Goal: Obtain resource: Obtain resource

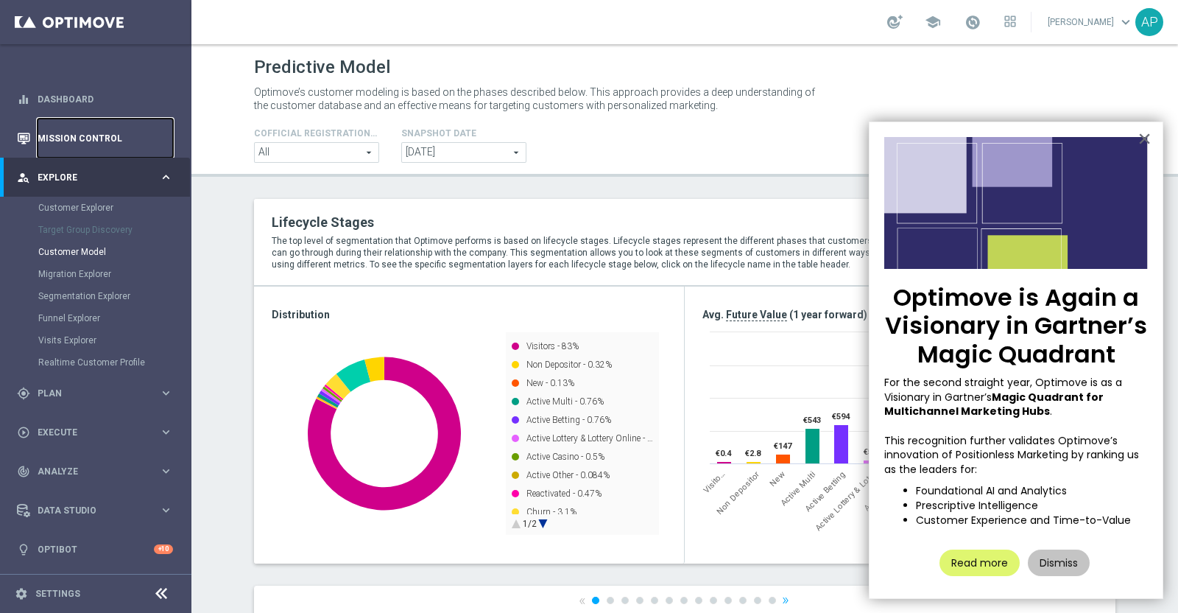
click at [75, 130] on link "Mission Control" at bounding box center [106, 138] width 136 height 39
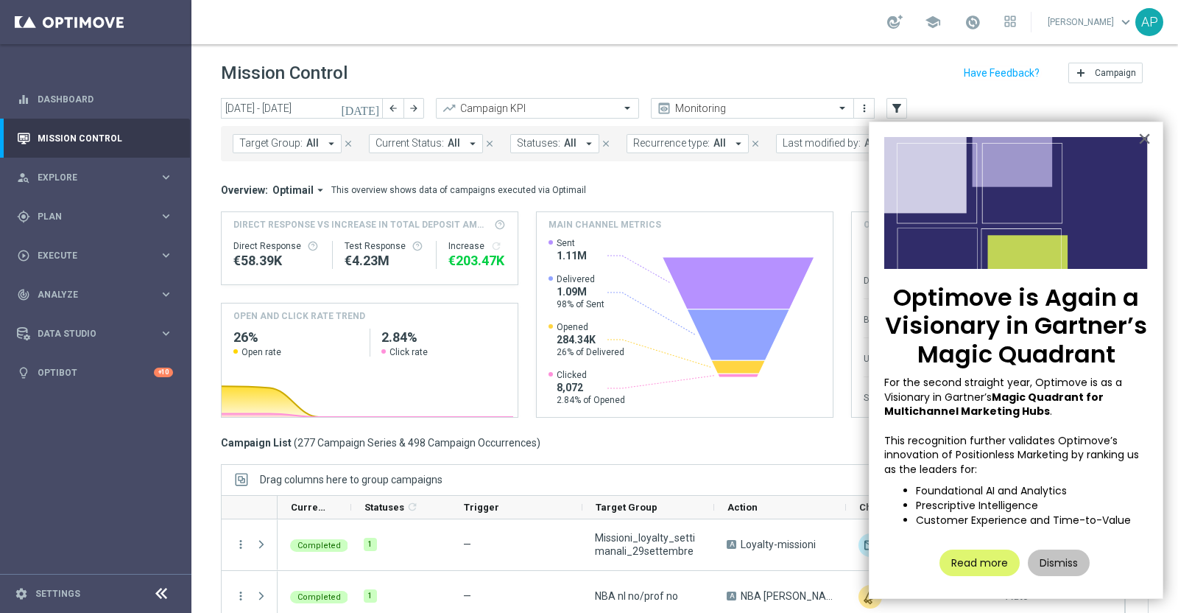
click at [374, 102] on icon "[DATE]" at bounding box center [361, 108] width 40 height 13
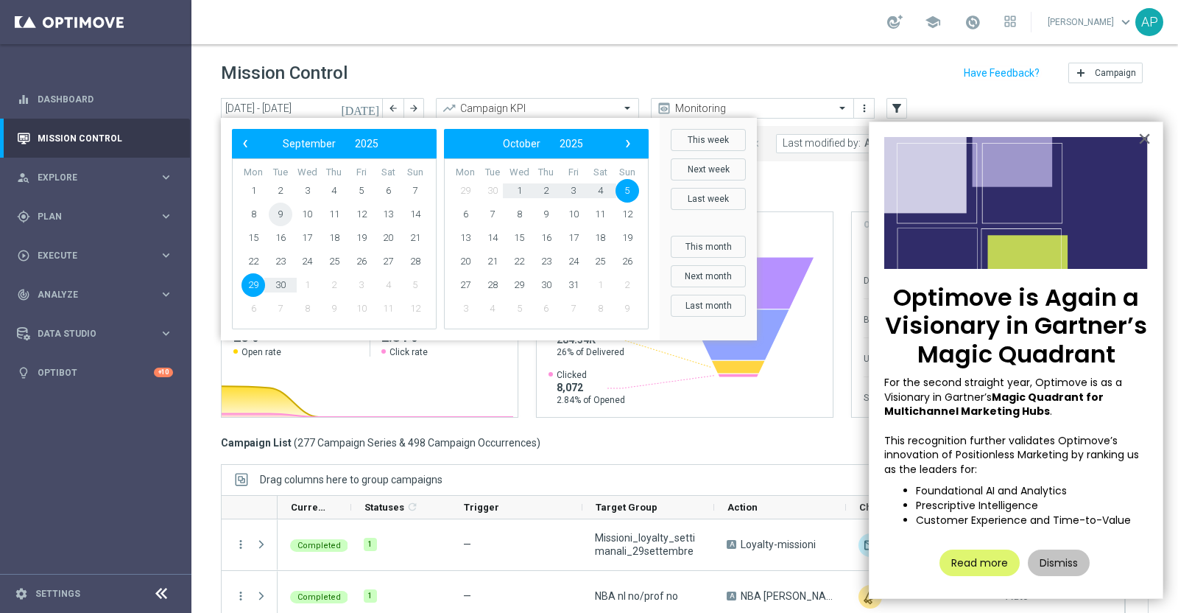
click at [276, 214] on span "9" at bounding box center [281, 215] width 24 height 24
click at [277, 214] on span "9" at bounding box center [281, 215] width 24 height 24
type input "[DATE] - [DATE]"
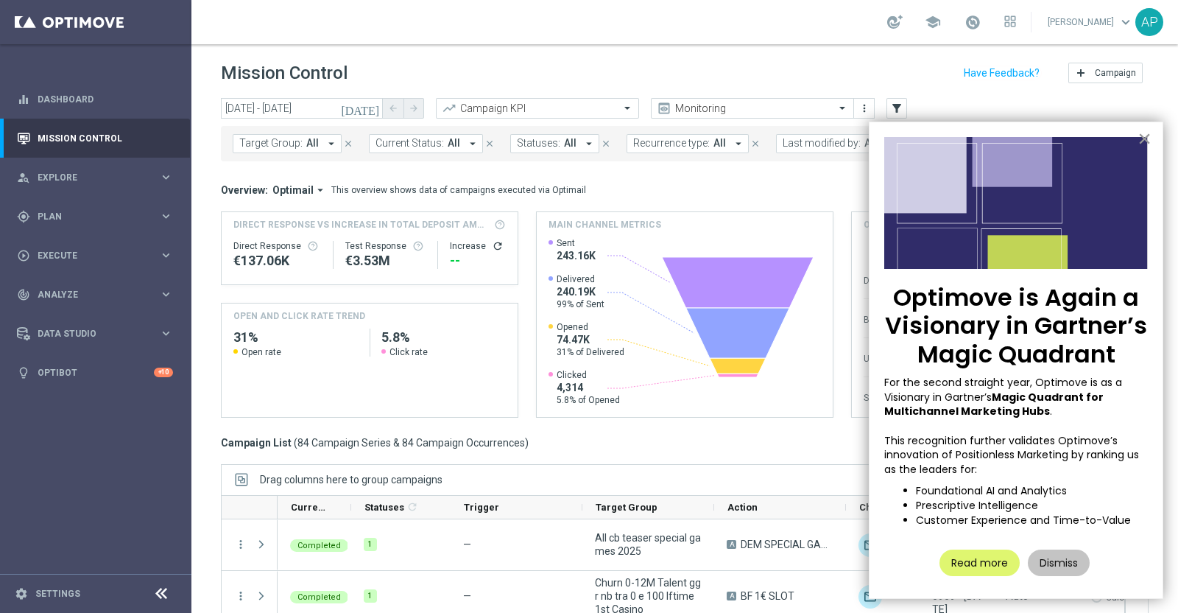
click at [1148, 134] on button "×" at bounding box center [1145, 139] width 14 height 24
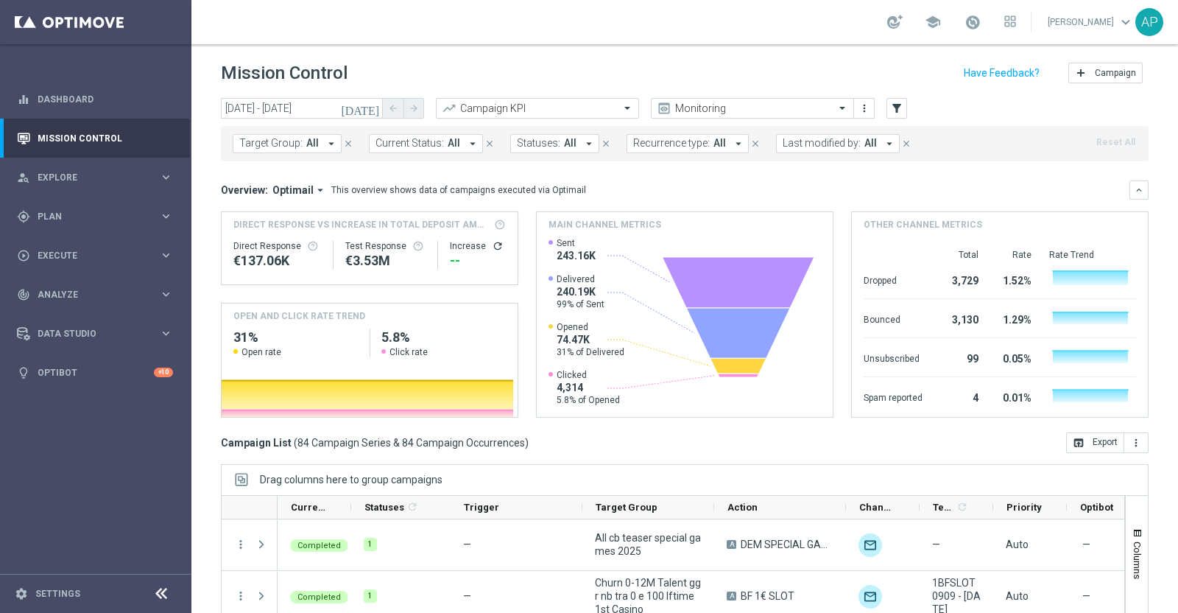
click at [808, 144] on span "Last modified by:" at bounding box center [822, 143] width 78 height 13
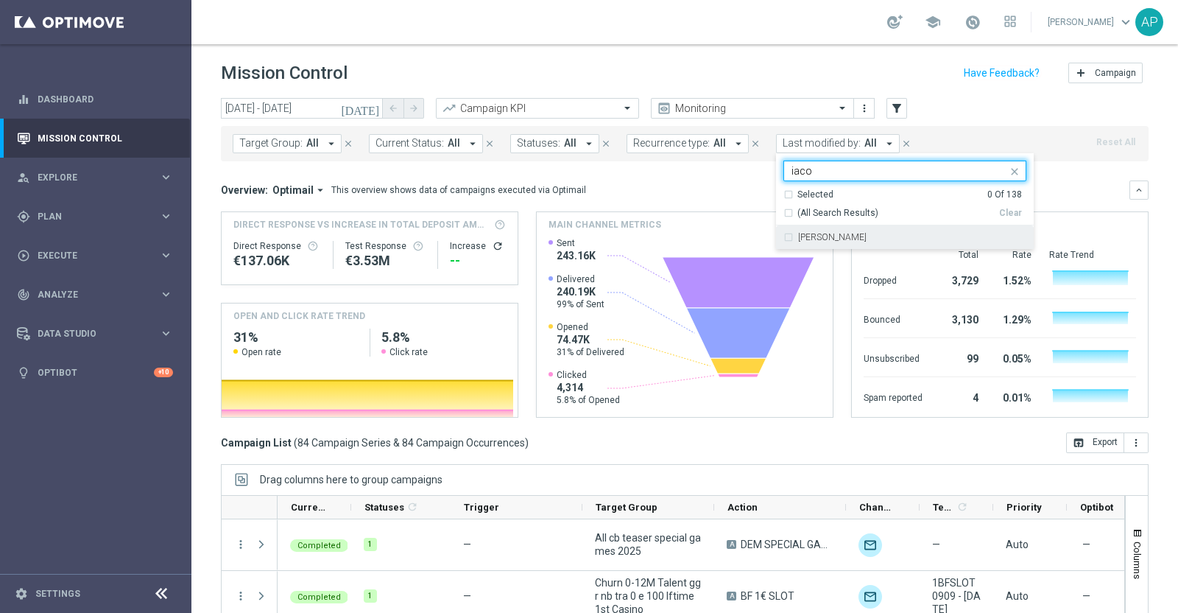
click at [847, 239] on label "Antonio Iacovone" at bounding box center [832, 237] width 68 height 9
click at [824, 168] on input "iaco" at bounding box center [900, 171] width 216 height 13
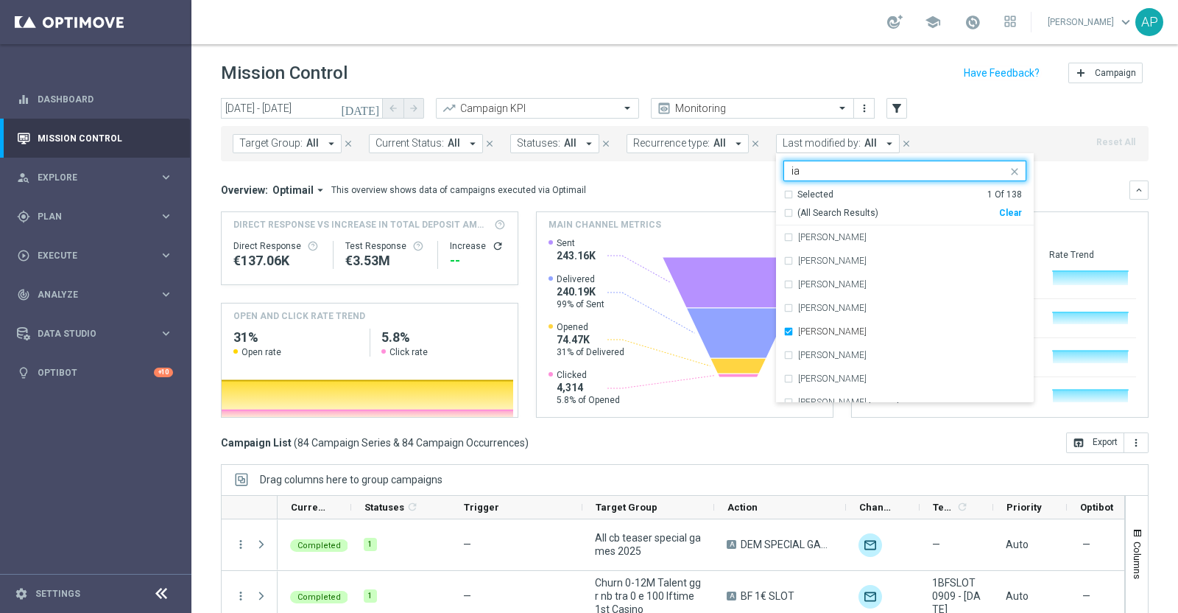
type input "i"
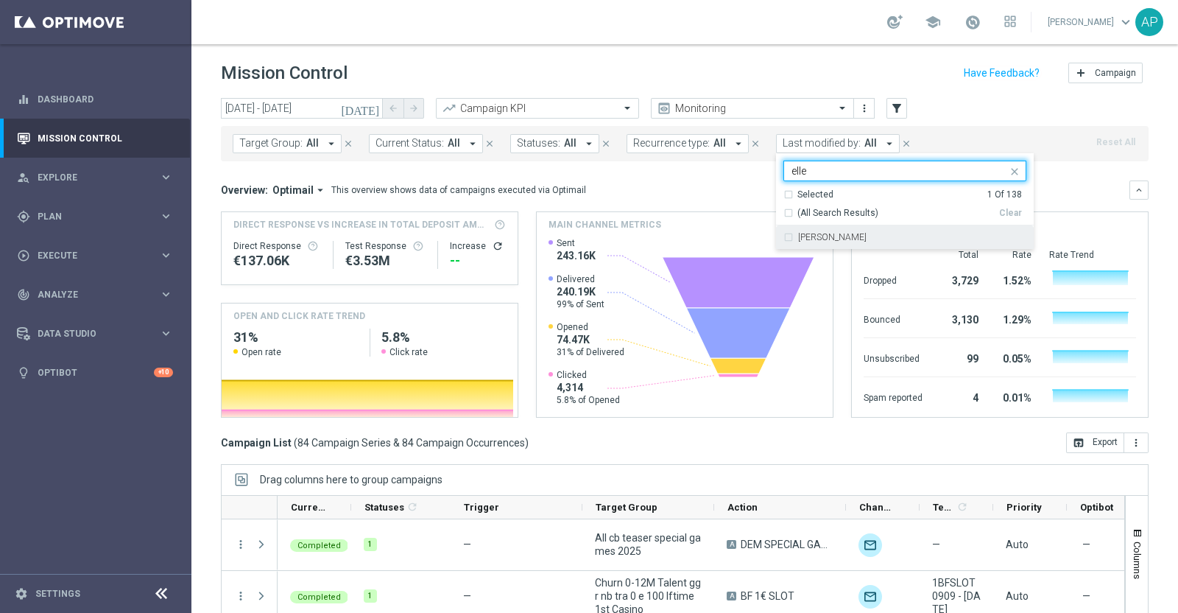
click at [816, 238] on label "Edoardo Ellena" at bounding box center [832, 237] width 68 height 9
click at [808, 173] on input "elle" at bounding box center [900, 171] width 216 height 13
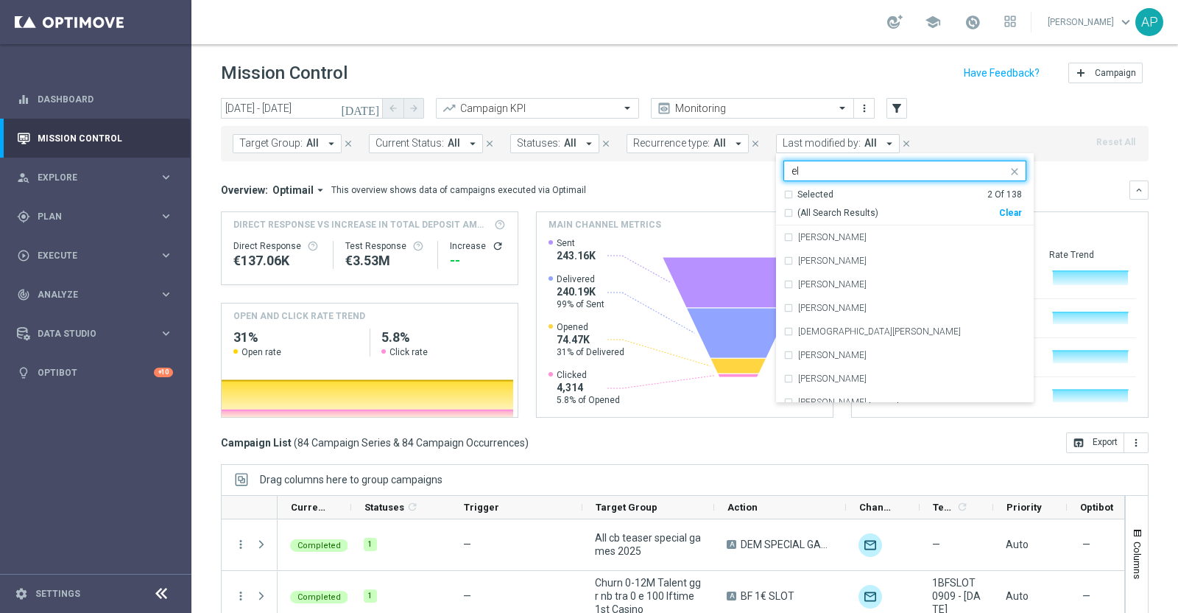
type input "e"
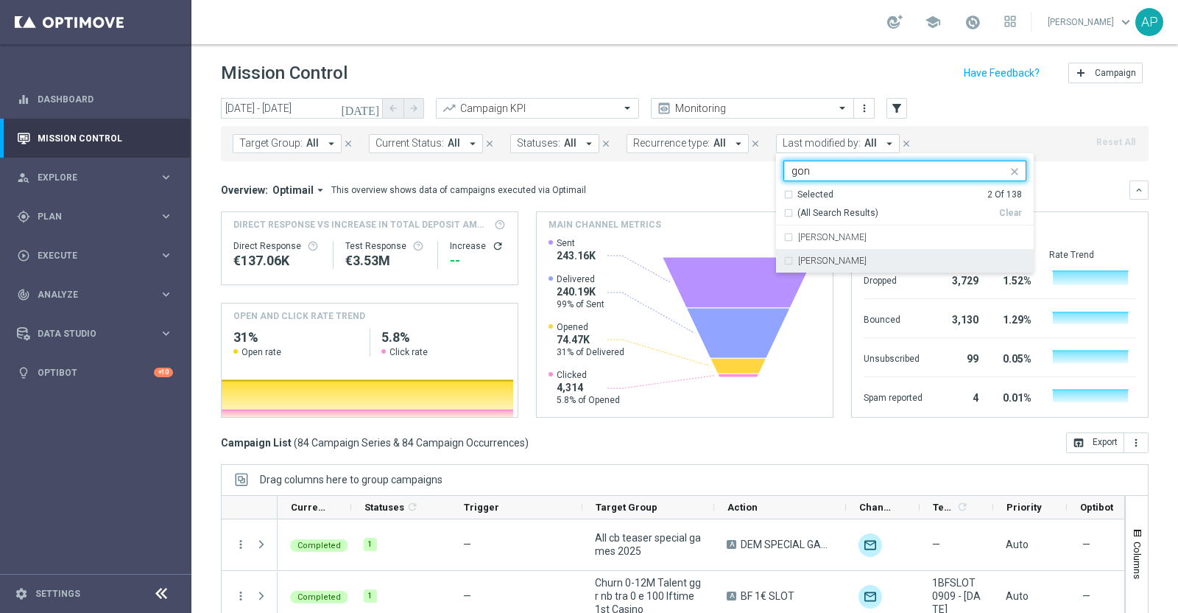
click at [835, 252] on div "Jennyffer Gonzalez" at bounding box center [905, 261] width 243 height 24
type input "gon"
click at [835, 252] on div "Jennyffer Gonzalez" at bounding box center [905, 261] width 243 height 24
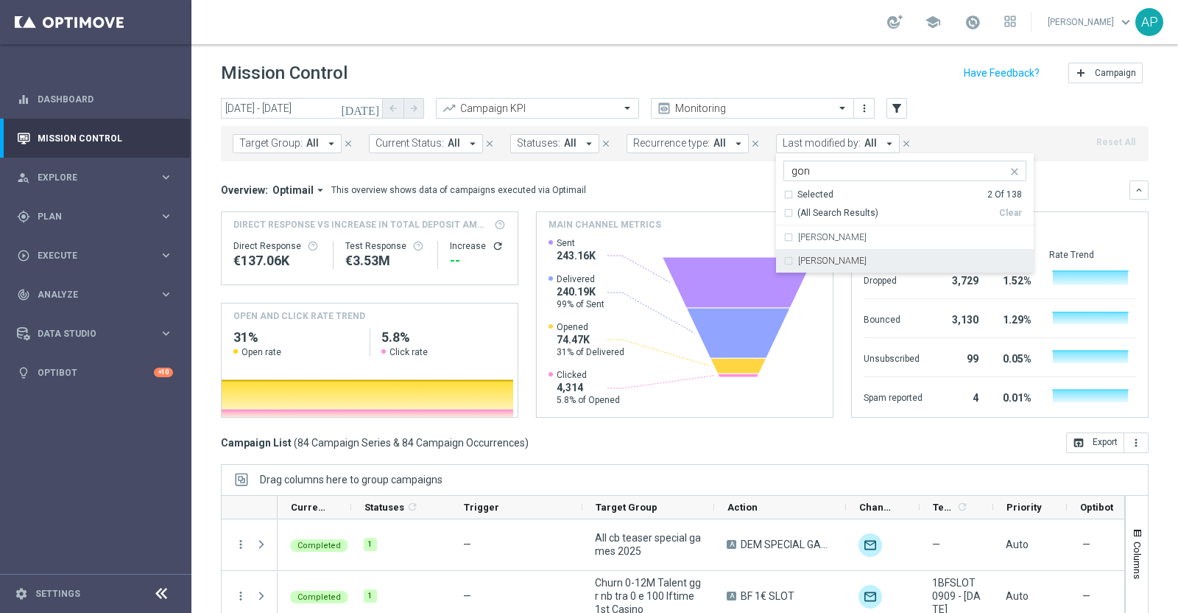
click at [784, 262] on div "Jennyffer Gonzalez" at bounding box center [905, 261] width 243 height 24
click at [1043, 178] on mini-dashboard "Overview: Optimail arrow_drop_down This overview shows data of campaigns execut…" at bounding box center [685, 296] width 928 height 271
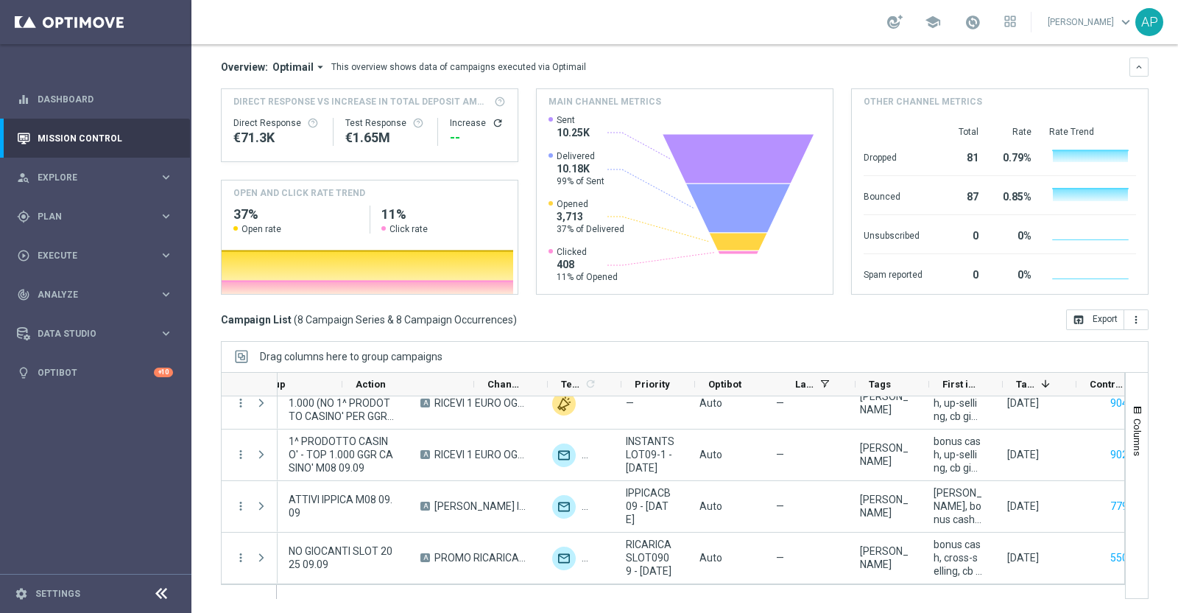
scroll to position [0, 424]
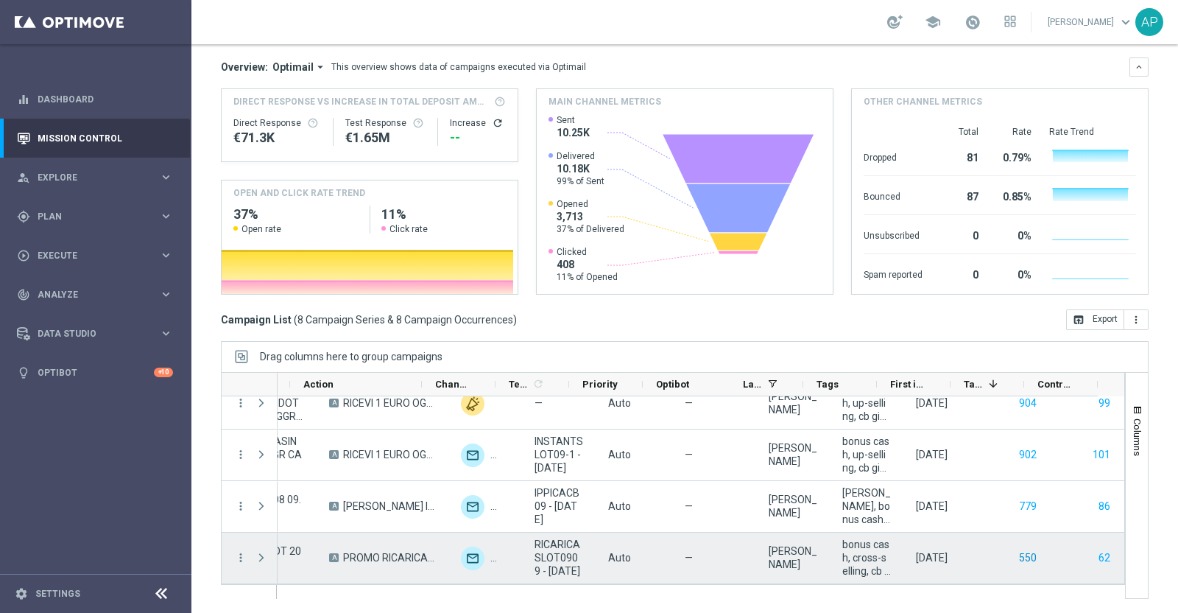
click at [1018, 555] on button "550" at bounding box center [1028, 558] width 21 height 18
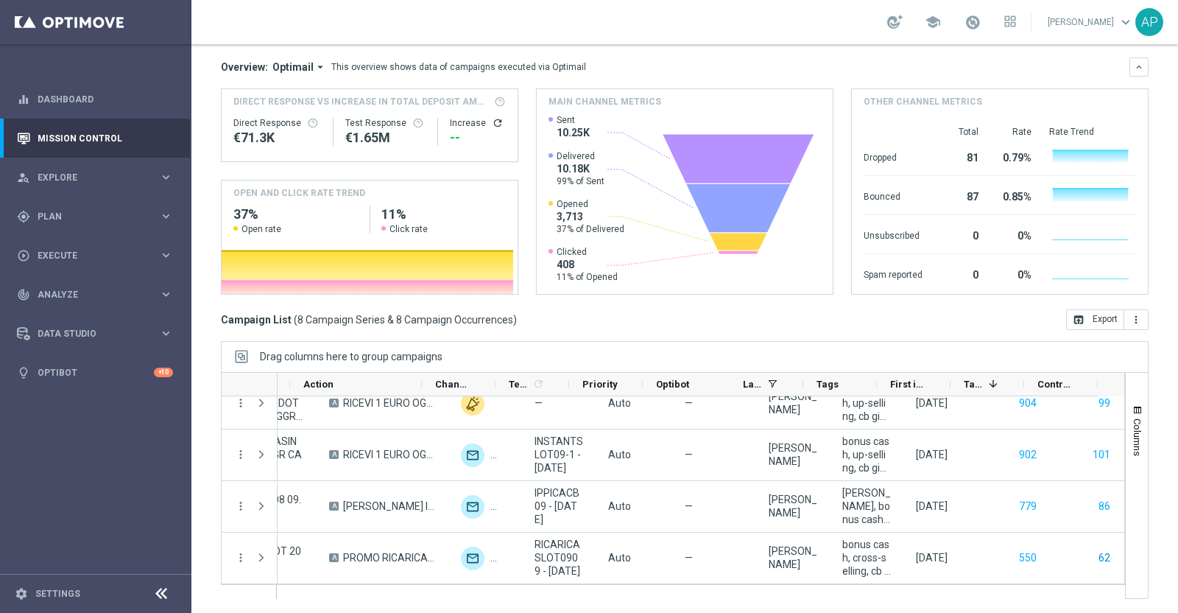
click at [1097, 558] on button "62" at bounding box center [1104, 558] width 15 height 18
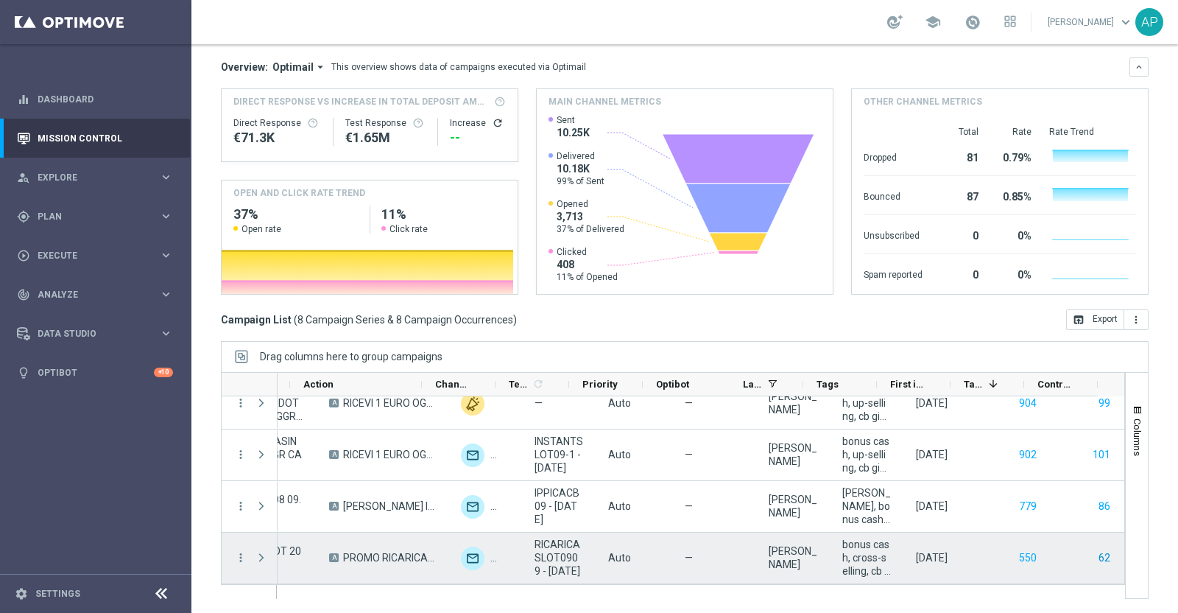
click at [1097, 549] on button "62" at bounding box center [1104, 558] width 15 height 18
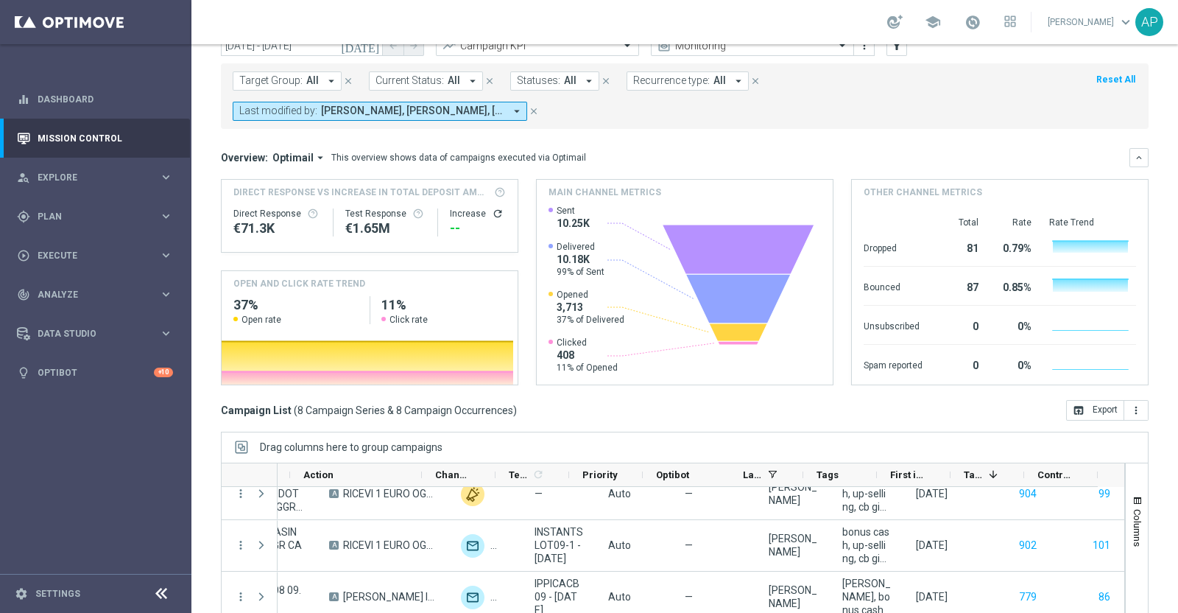
scroll to position [0, 0]
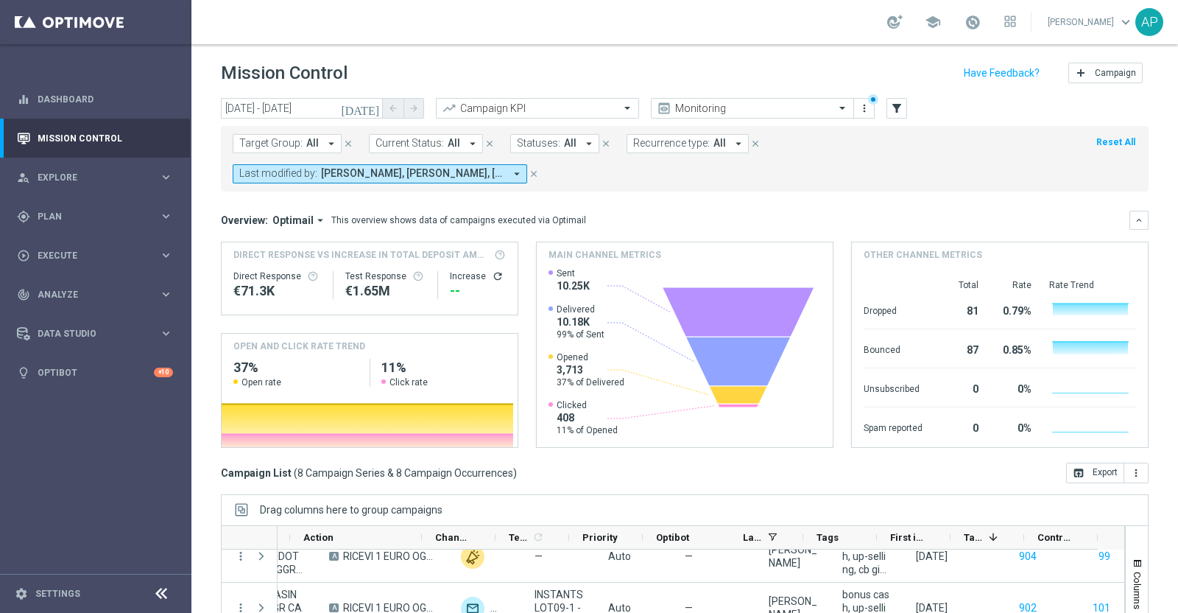
click at [372, 102] on icon "today" at bounding box center [361, 108] width 40 height 13
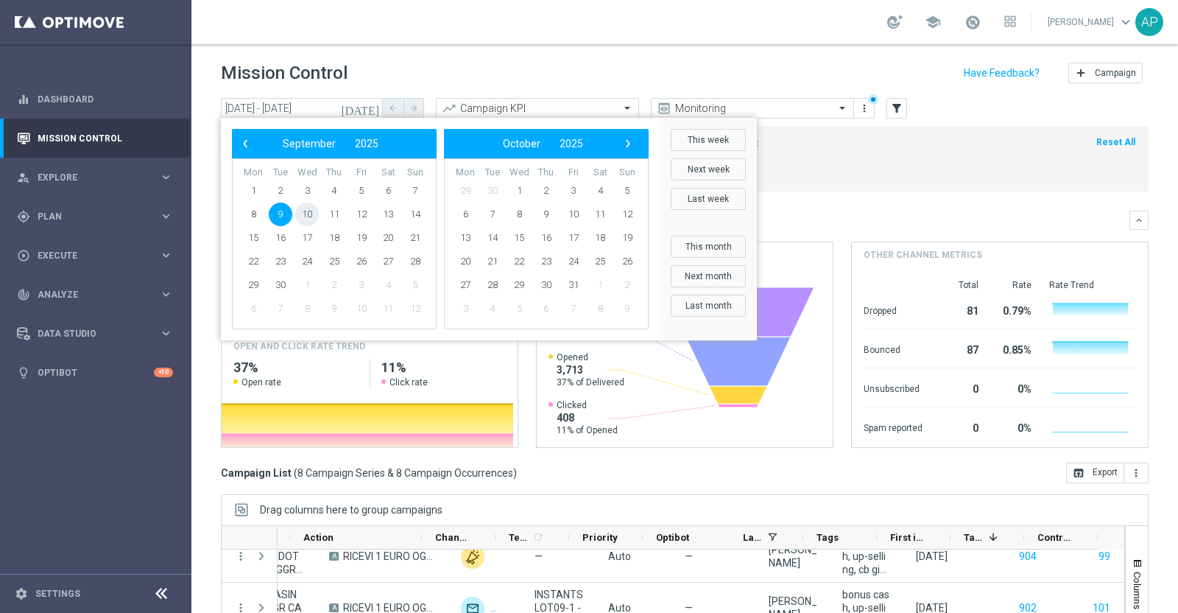
click at [315, 211] on span "10" at bounding box center [307, 215] width 24 height 24
click at [314, 211] on span "10" at bounding box center [307, 215] width 24 height 24
type input "10 Sep 2025 - 10 Sep 2025"
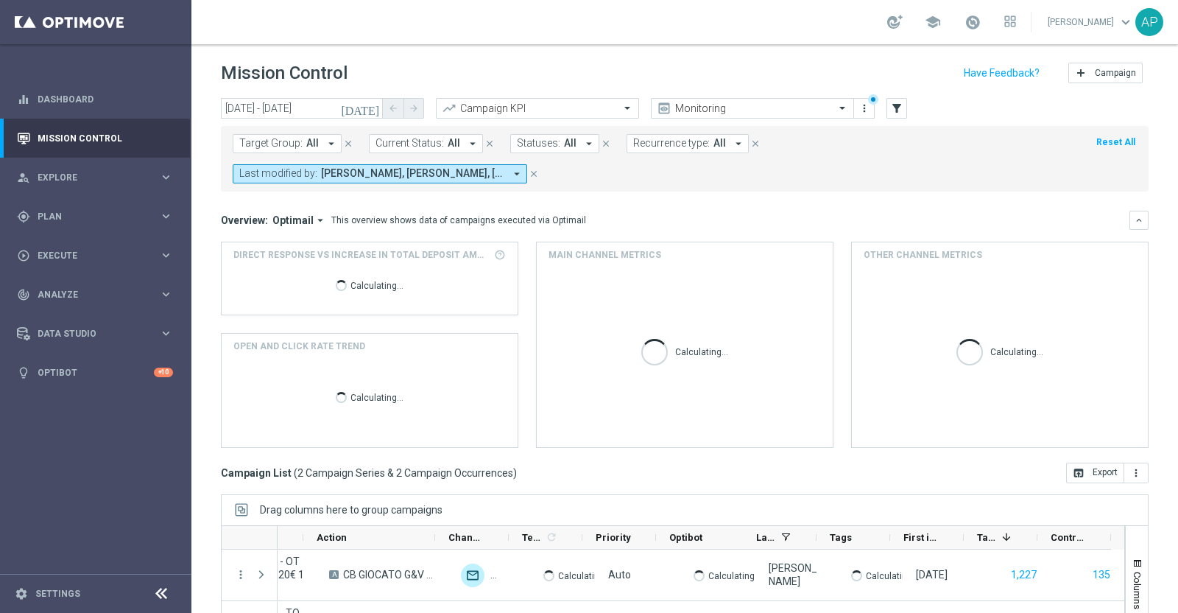
scroll to position [0, 410]
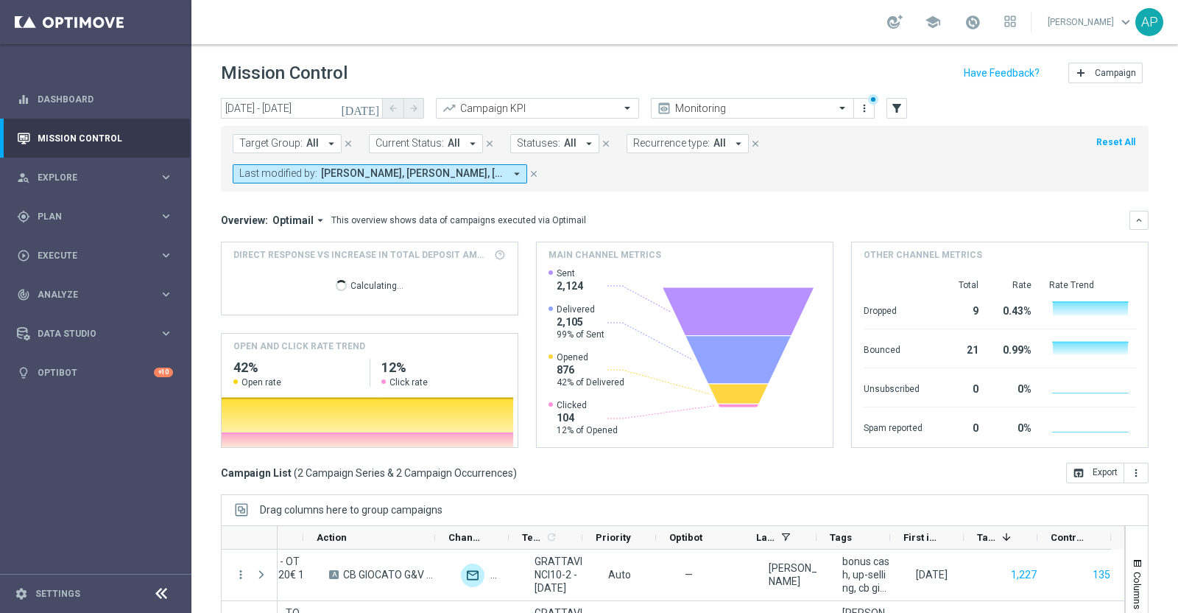
click at [703, 203] on mini-dashboard "Overview: Optimail arrow_drop_down This overview shows data of campaigns execut…" at bounding box center [685, 327] width 928 height 271
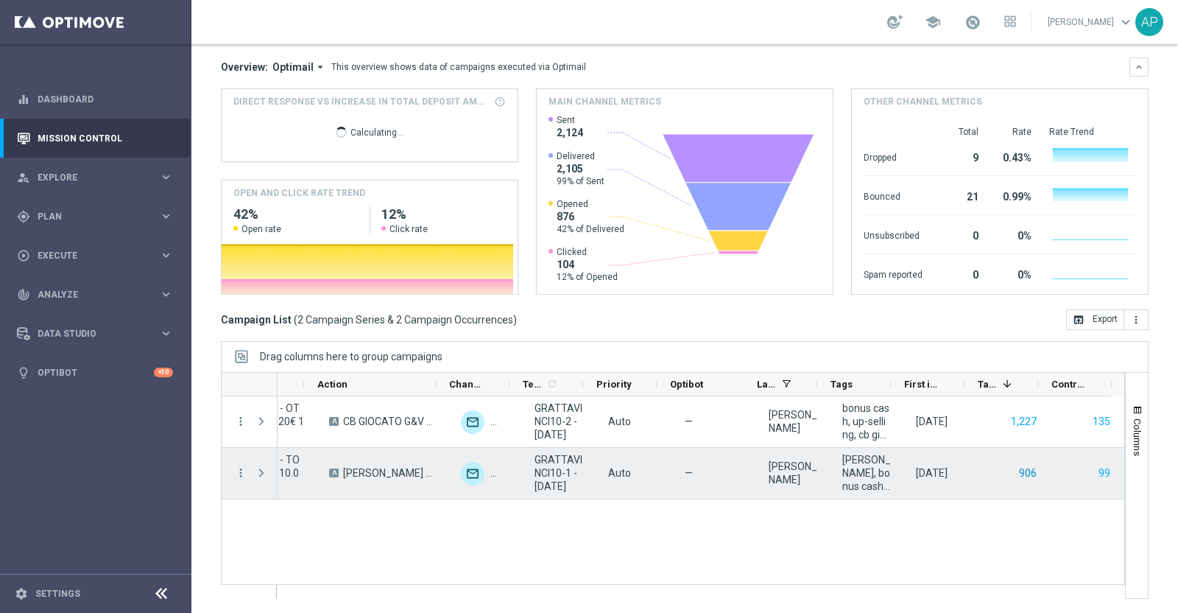
click at [1018, 470] on button "906" at bounding box center [1028, 473] width 21 height 18
click at [1097, 473] on button "99" at bounding box center [1104, 473] width 15 height 18
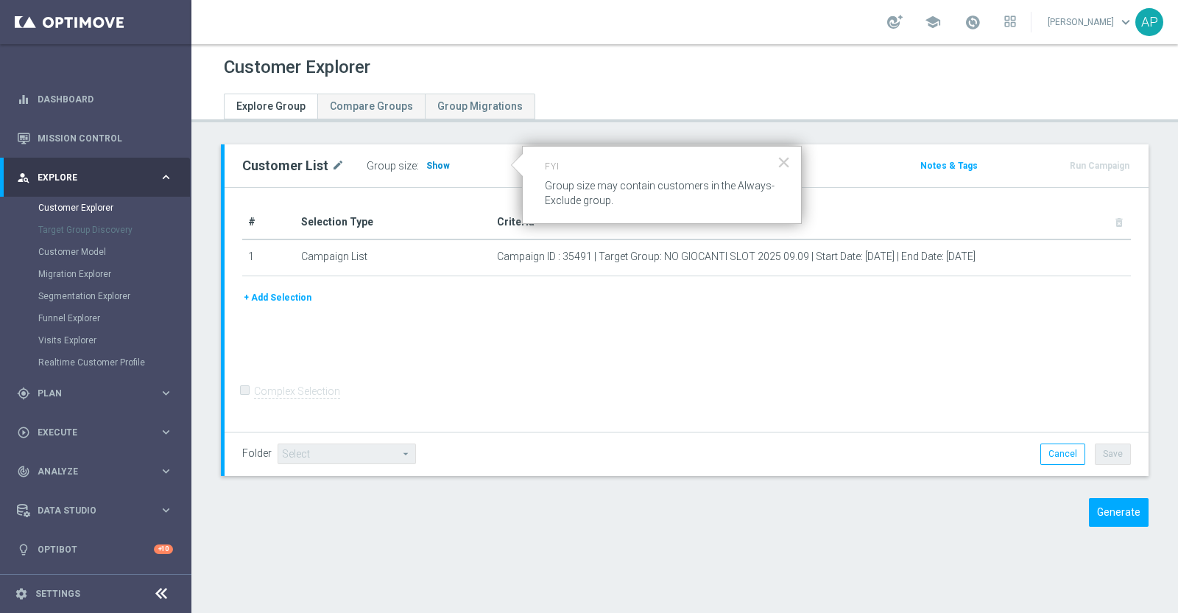
click at [438, 164] on span "Show" at bounding box center [438, 166] width 24 height 10
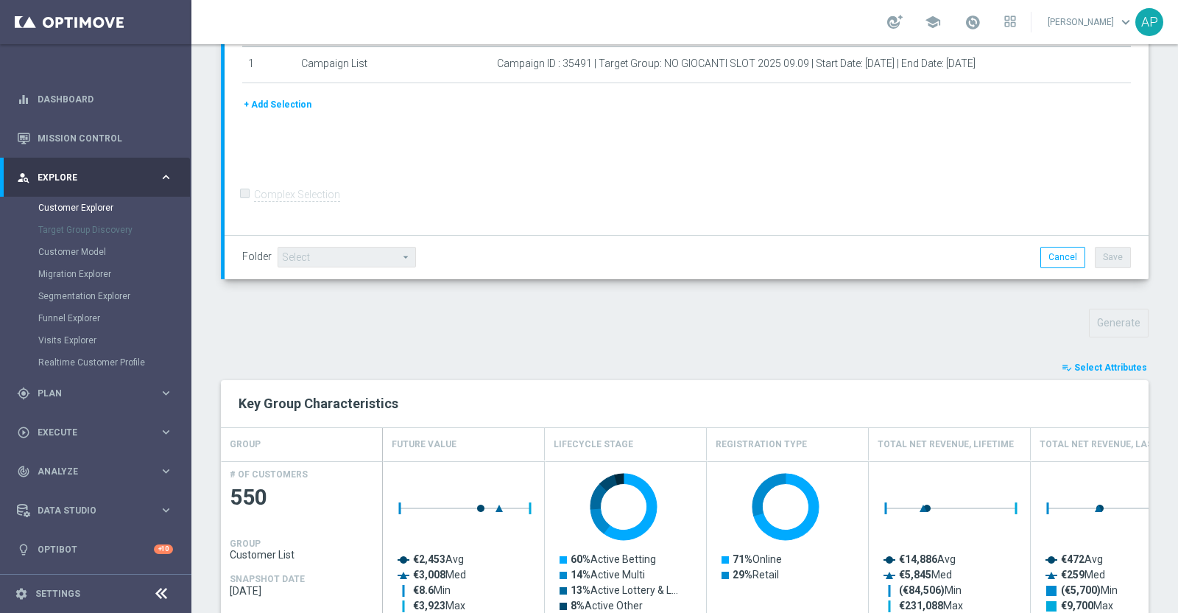
scroll to position [360, 0]
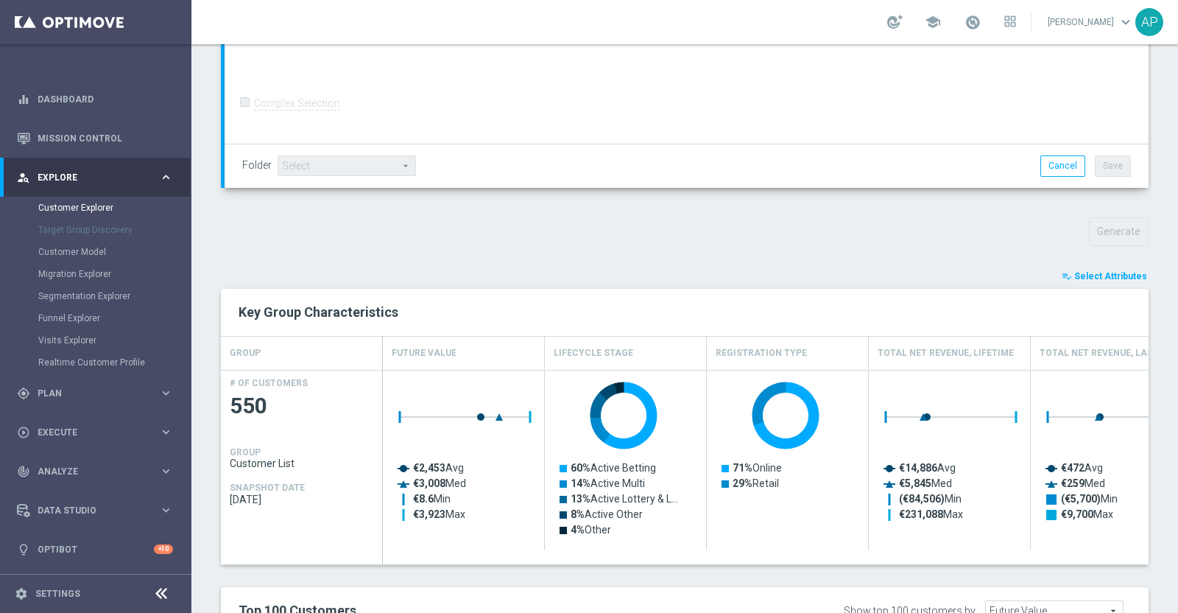
click at [1080, 274] on span "Select Attributes" at bounding box center [1111, 276] width 73 height 10
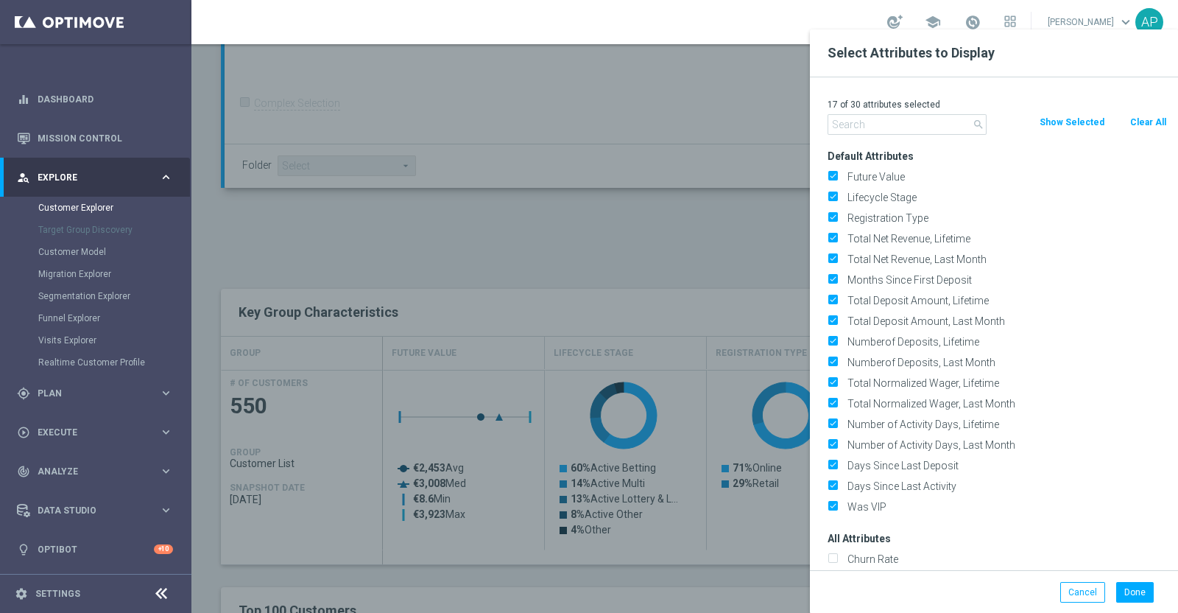
click at [1145, 127] on button "Clear All" at bounding box center [1148, 122] width 39 height 16
checkbox input "false"
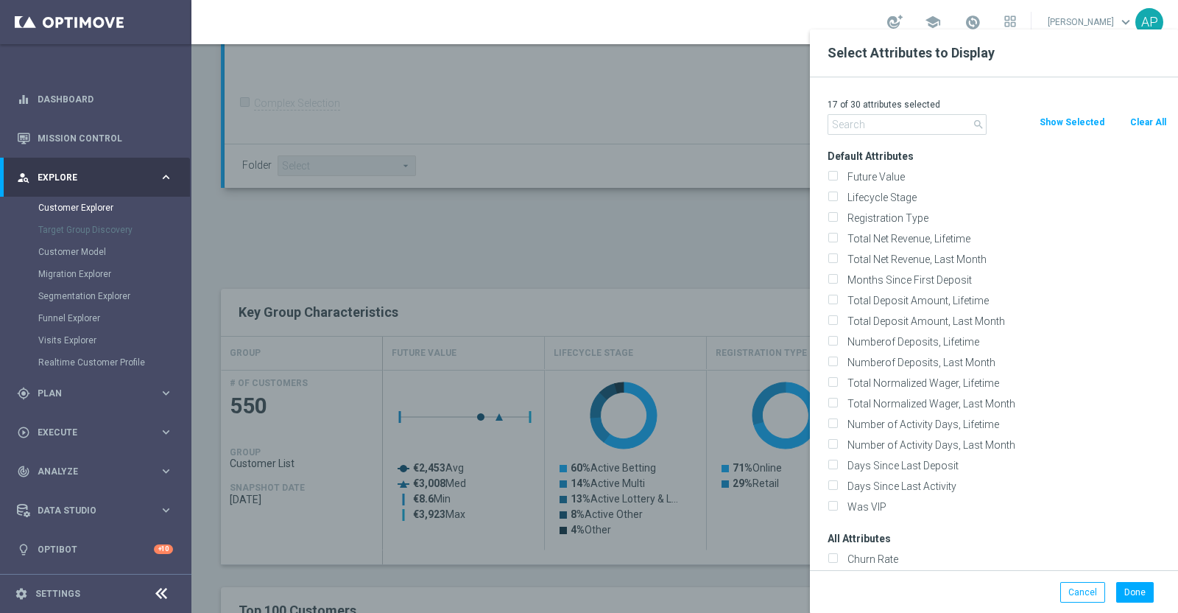
checkbox input "false"
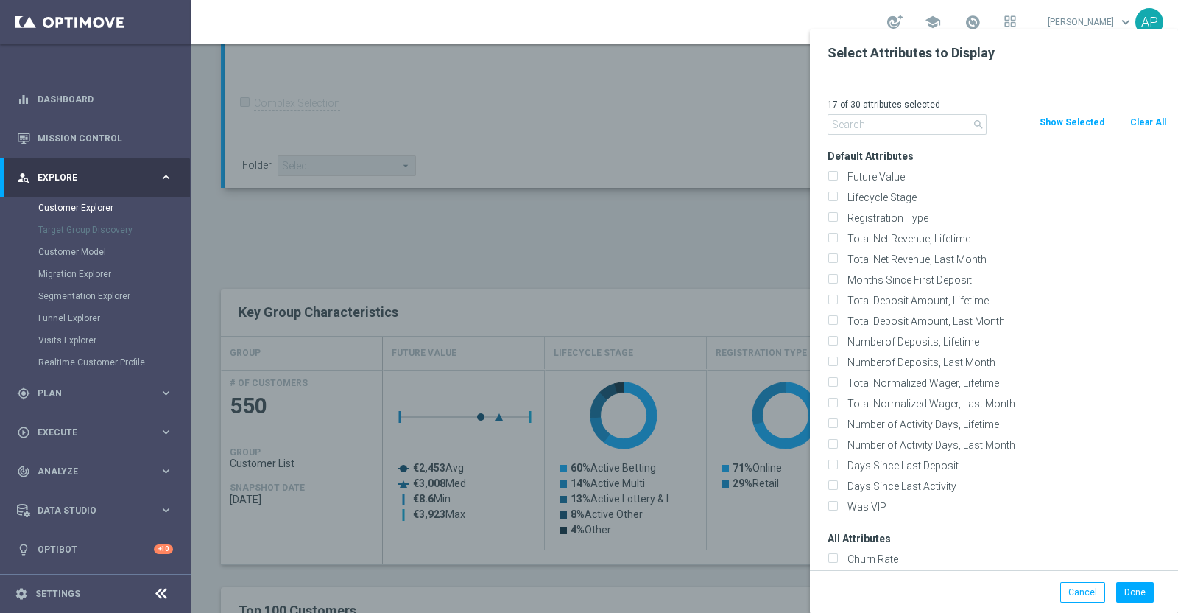
checkbox input "false"
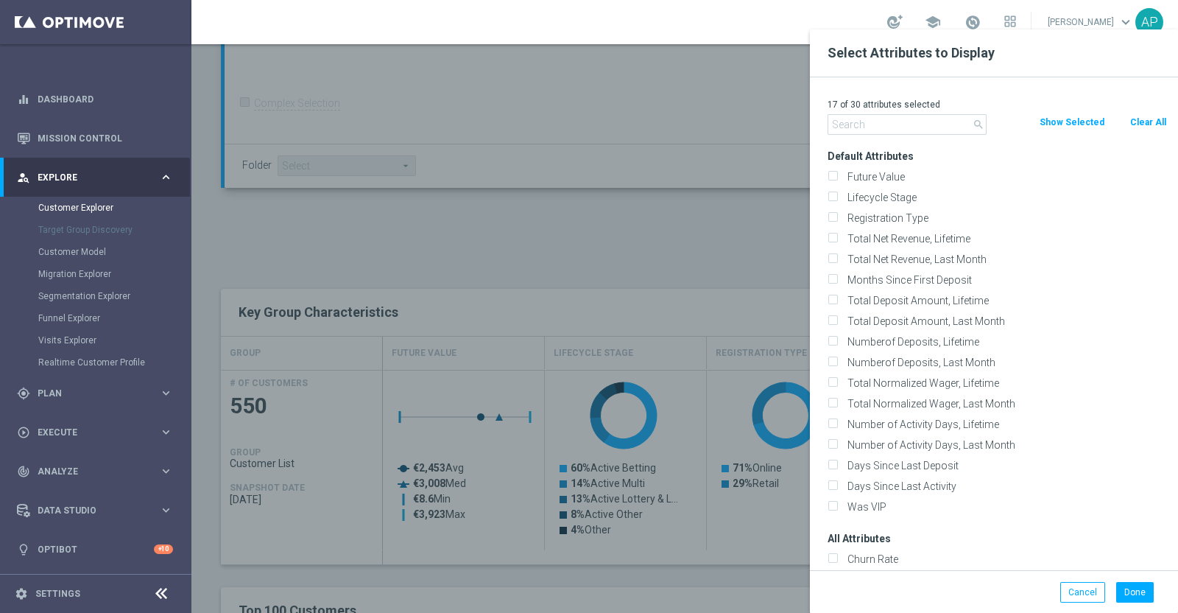
checkbox input "false"
click at [868, 132] on input "text" at bounding box center [907, 124] width 159 height 21
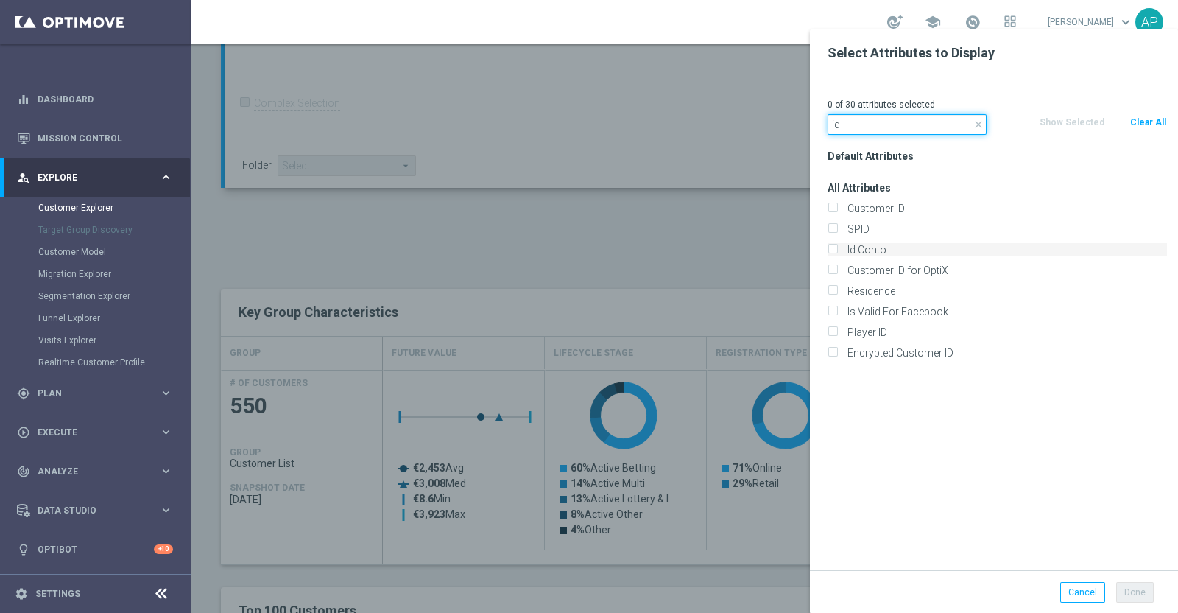
type input "id"
click at [863, 251] on label "Id Conto" at bounding box center [1005, 249] width 325 height 13
click at [837, 251] on input "Id Conto" at bounding box center [833, 252] width 10 height 10
checkbox input "true"
click at [1130, 586] on button "Done" at bounding box center [1136, 592] width 38 height 21
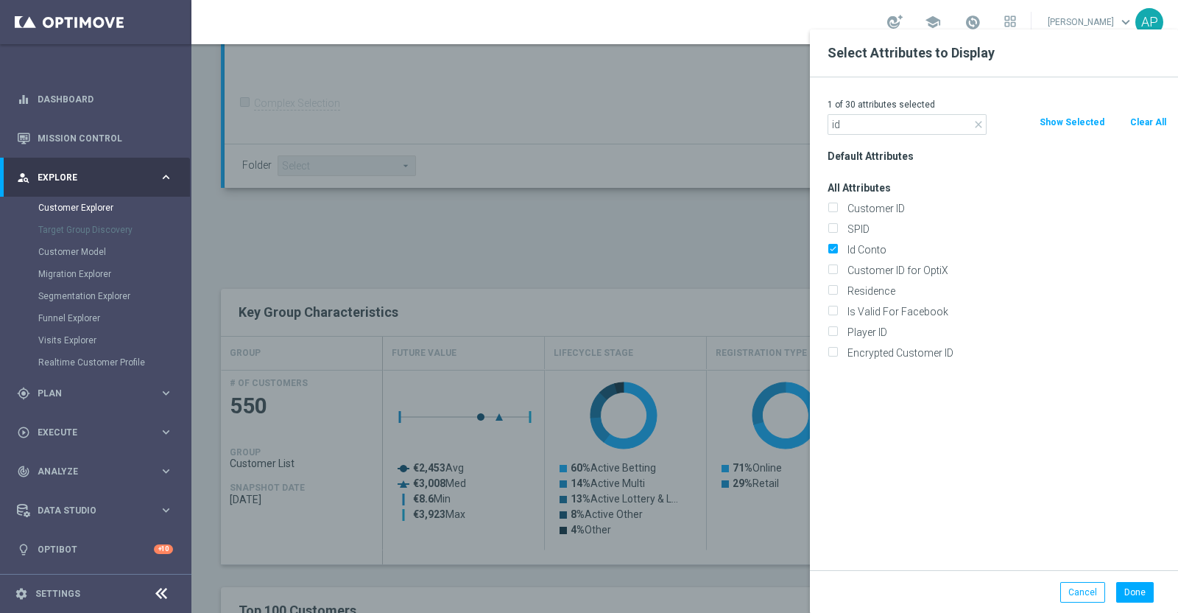
type input "Search"
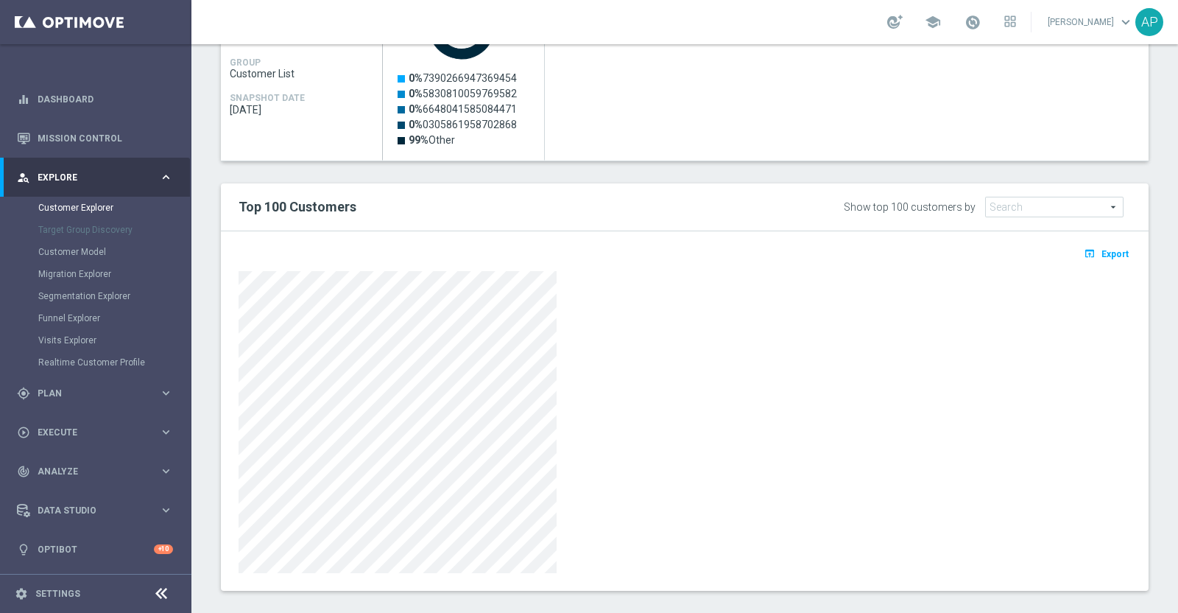
scroll to position [762, 0]
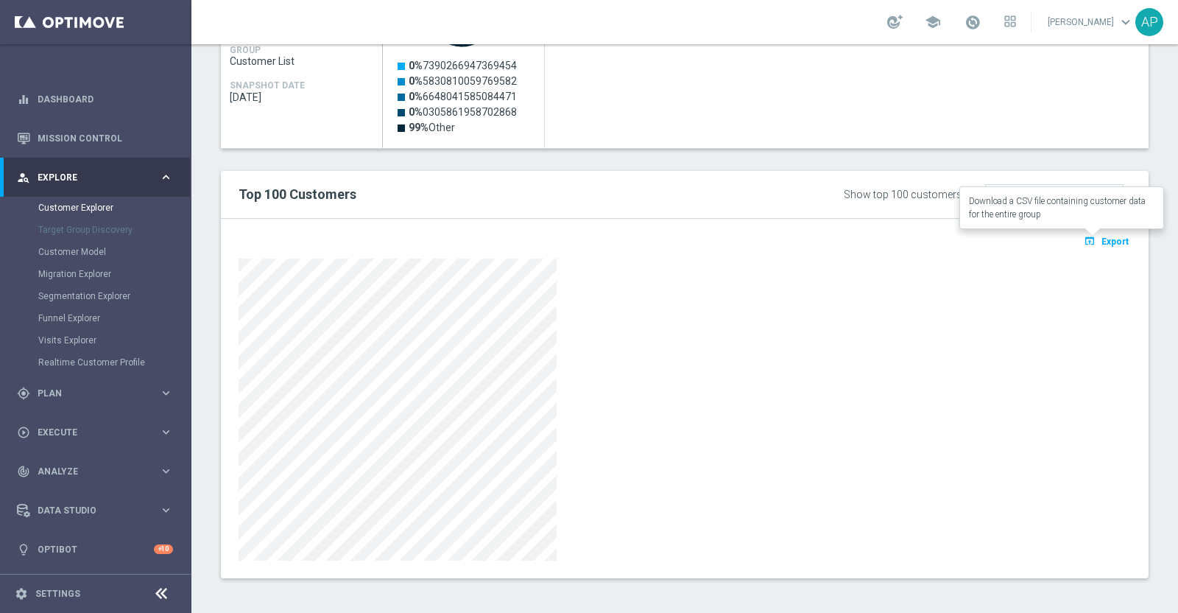
click at [1106, 236] on span "Export" at bounding box center [1115, 241] width 27 height 10
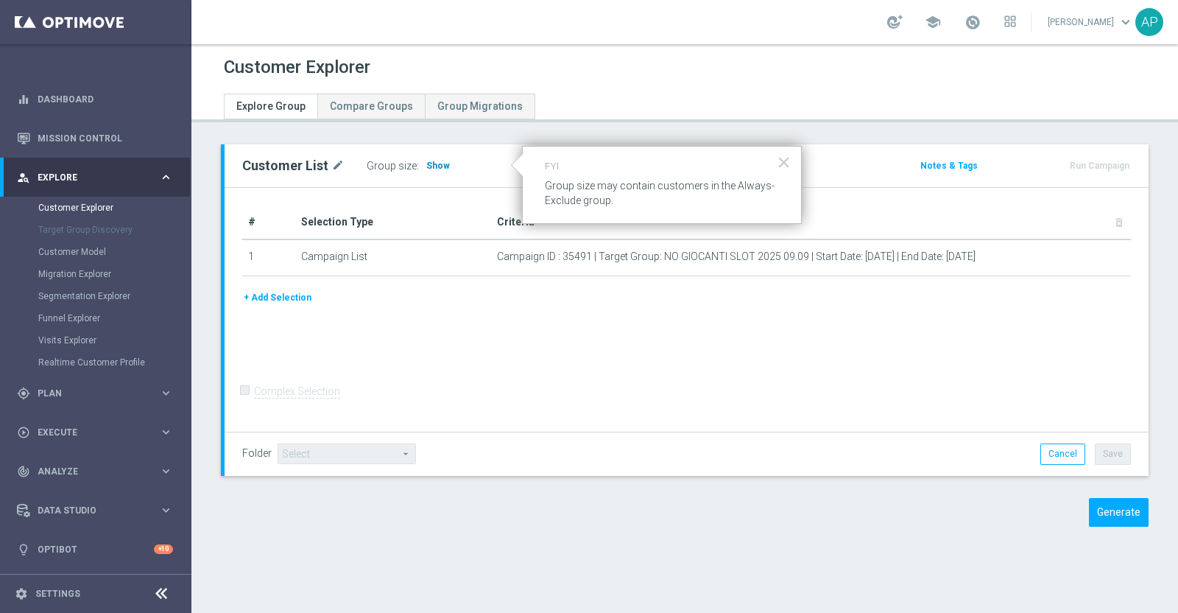
click at [434, 161] on span "Show" at bounding box center [438, 166] width 24 height 10
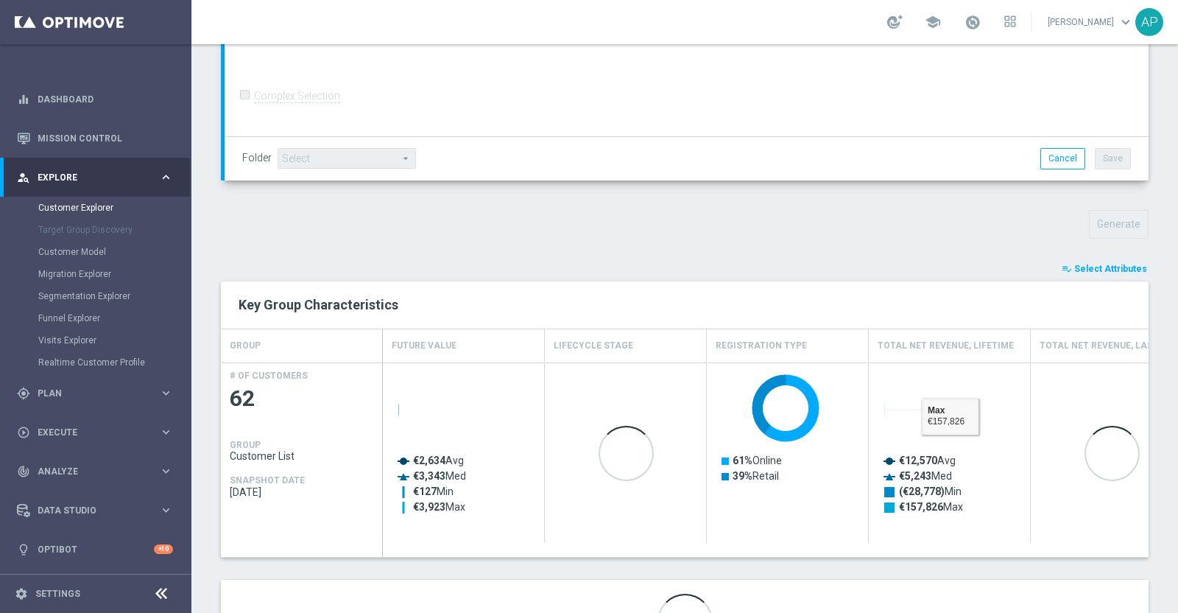
scroll to position [453, 0]
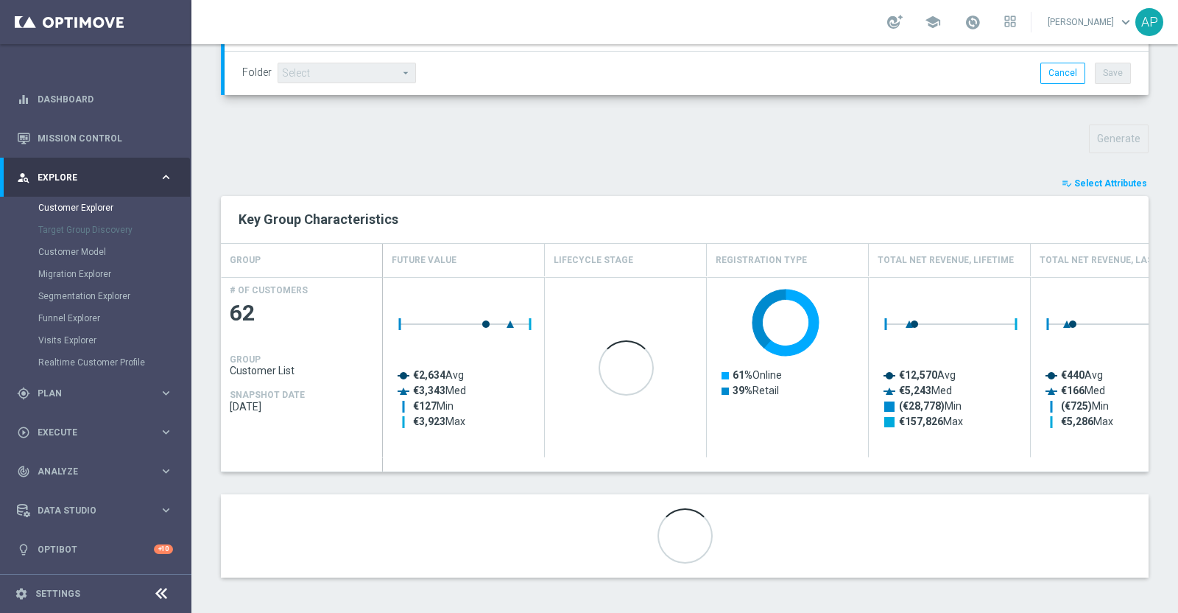
click at [1094, 178] on span "Select Attributes" at bounding box center [1111, 183] width 73 height 10
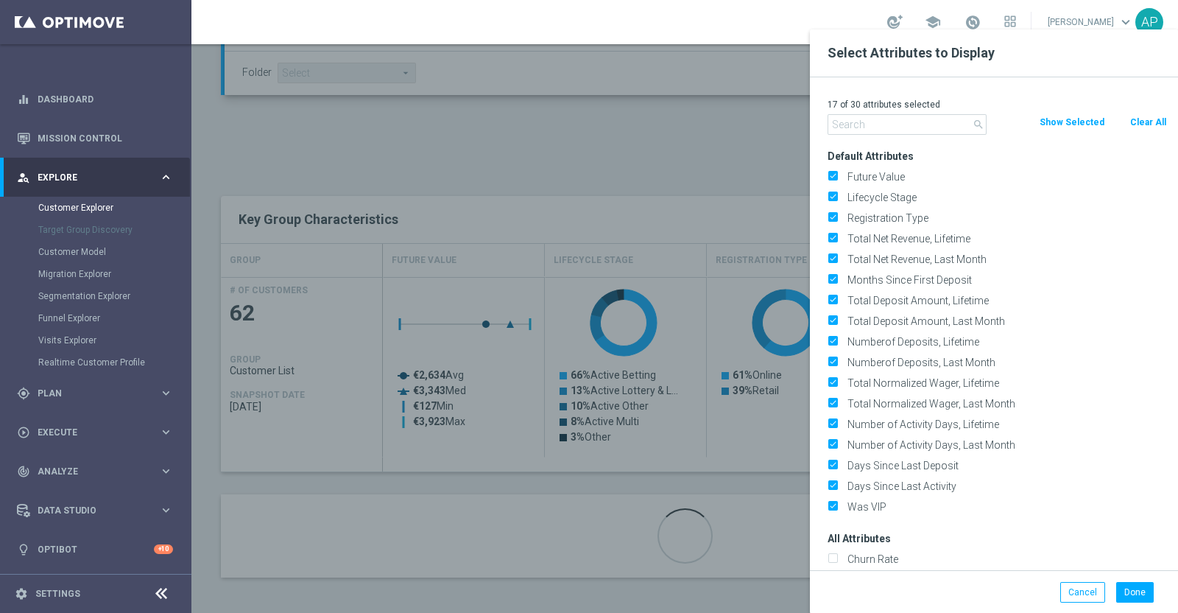
click at [1145, 119] on button "Clear All" at bounding box center [1148, 122] width 39 height 16
checkbox input "false"
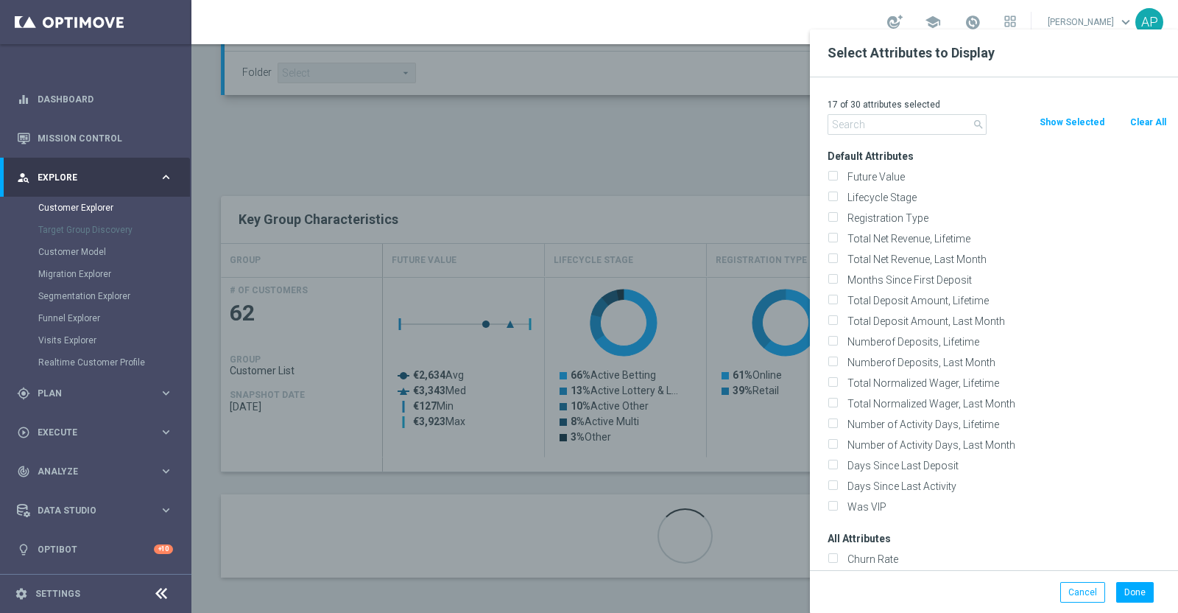
checkbox input "false"
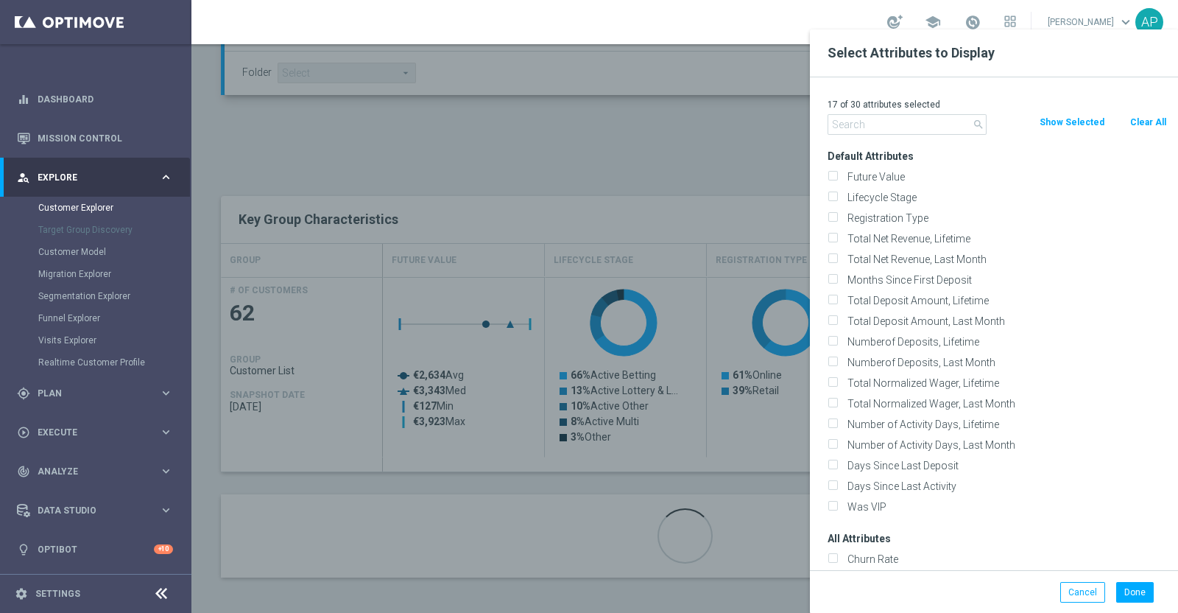
checkbox input "false"
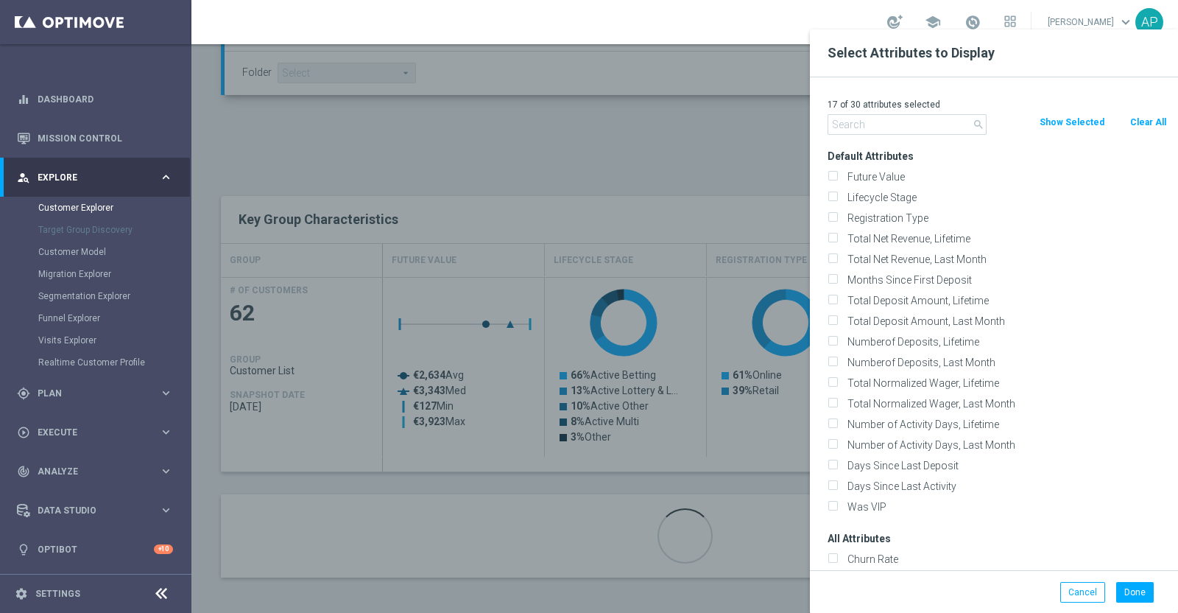
checkbox input "false"
click at [881, 119] on input "text" at bounding box center [907, 124] width 159 height 21
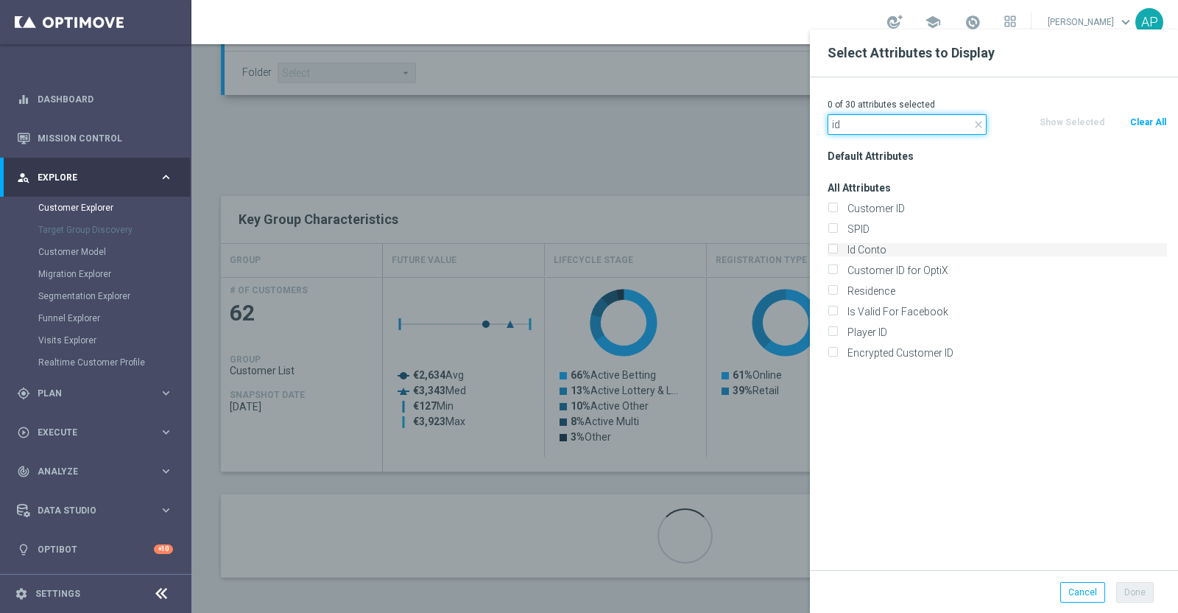
type input "id"
click at [843, 250] on label "Id Conto" at bounding box center [1005, 249] width 325 height 13
click at [837, 250] on input "Id Conto" at bounding box center [833, 252] width 10 height 10
checkbox input "true"
click at [1134, 595] on button "Done" at bounding box center [1136, 592] width 38 height 21
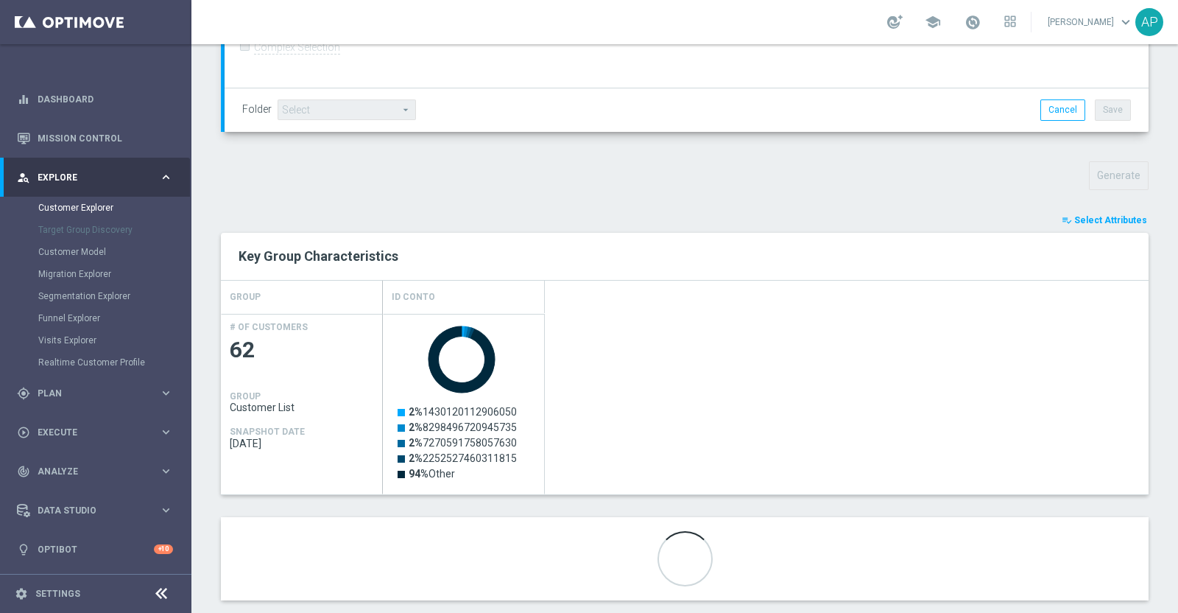
scroll to position [438, 0]
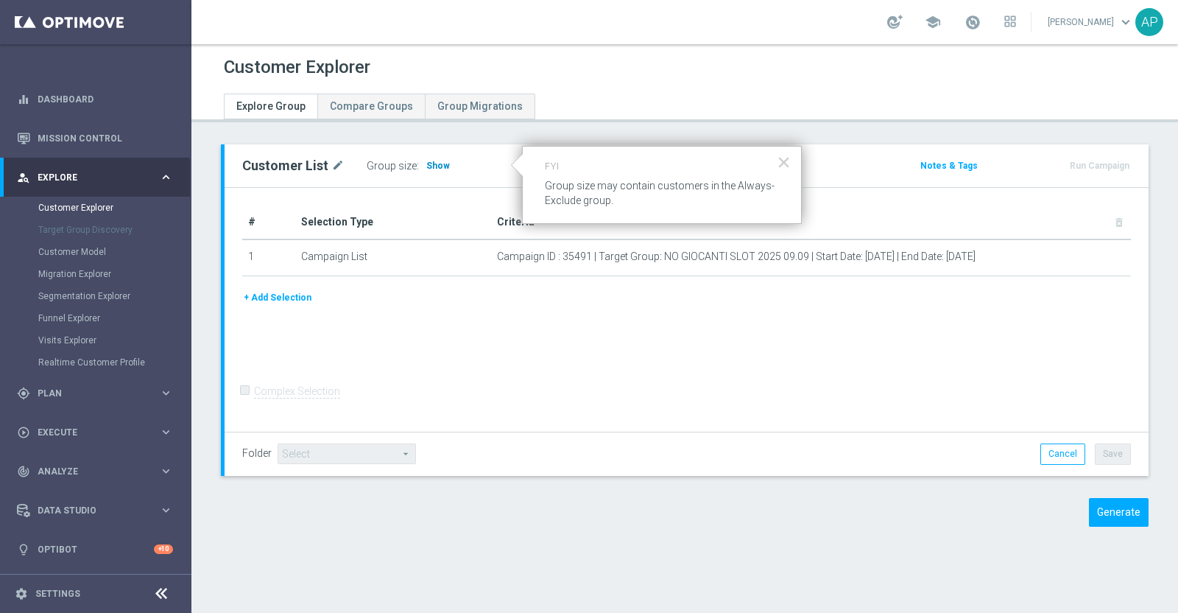
click at [432, 161] on span "Show" at bounding box center [438, 166] width 24 height 10
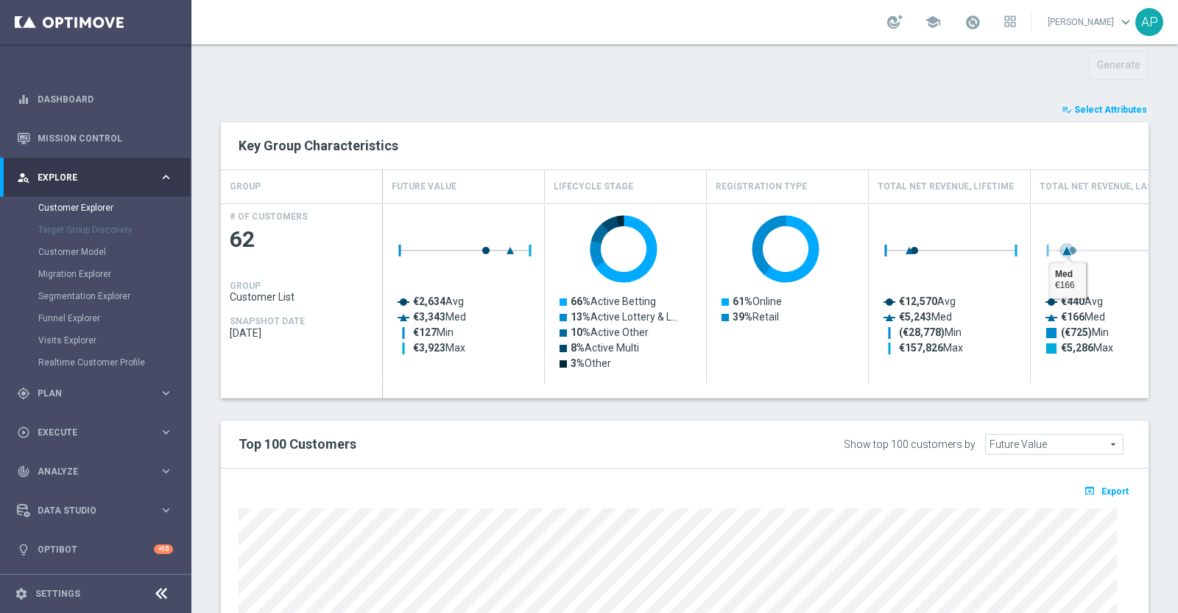
scroll to position [487, 0]
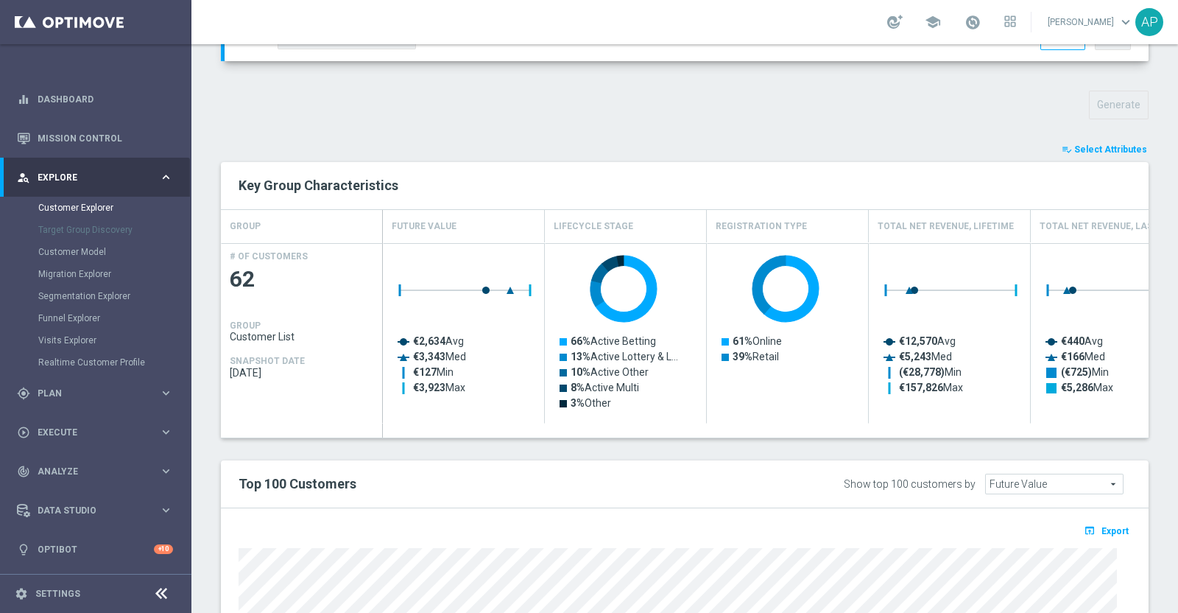
click at [1087, 141] on button "playlist_add_check Select Attributes" at bounding box center [1105, 149] width 88 height 16
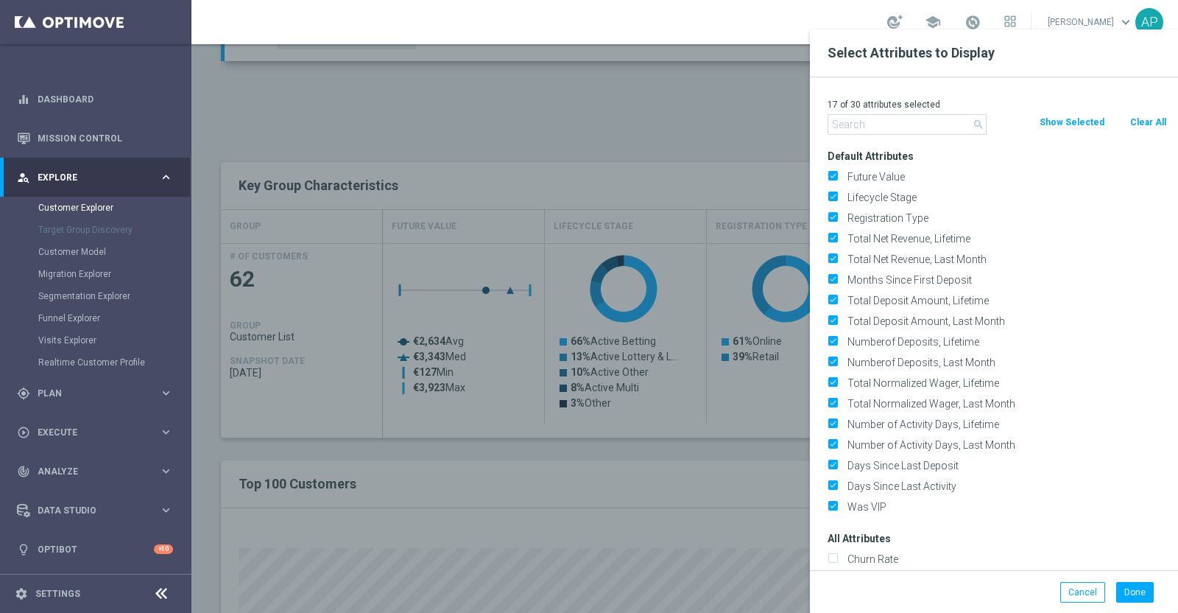
click at [1145, 124] on button "Clear All" at bounding box center [1148, 122] width 39 height 16
checkbox input "false"
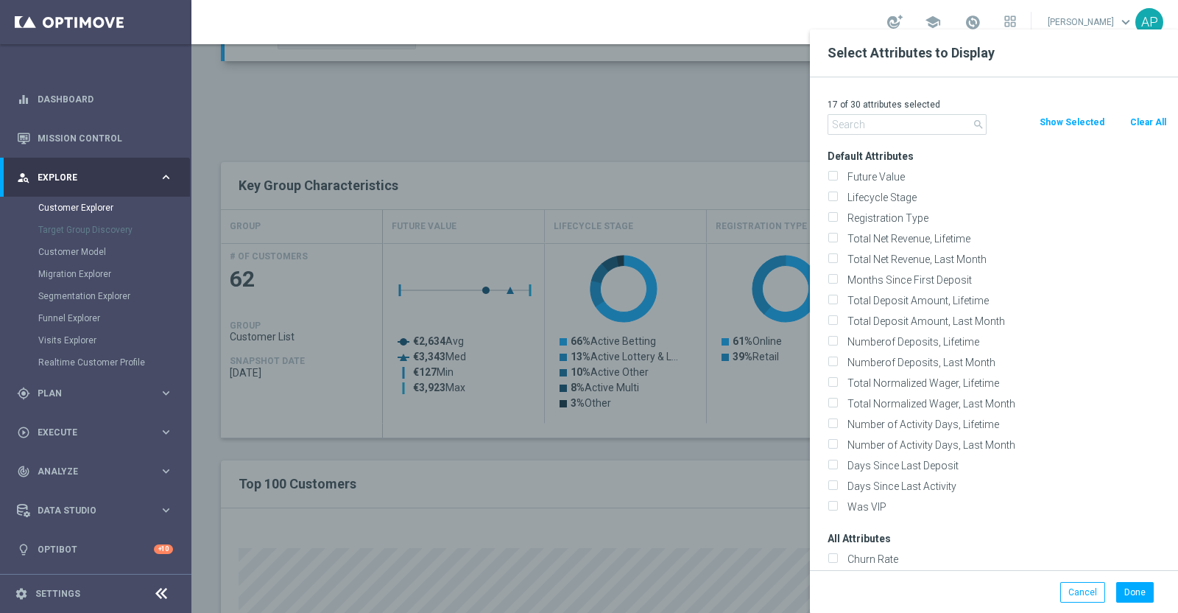
checkbox input "false"
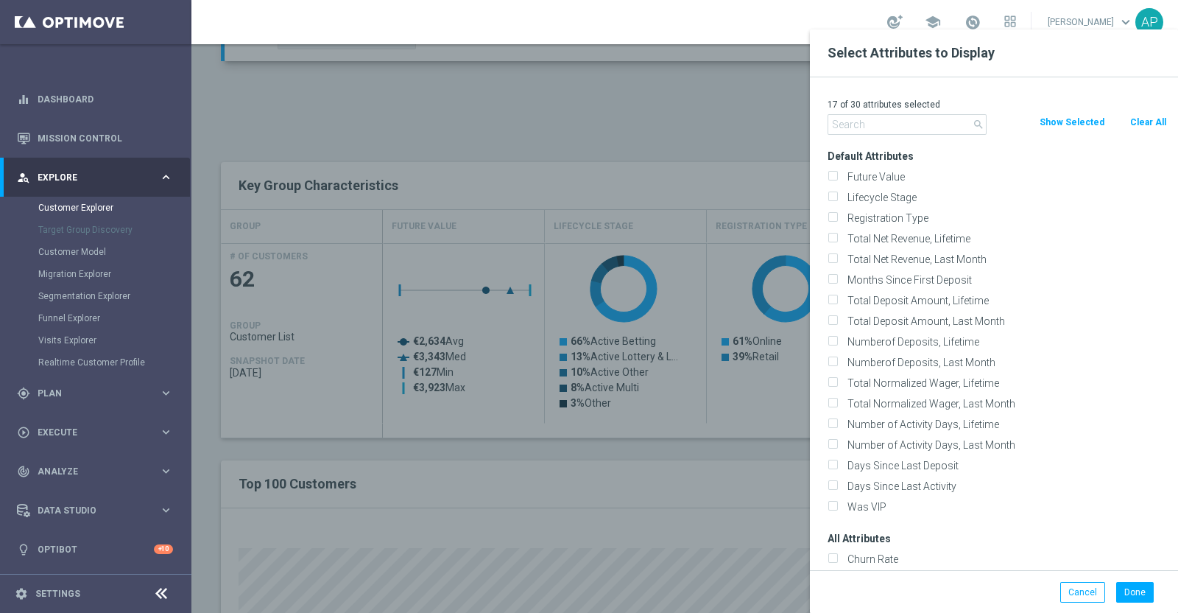
checkbox input "false"
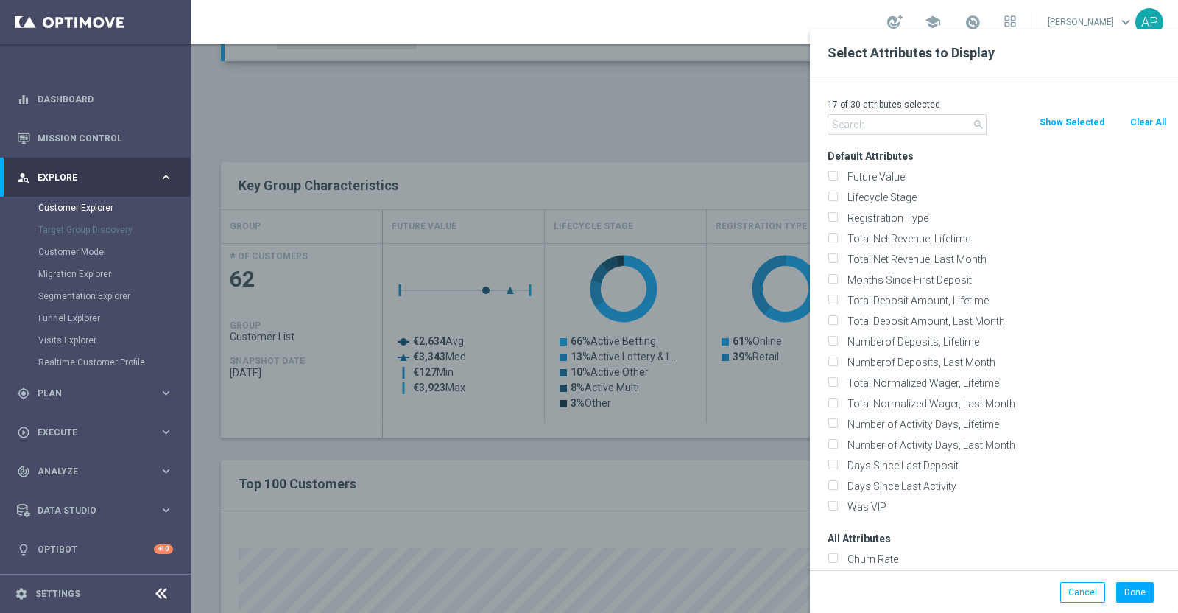
checkbox input "false"
click at [844, 130] on input "text" at bounding box center [907, 124] width 159 height 21
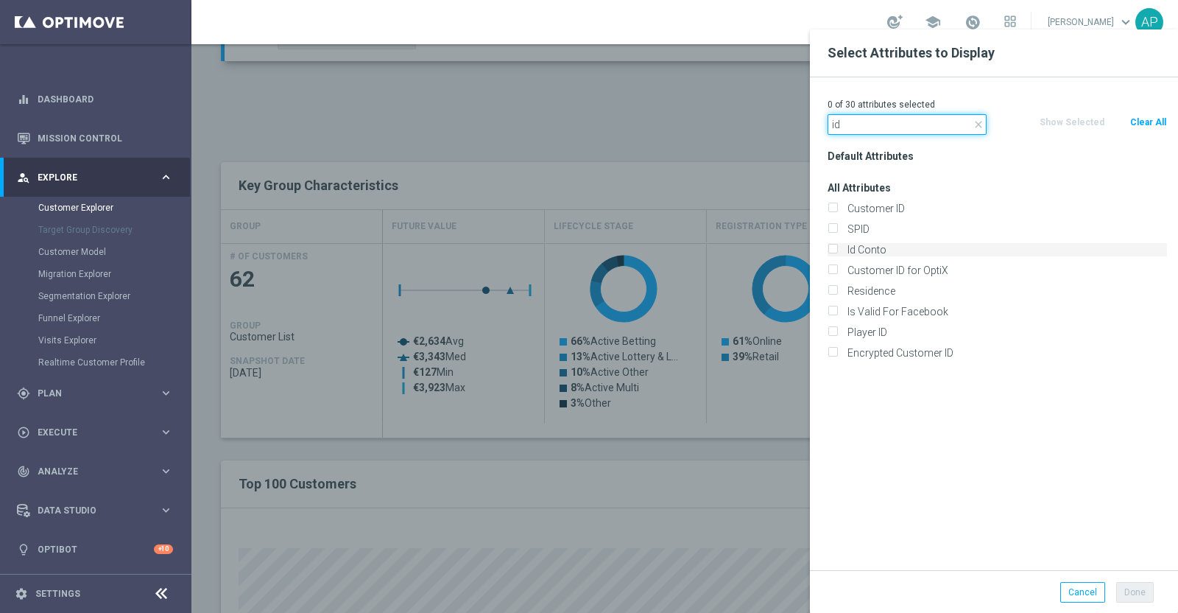
type input "id"
click at [877, 248] on label "Id Conto" at bounding box center [1005, 249] width 325 height 13
click at [837, 248] on input "Id Conto" at bounding box center [833, 252] width 10 height 10
checkbox input "true"
click at [1135, 594] on button "Done" at bounding box center [1136, 592] width 38 height 21
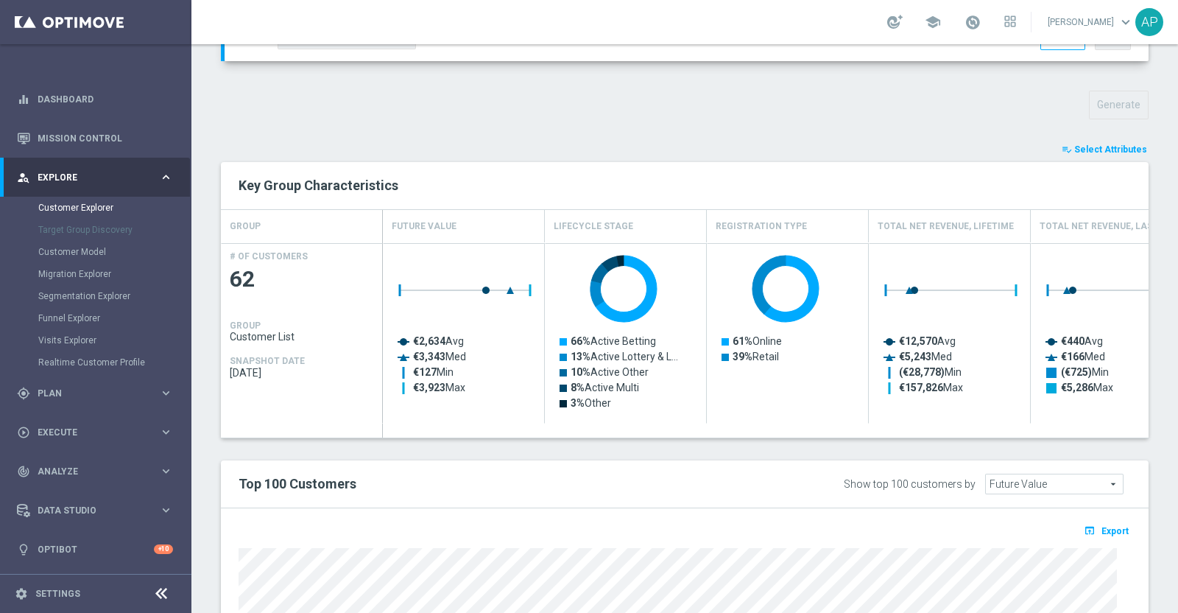
type input "Search"
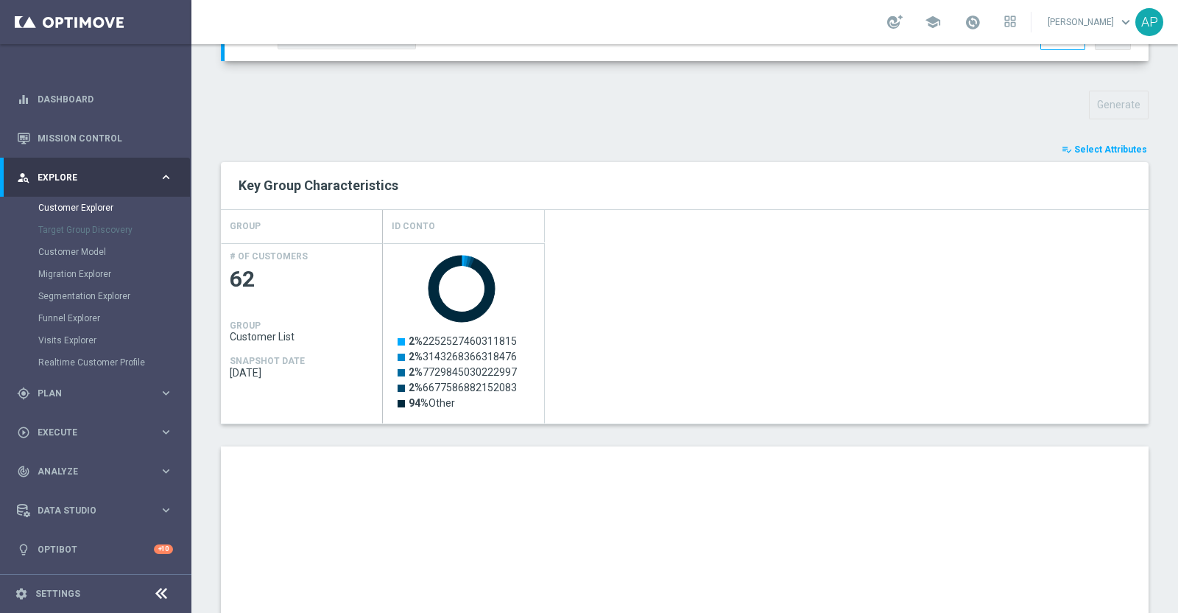
scroll to position [762, 0]
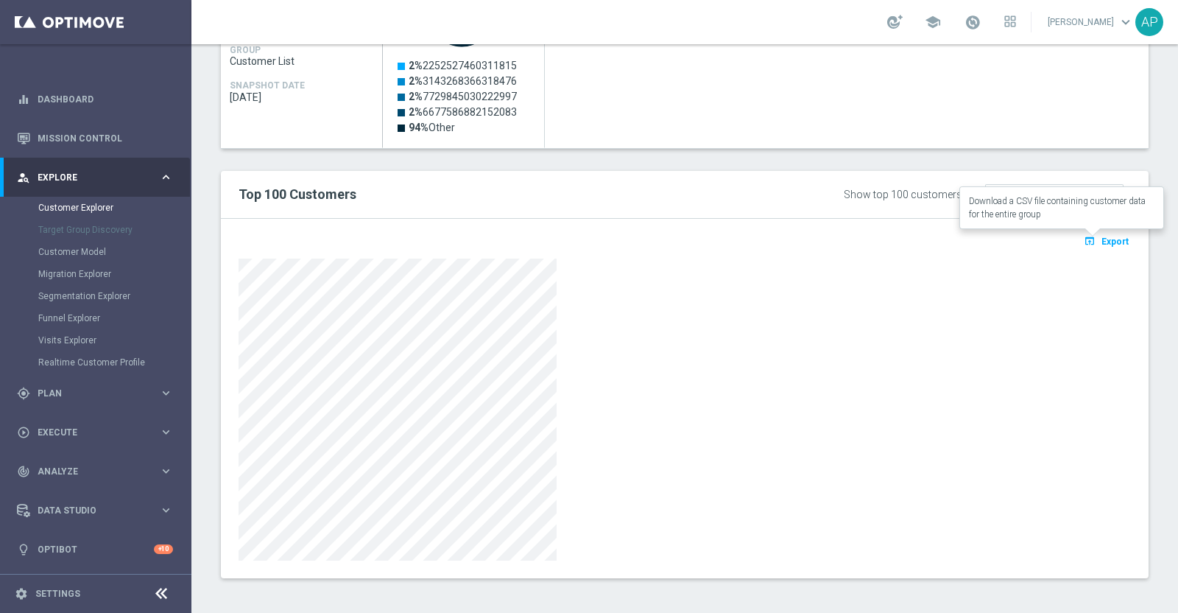
click at [1102, 236] on span "Export" at bounding box center [1115, 241] width 27 height 10
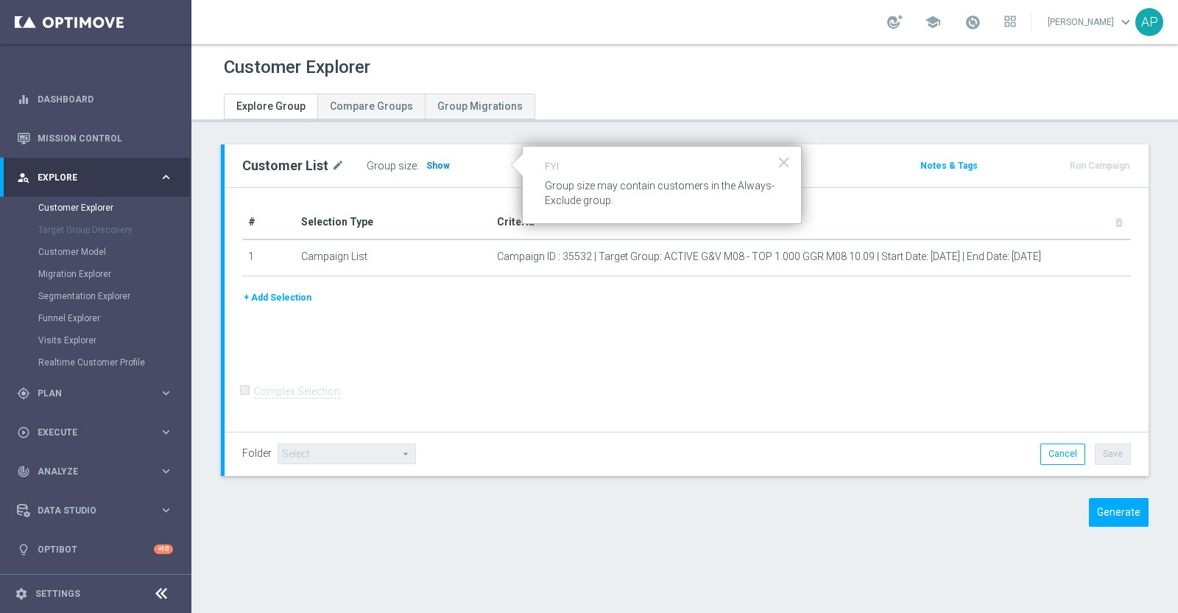
click at [433, 161] on span "Show" at bounding box center [438, 166] width 24 height 10
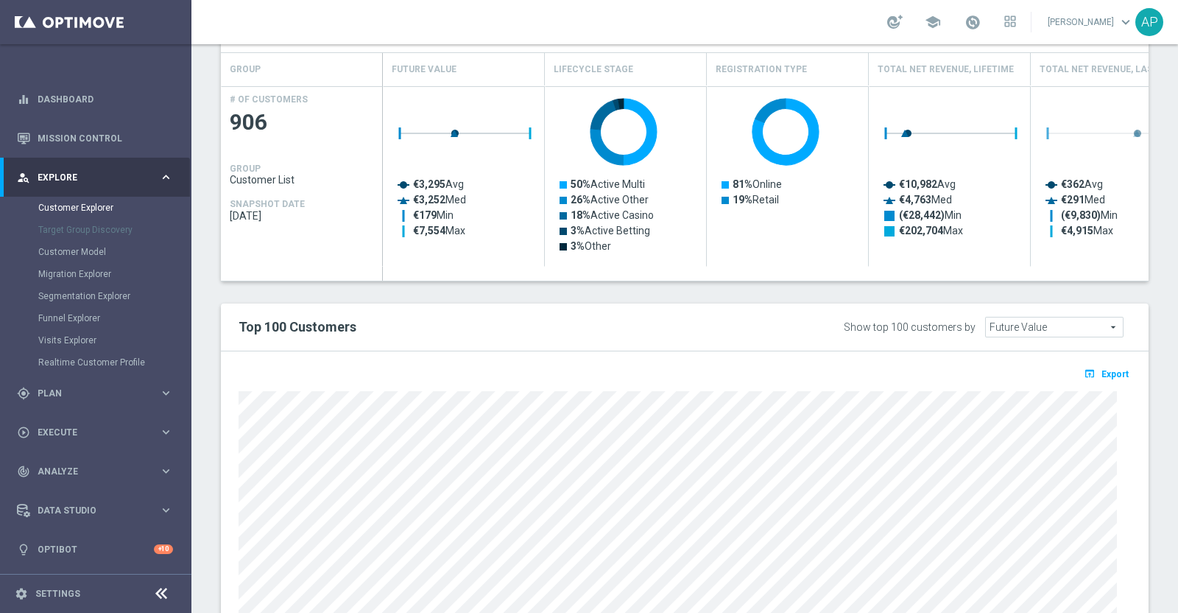
scroll to position [460, 0]
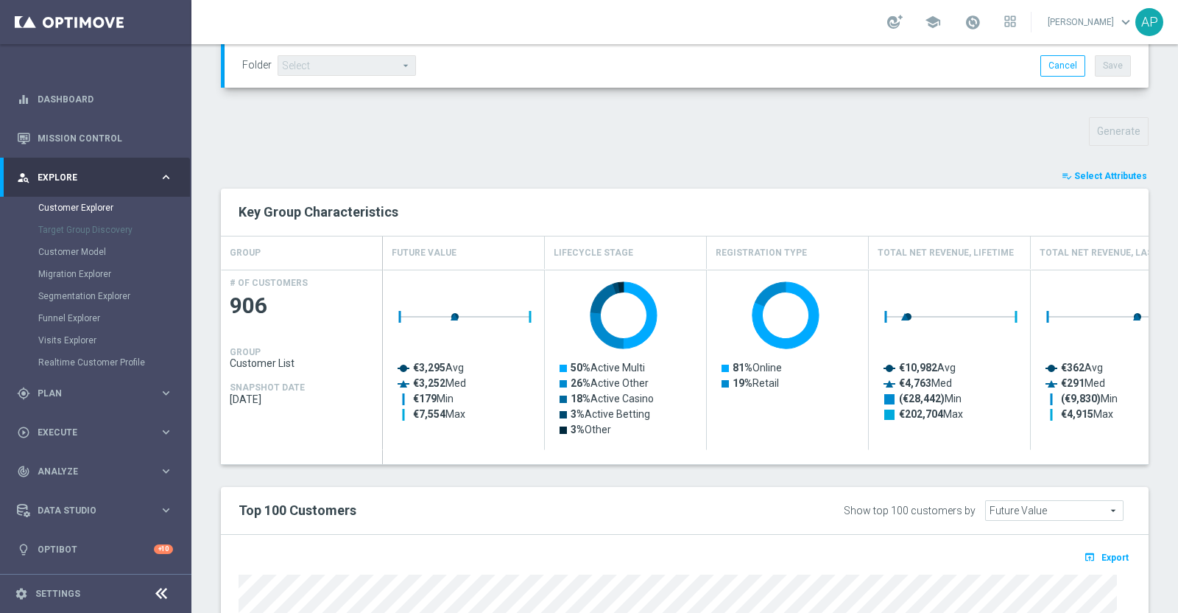
click at [1081, 171] on span "Select Attributes" at bounding box center [1111, 176] width 73 height 10
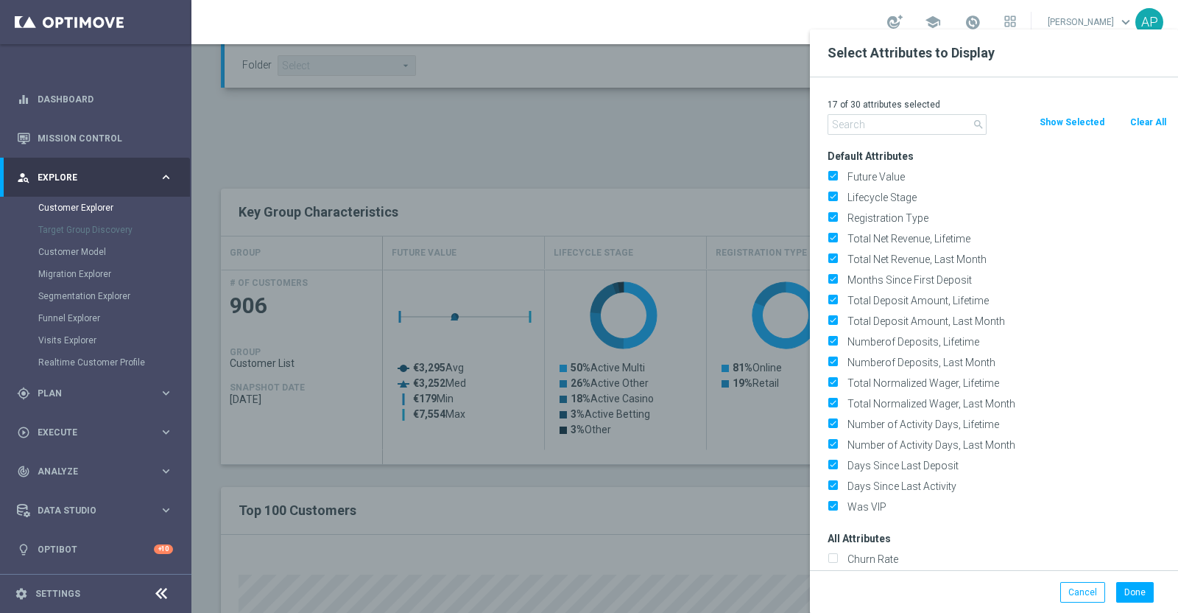
click at [1136, 121] on button "Clear All" at bounding box center [1148, 122] width 39 height 16
checkbox input "false"
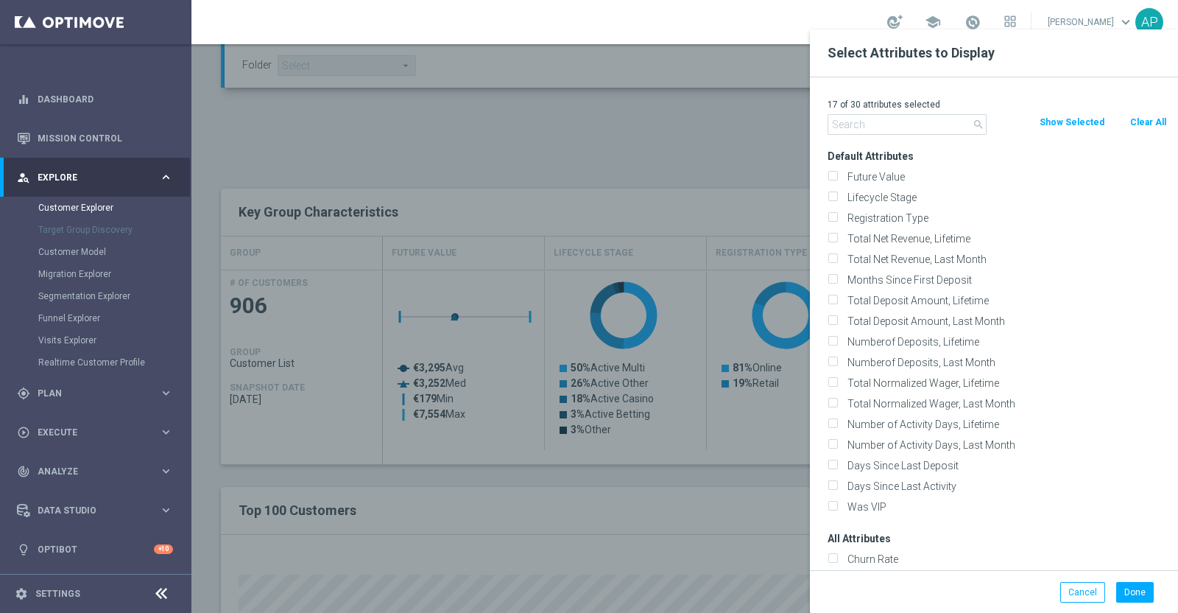
checkbox input "false"
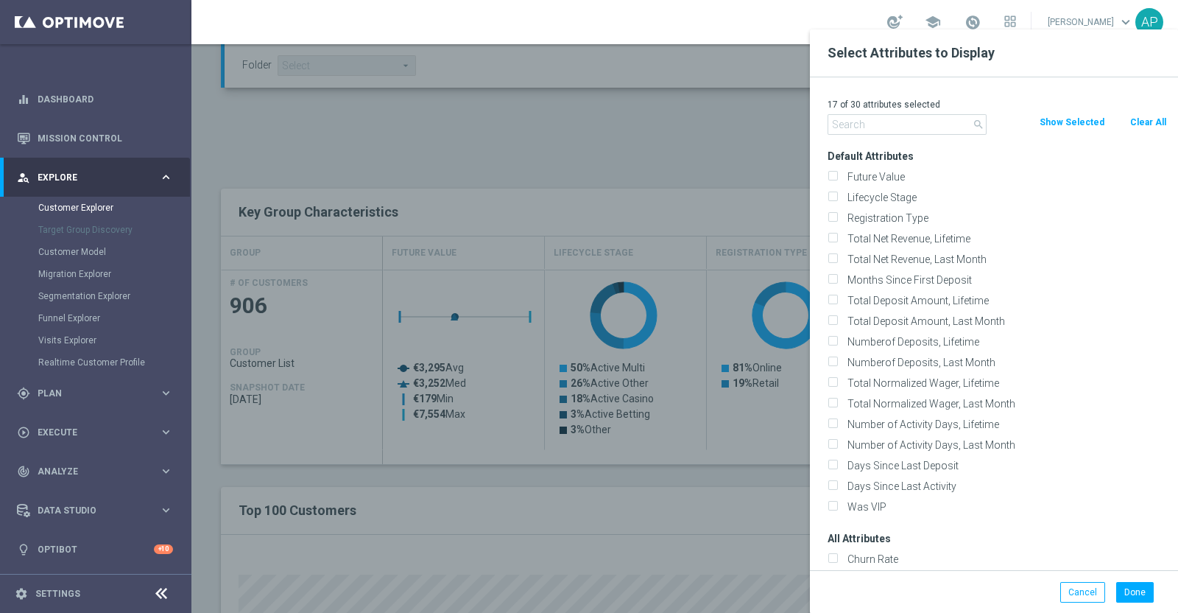
checkbox input "false"
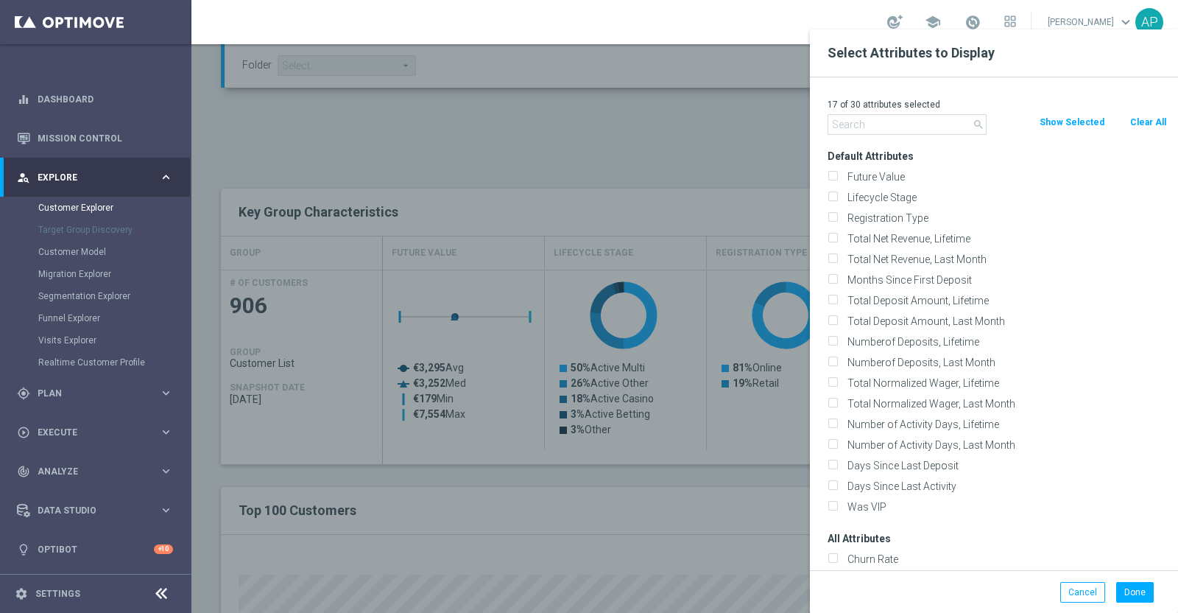
checkbox input "false"
click at [925, 122] on input "text" at bounding box center [907, 124] width 159 height 21
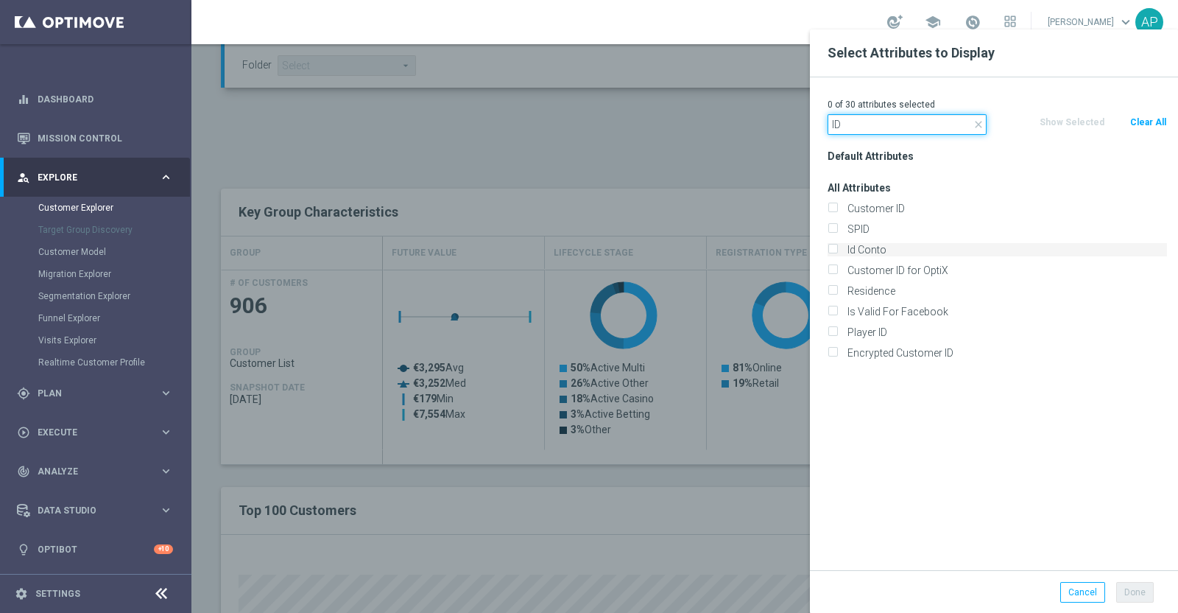
type input "ID"
click at [884, 249] on label "Id Conto" at bounding box center [1005, 249] width 325 height 13
click at [837, 249] on input "Id Conto" at bounding box center [833, 252] width 10 height 10
checkbox input "true"
click at [1131, 591] on button "Done" at bounding box center [1136, 592] width 38 height 21
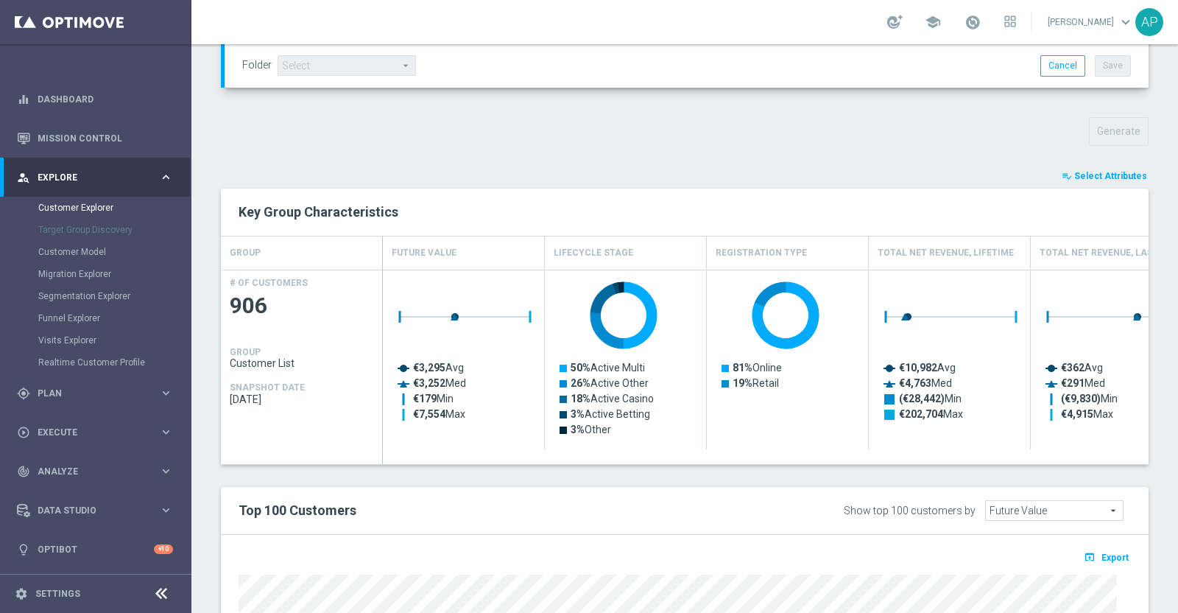
type input "Search"
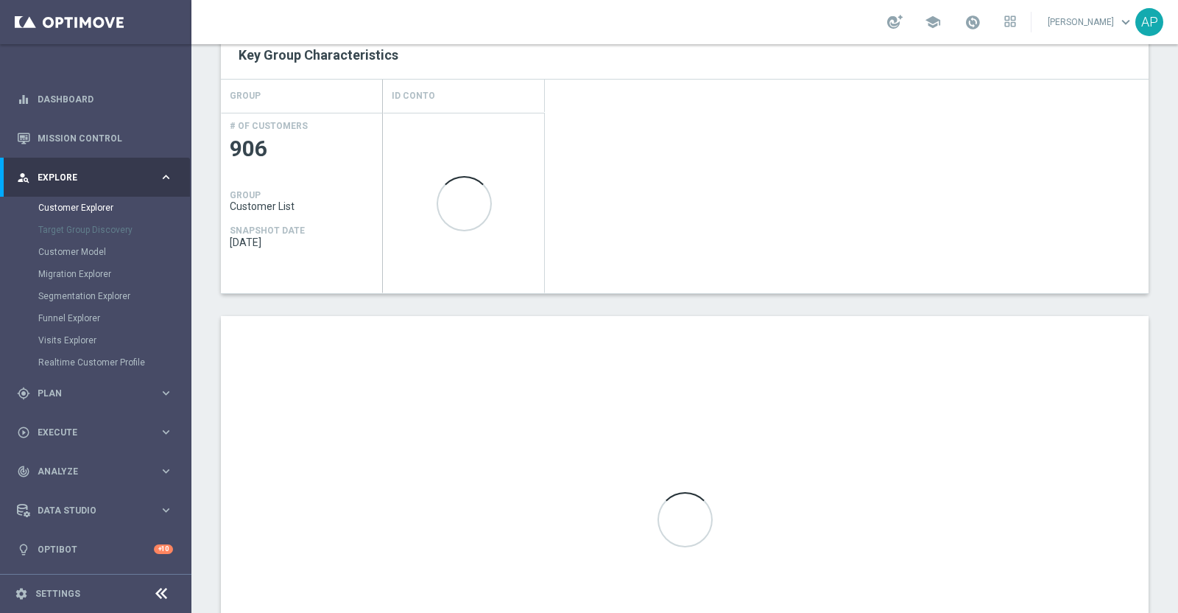
scroll to position [736, 0]
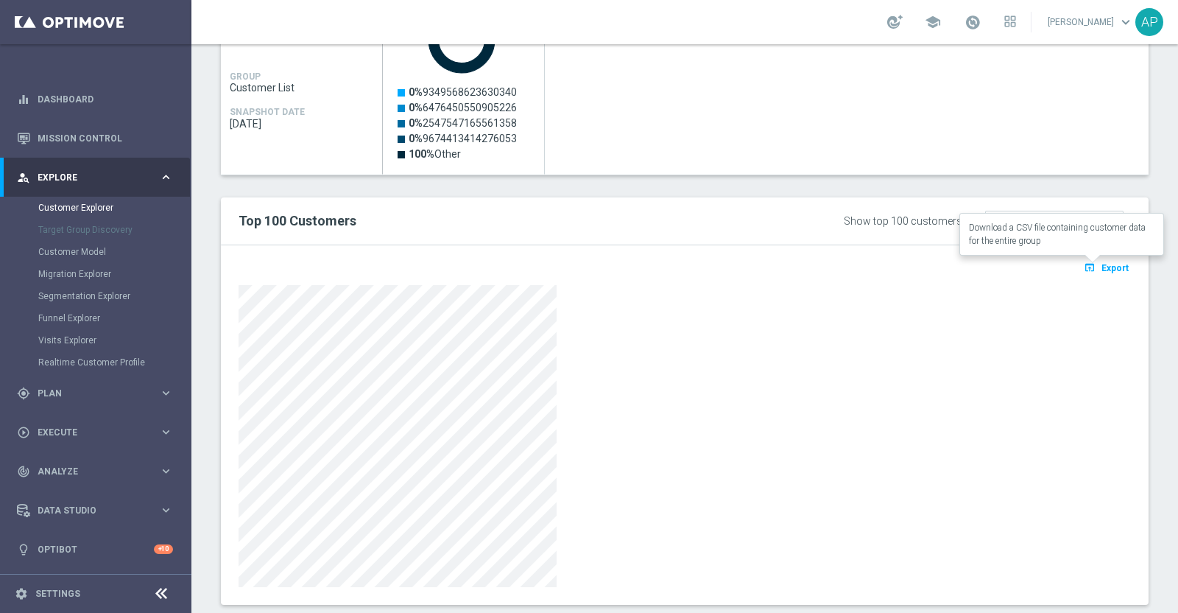
click at [1102, 263] on span "Export" at bounding box center [1115, 268] width 27 height 10
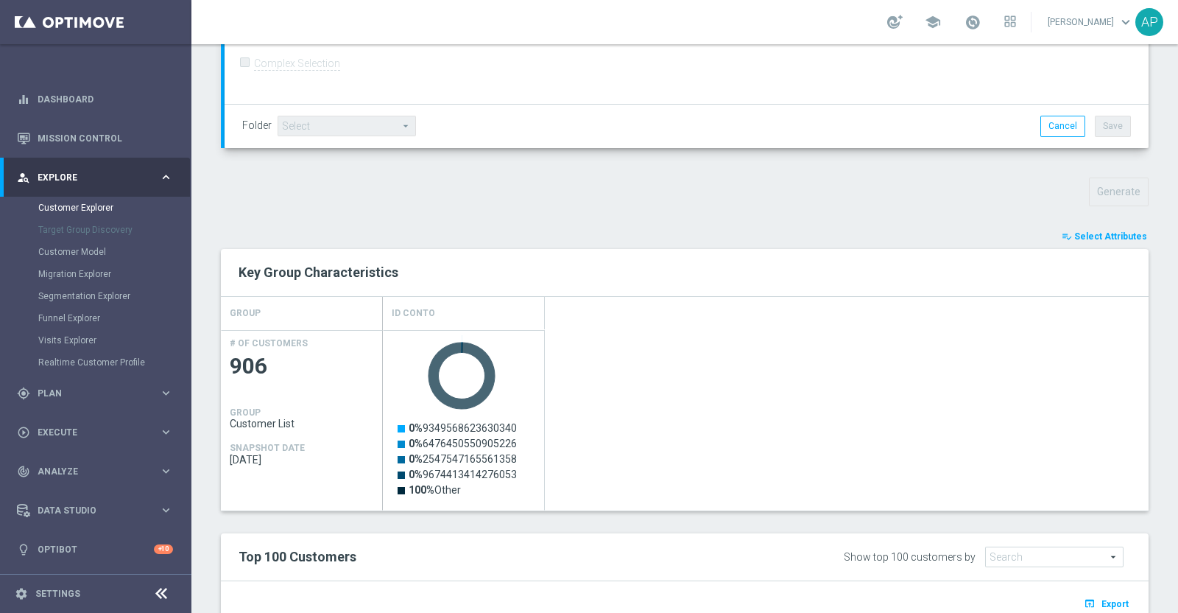
scroll to position [552, 0]
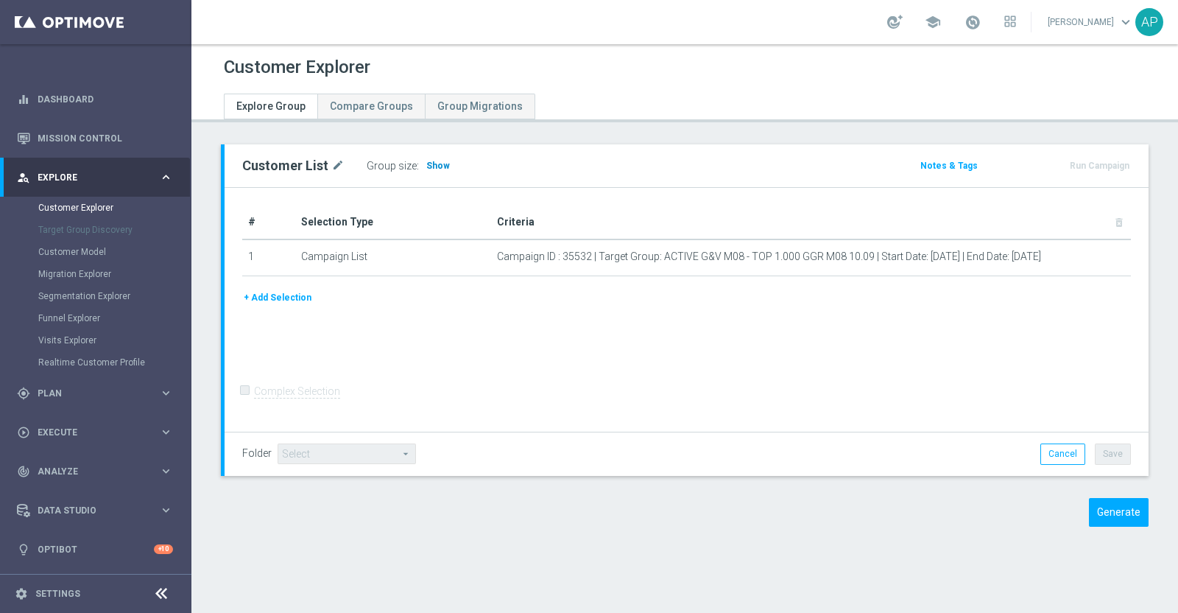
click at [435, 169] on span "Show" at bounding box center [438, 166] width 24 height 10
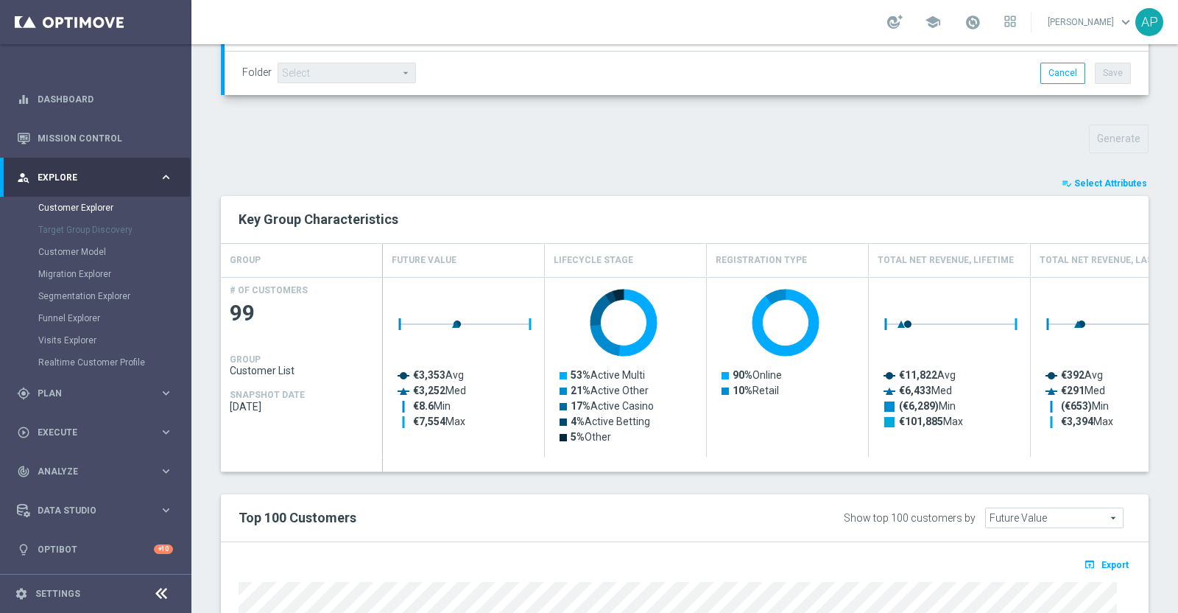
scroll to position [777, 0]
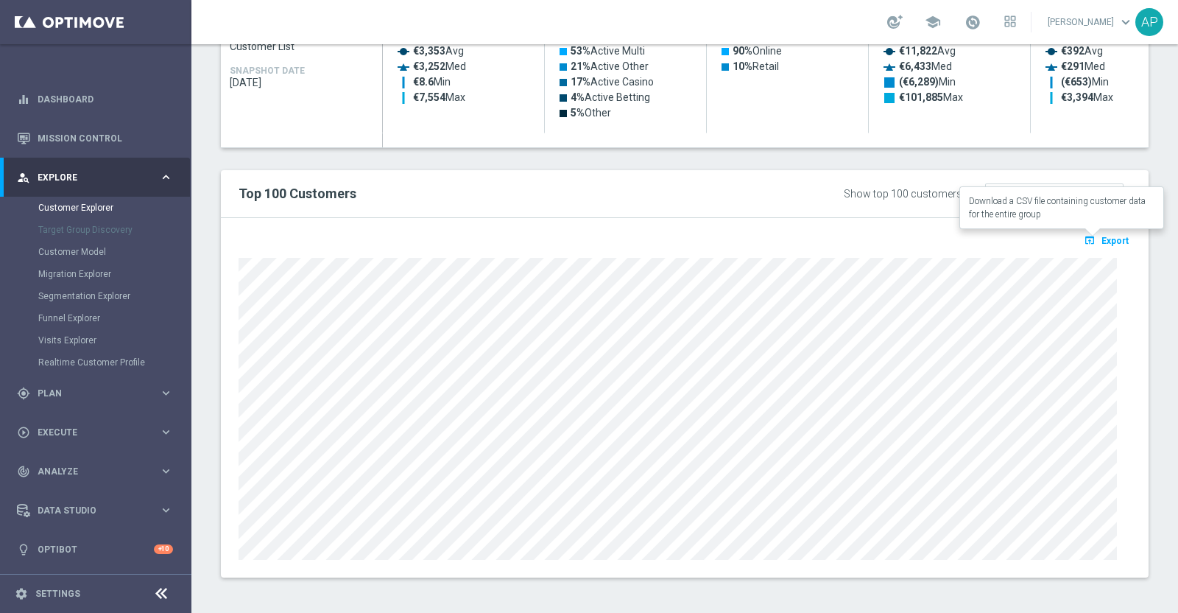
click at [1098, 232] on button "open_in_browser Export" at bounding box center [1106, 240] width 49 height 19
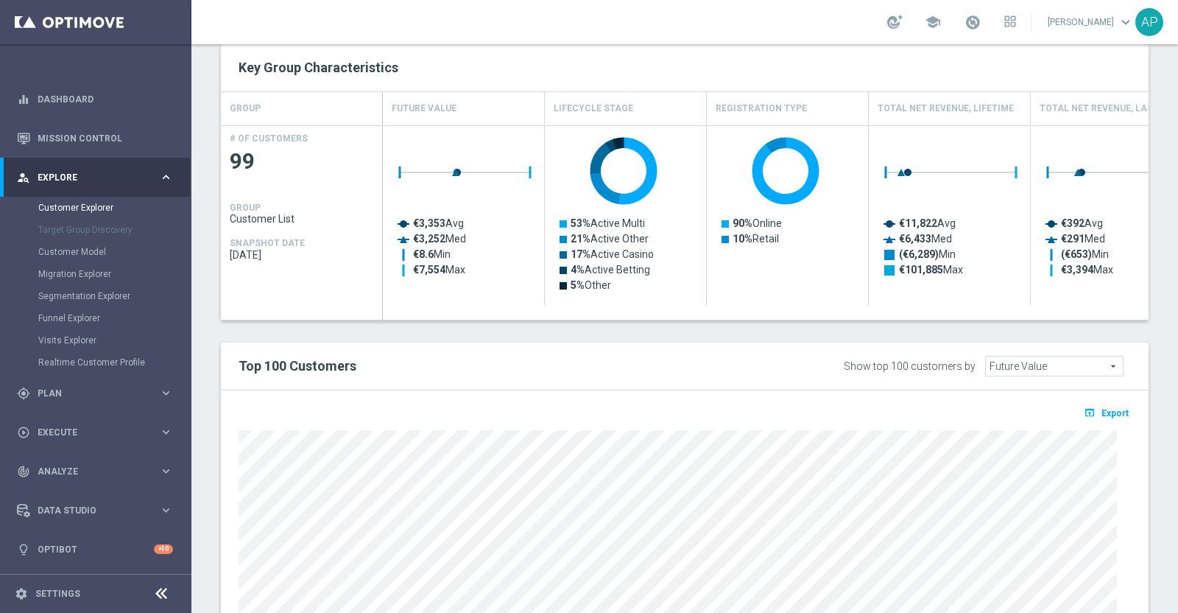
scroll to position [501, 0]
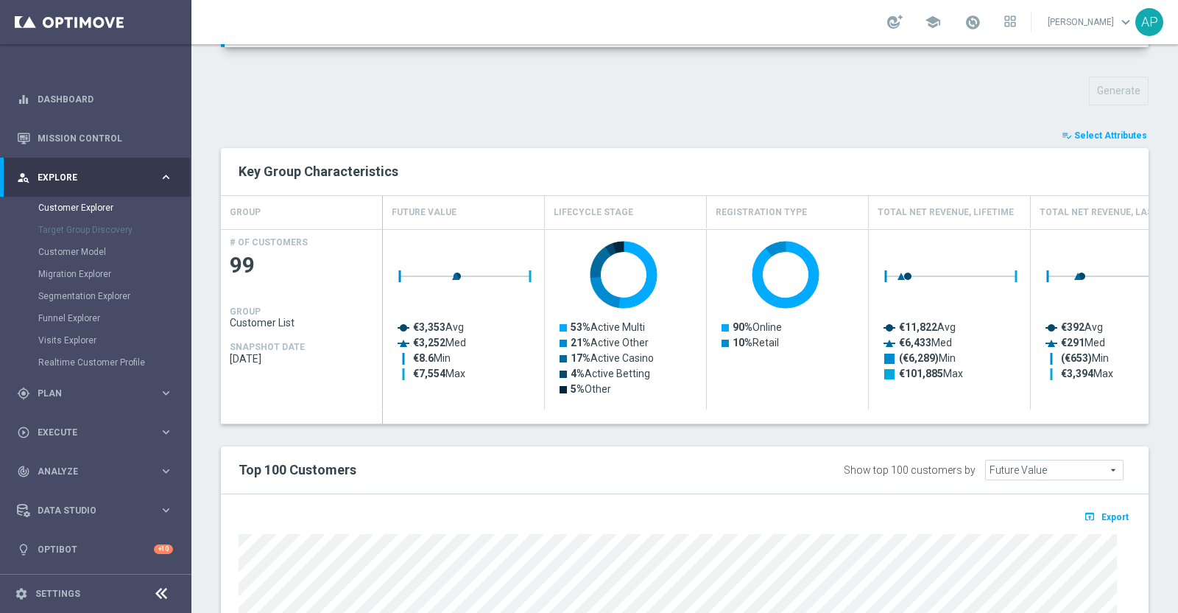
click at [1100, 130] on span "Select Attributes" at bounding box center [1111, 135] width 73 height 10
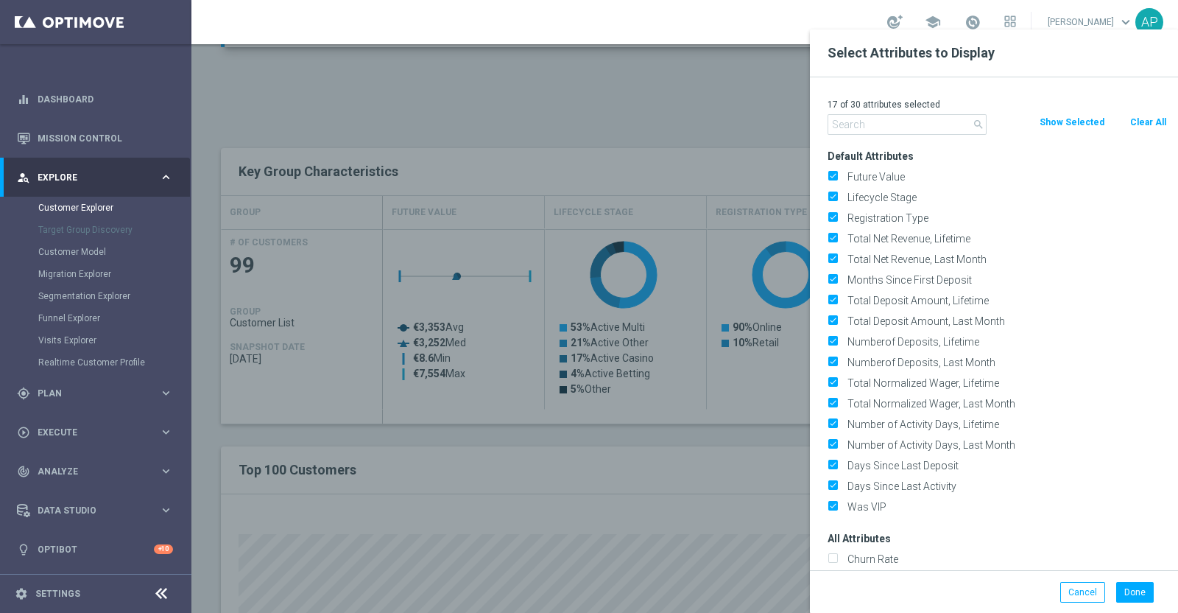
drag, startPoint x: 1156, startPoint y: 121, endPoint x: 1022, endPoint y: 121, distance: 133.3
click at [1155, 121] on button "Clear All" at bounding box center [1148, 122] width 39 height 16
checkbox input "false"
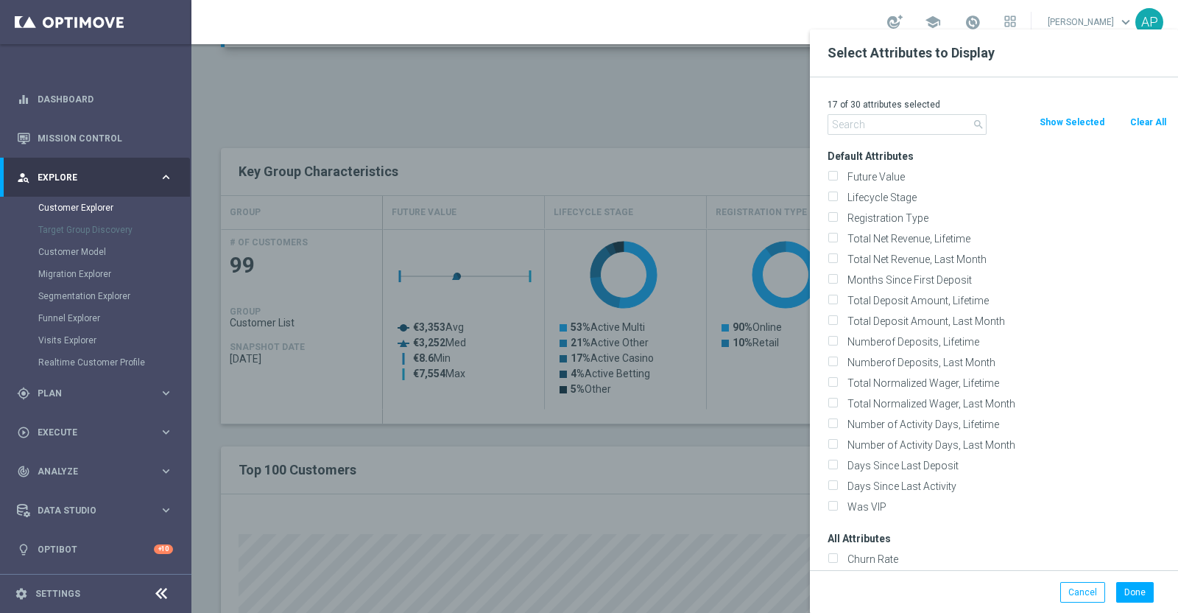
checkbox input "false"
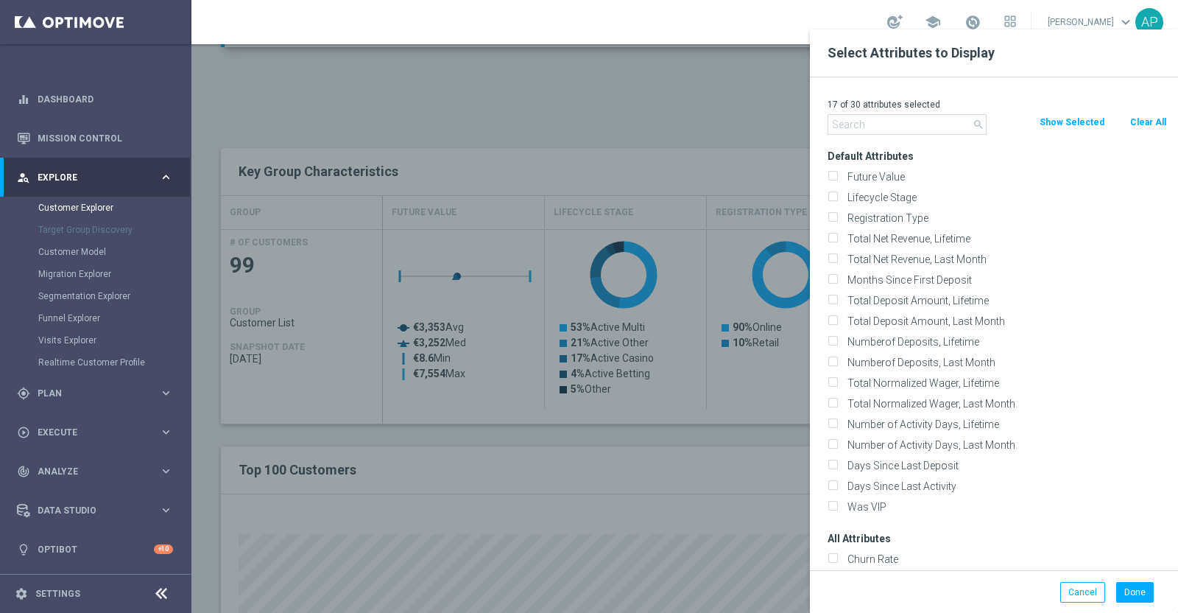
checkbox input "false"
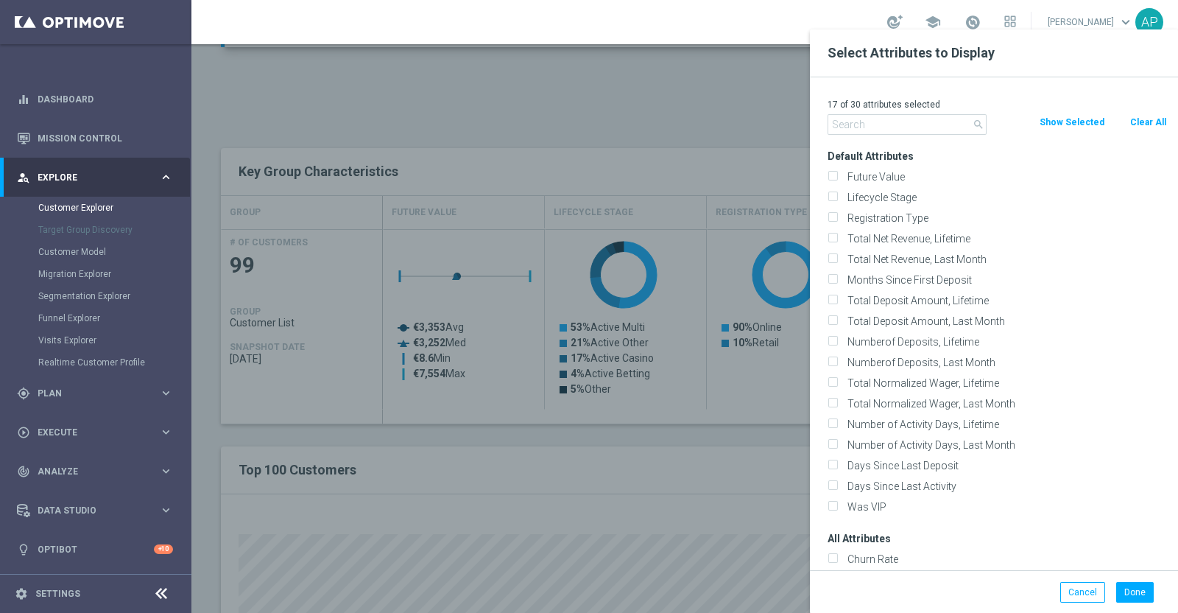
checkbox input "false"
click at [921, 122] on input "text" at bounding box center [907, 124] width 159 height 21
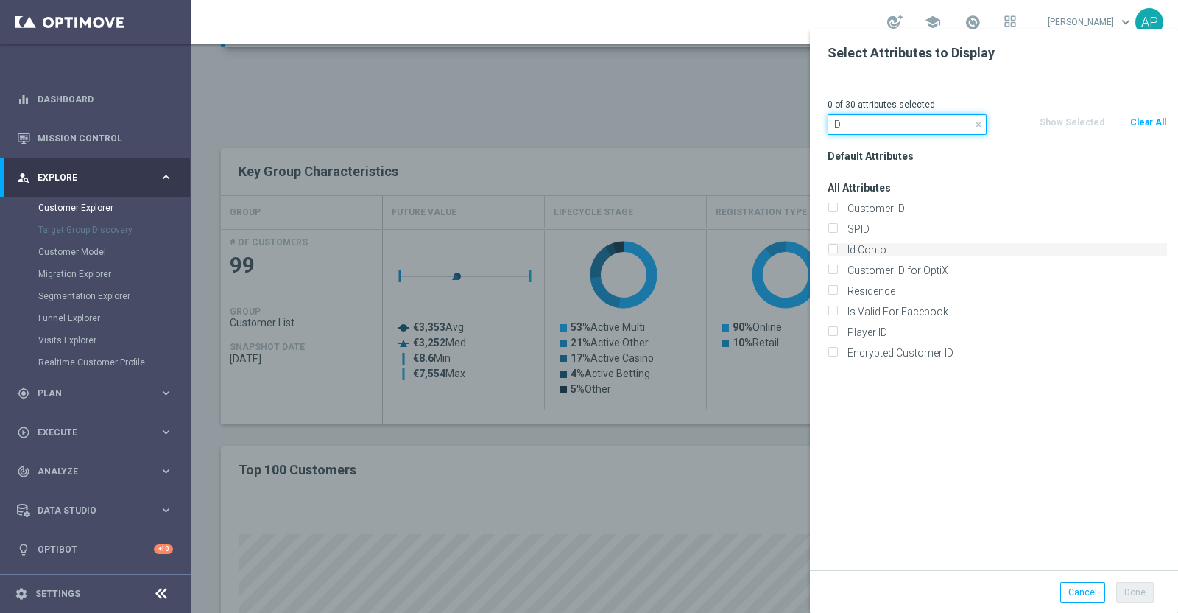
type input "ID"
click at [860, 247] on label "Id Conto" at bounding box center [1005, 249] width 325 height 13
click at [837, 247] on input "Id Conto" at bounding box center [833, 252] width 10 height 10
checkbox input "true"
click at [1134, 586] on button "Done" at bounding box center [1136, 592] width 38 height 21
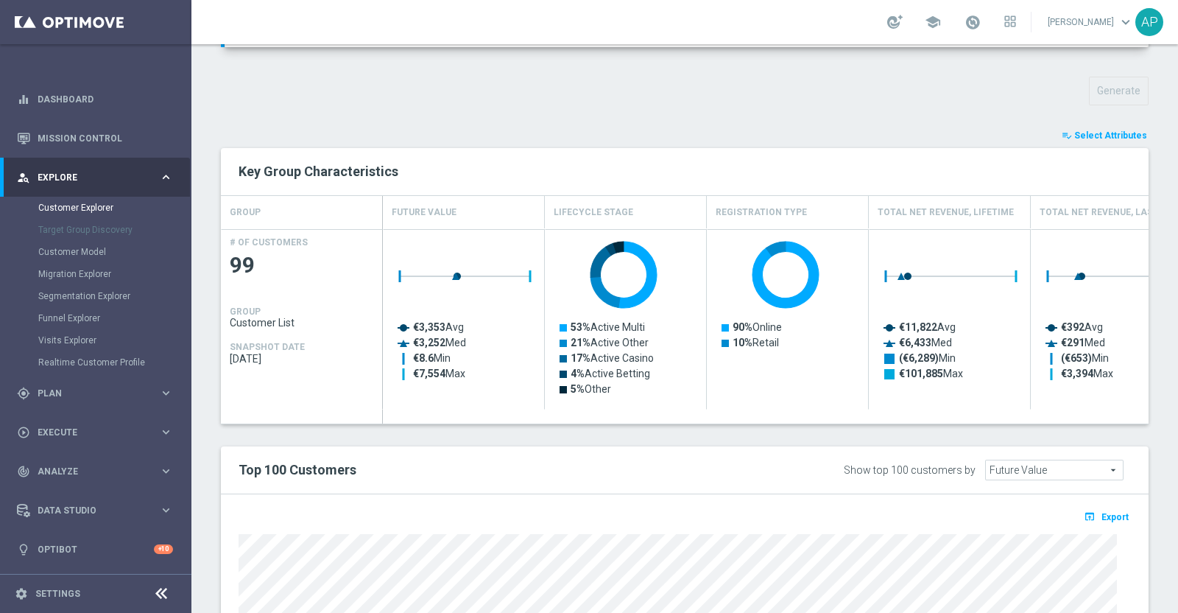
type input "Search"
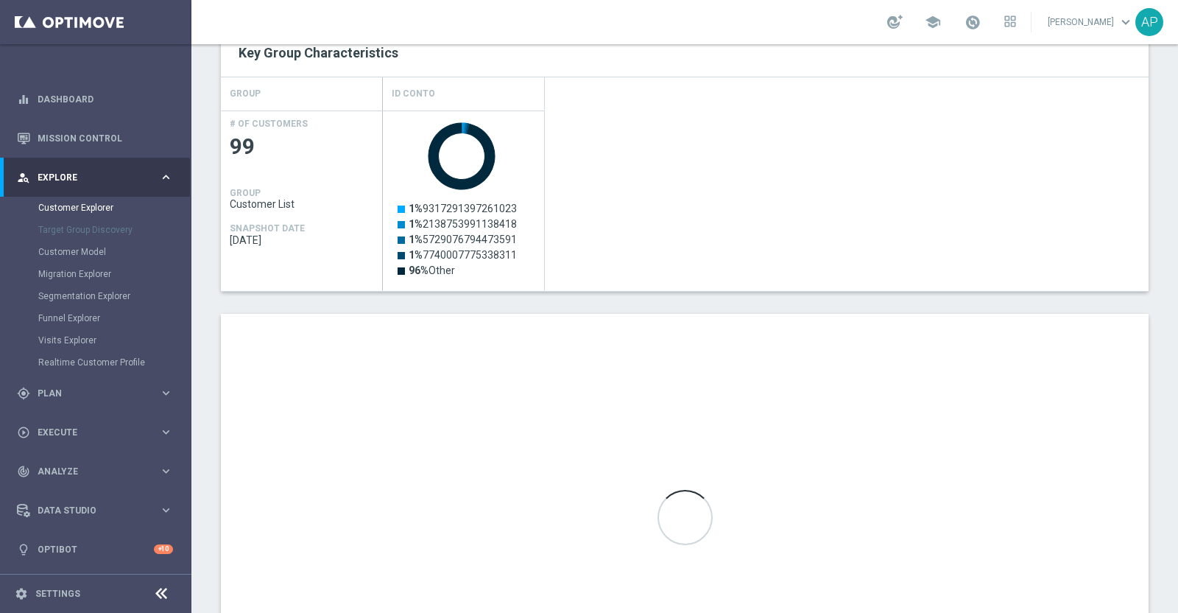
scroll to position [684, 0]
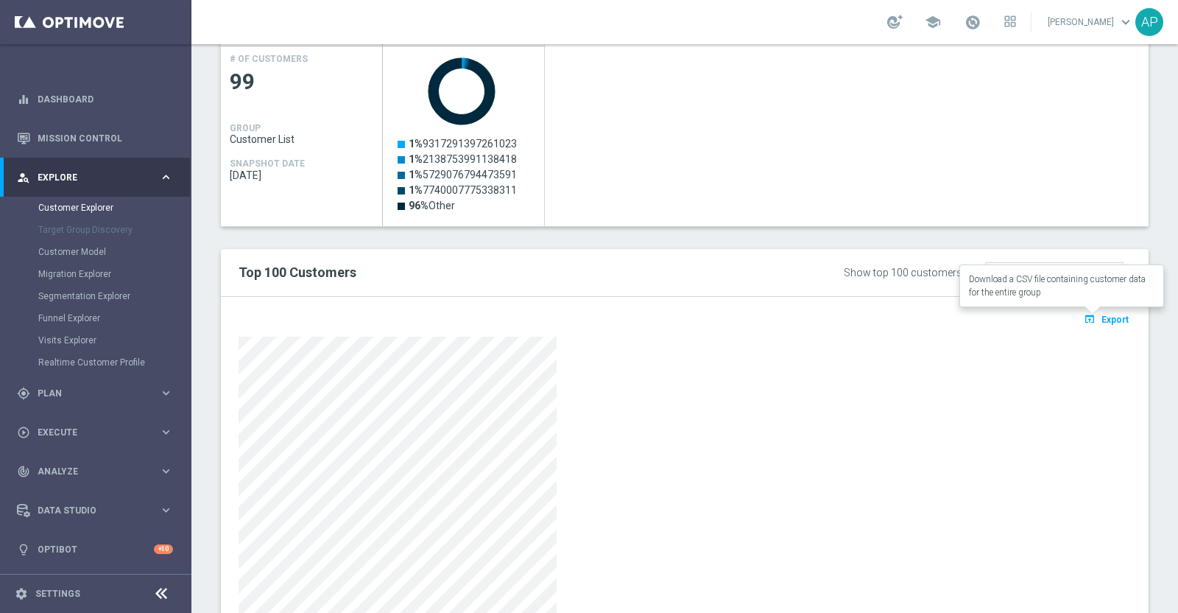
click at [1102, 316] on span "Export" at bounding box center [1115, 320] width 27 height 10
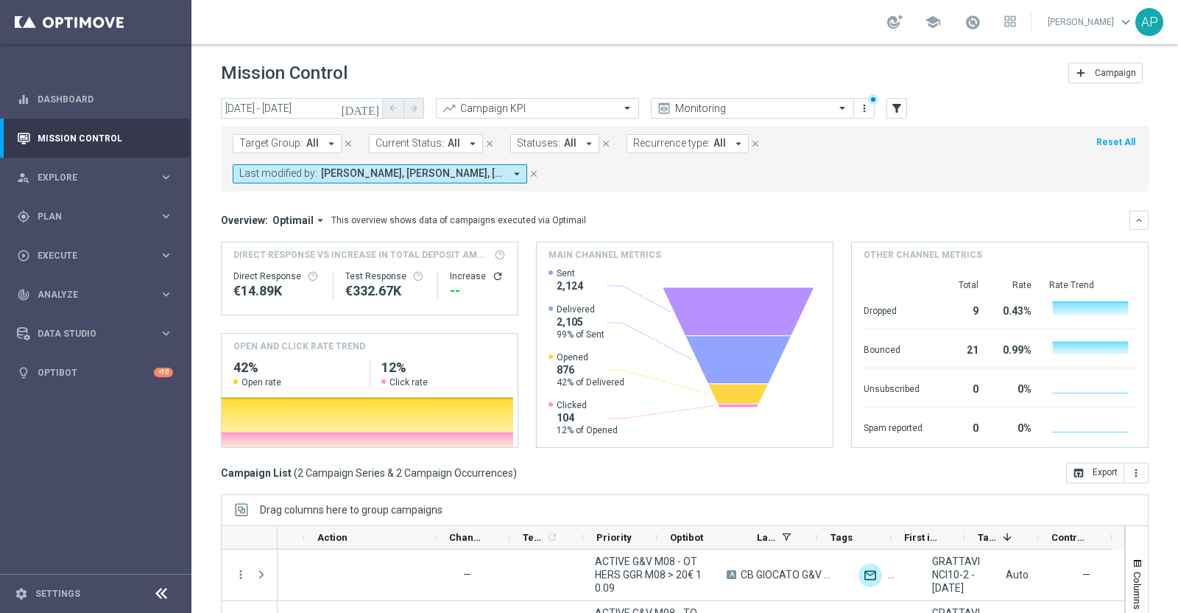
scroll to position [0, 410]
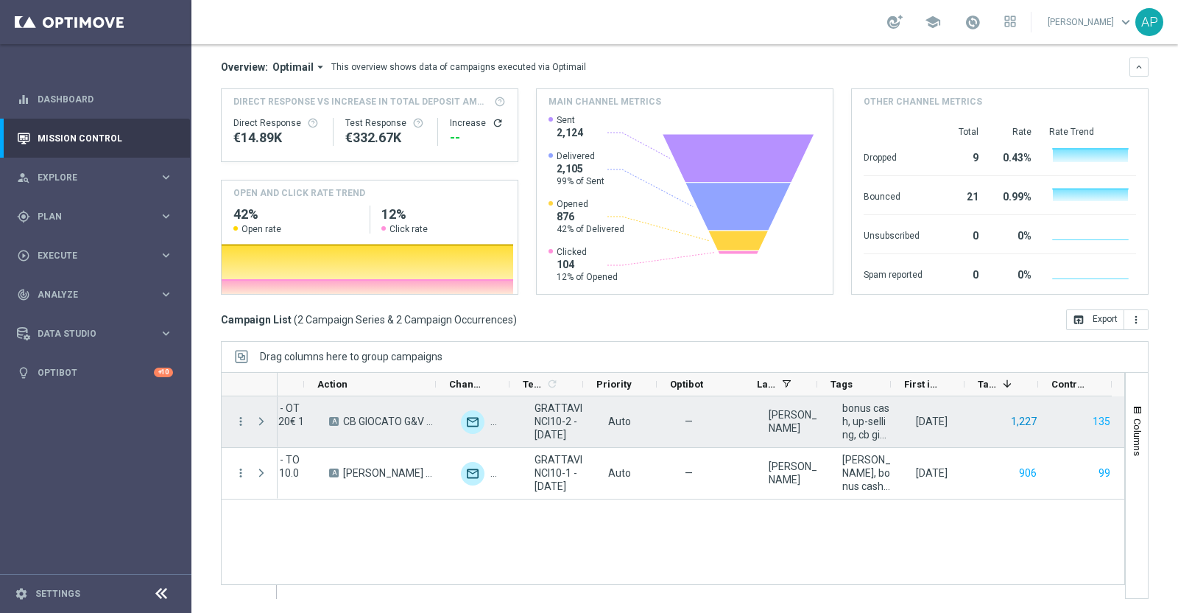
click at [1015, 424] on button "1,227" at bounding box center [1024, 421] width 29 height 18
click at [1092, 418] on button "135" at bounding box center [1102, 421] width 21 height 18
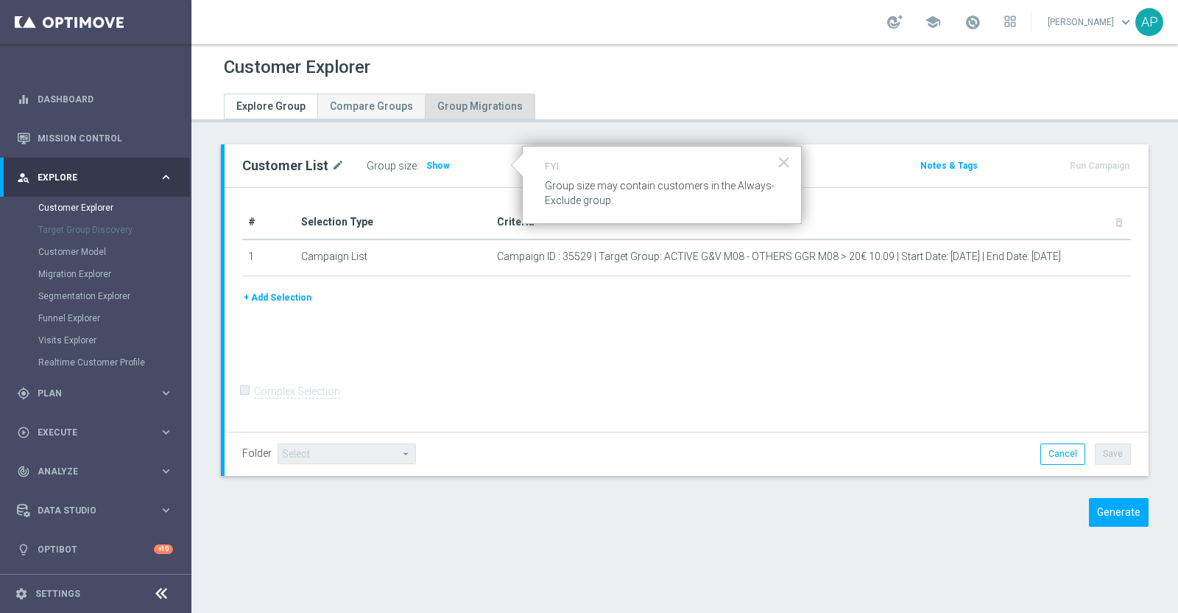
click at [431, 161] on span "Show" at bounding box center [438, 166] width 24 height 10
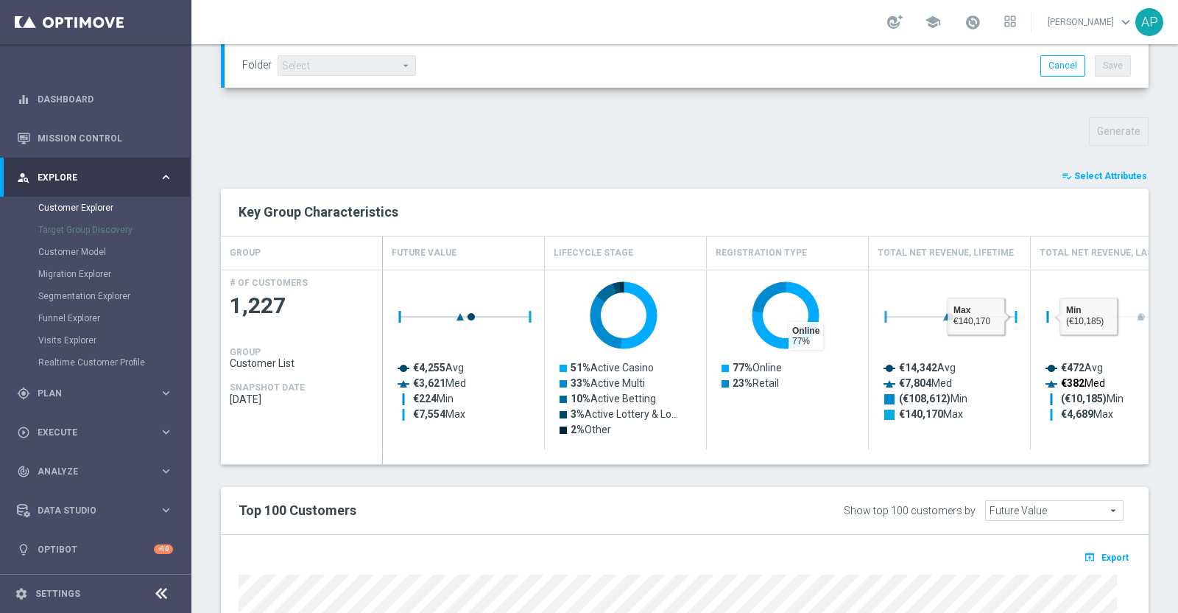
scroll to position [552, 0]
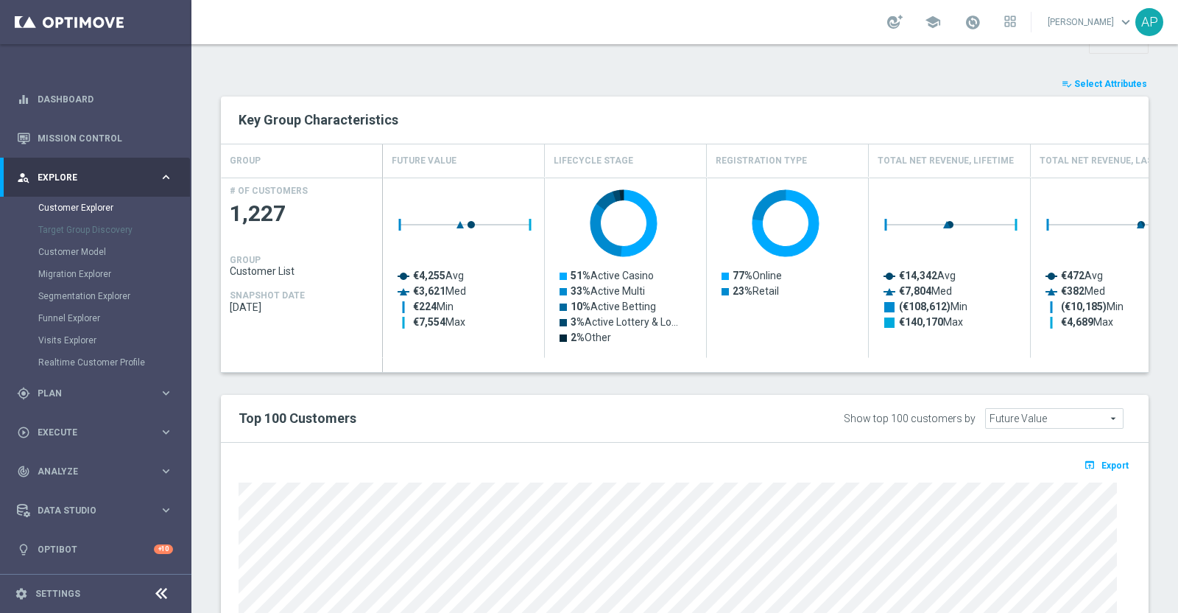
click at [1090, 82] on span "Select Attributes" at bounding box center [1111, 84] width 73 height 10
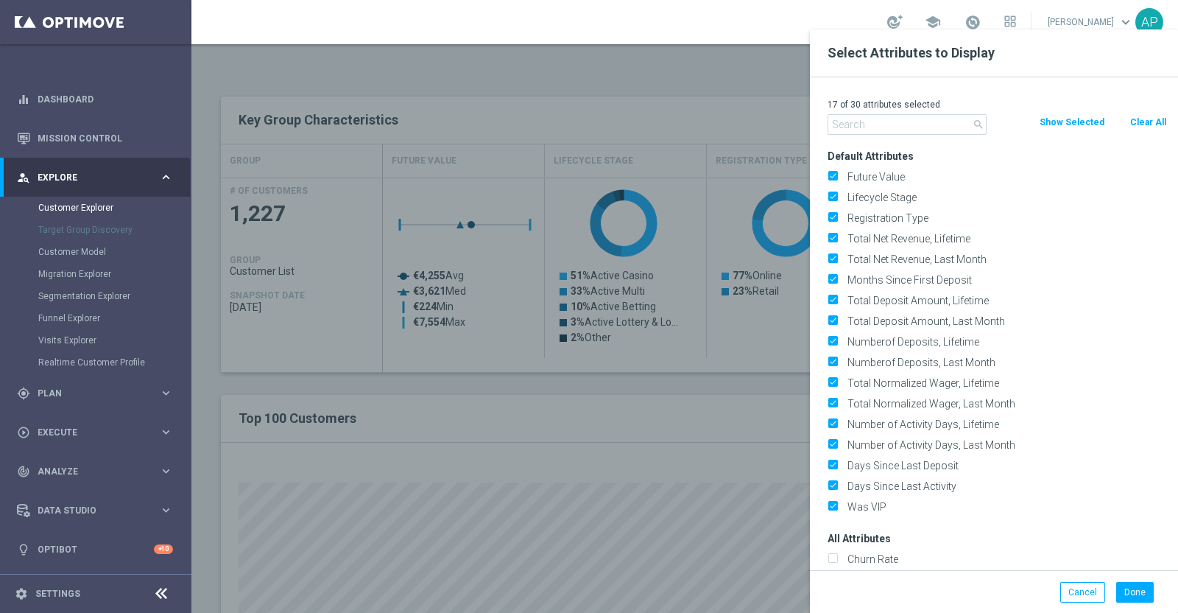
drag, startPoint x: 1150, startPoint y: 116, endPoint x: 951, endPoint y: 129, distance: 200.0
click at [1150, 116] on button "Clear All" at bounding box center [1148, 122] width 39 height 16
checkbox input "false"
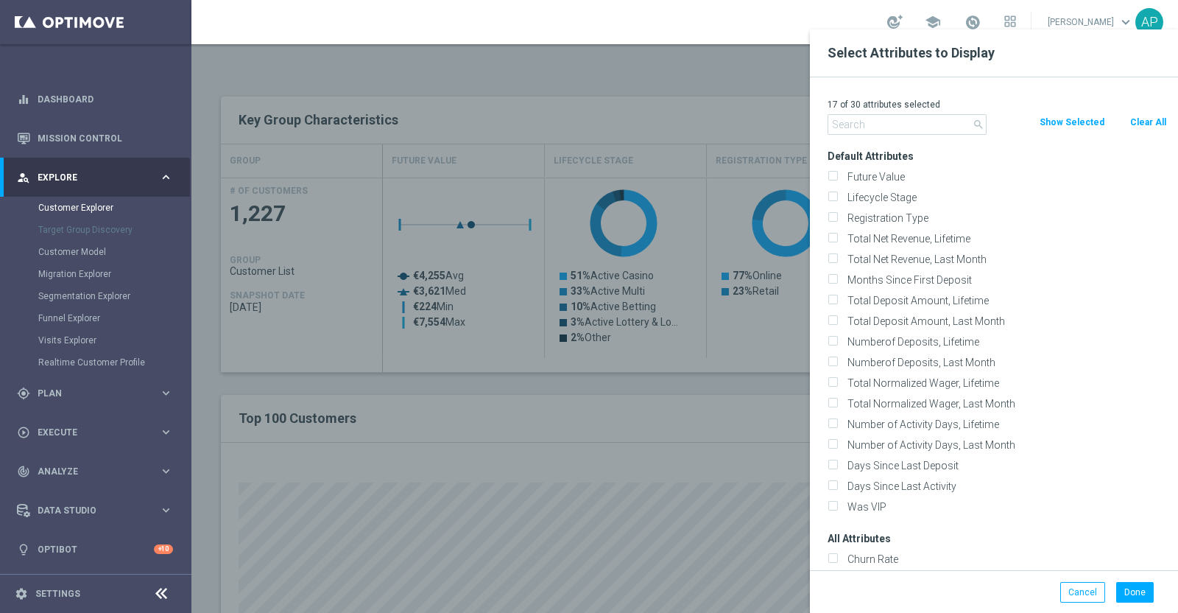
checkbox input "false"
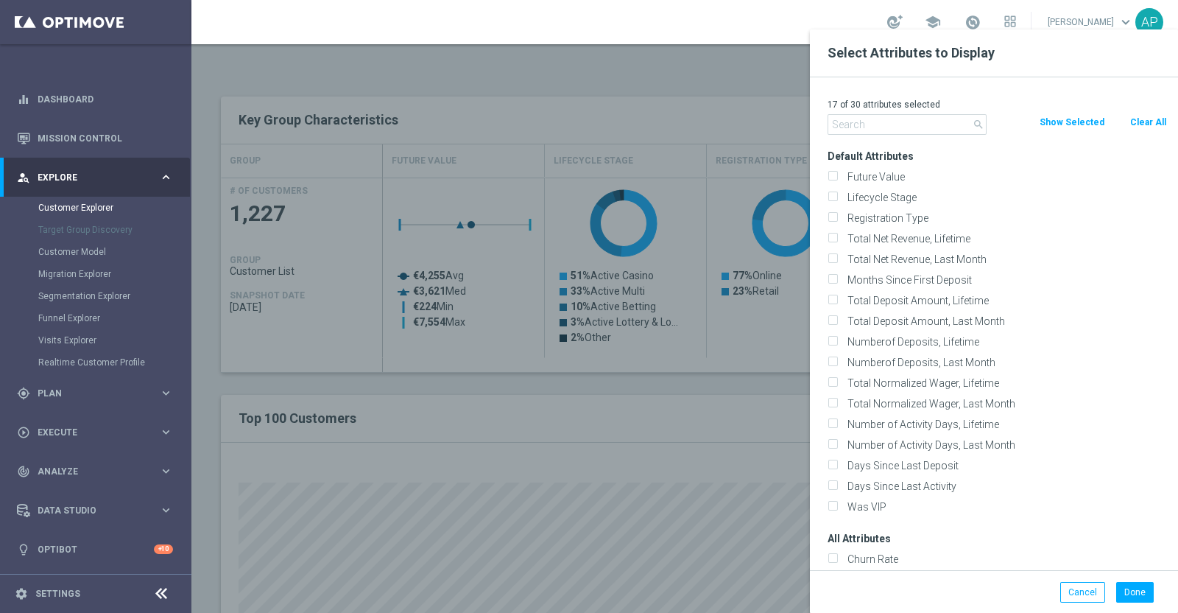
checkbox input "false"
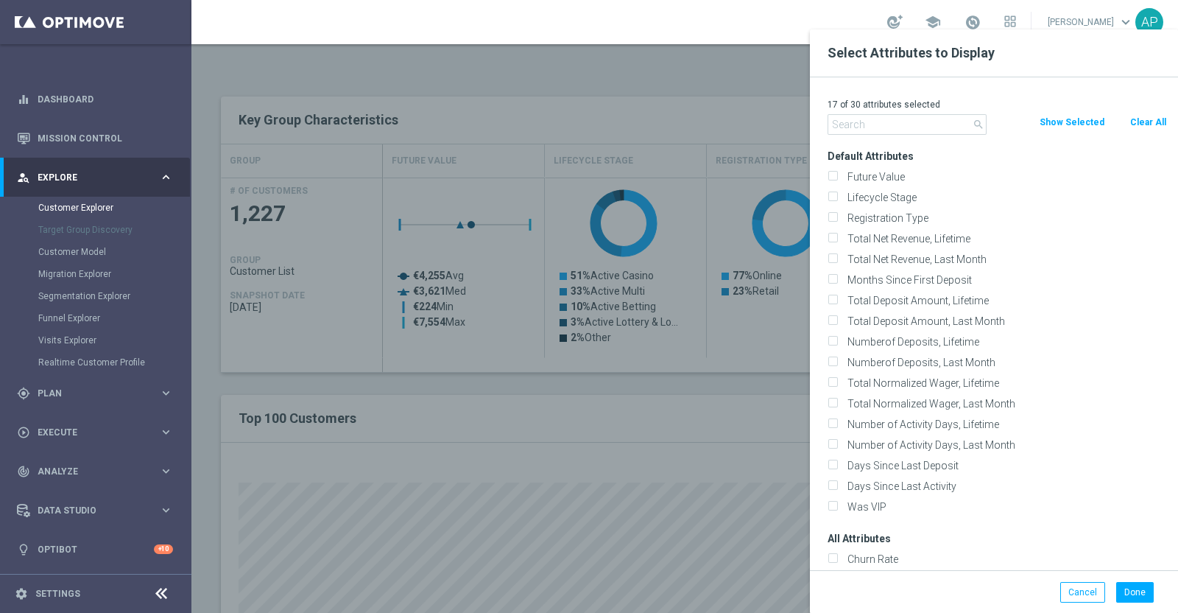
checkbox input "false"
click at [878, 128] on input "text" at bounding box center [907, 124] width 159 height 21
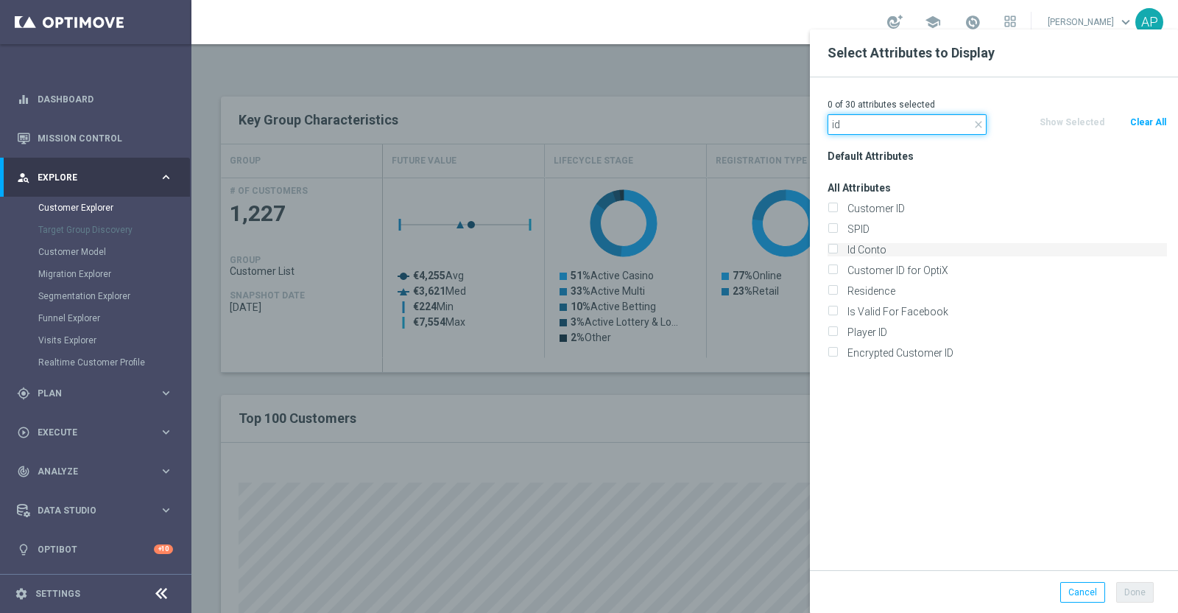
type input "id"
click at [881, 247] on label "Id Conto" at bounding box center [1005, 249] width 325 height 13
click at [837, 247] on input "Id Conto" at bounding box center [833, 252] width 10 height 10
checkbox input "true"
click at [1140, 593] on button "Done" at bounding box center [1136, 592] width 38 height 21
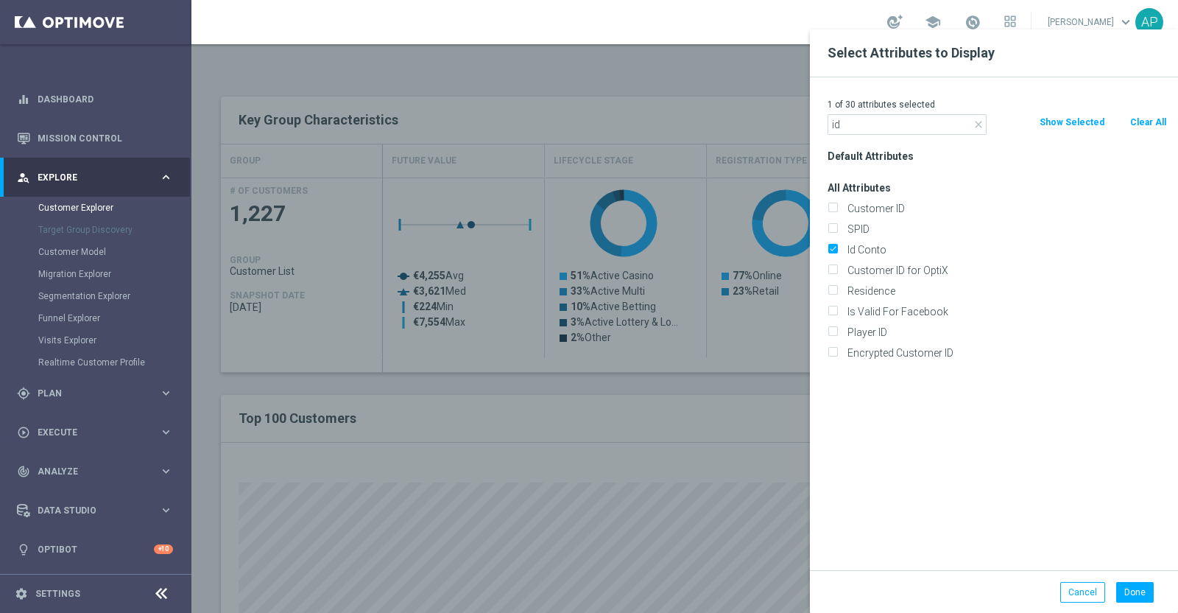
type input "Search"
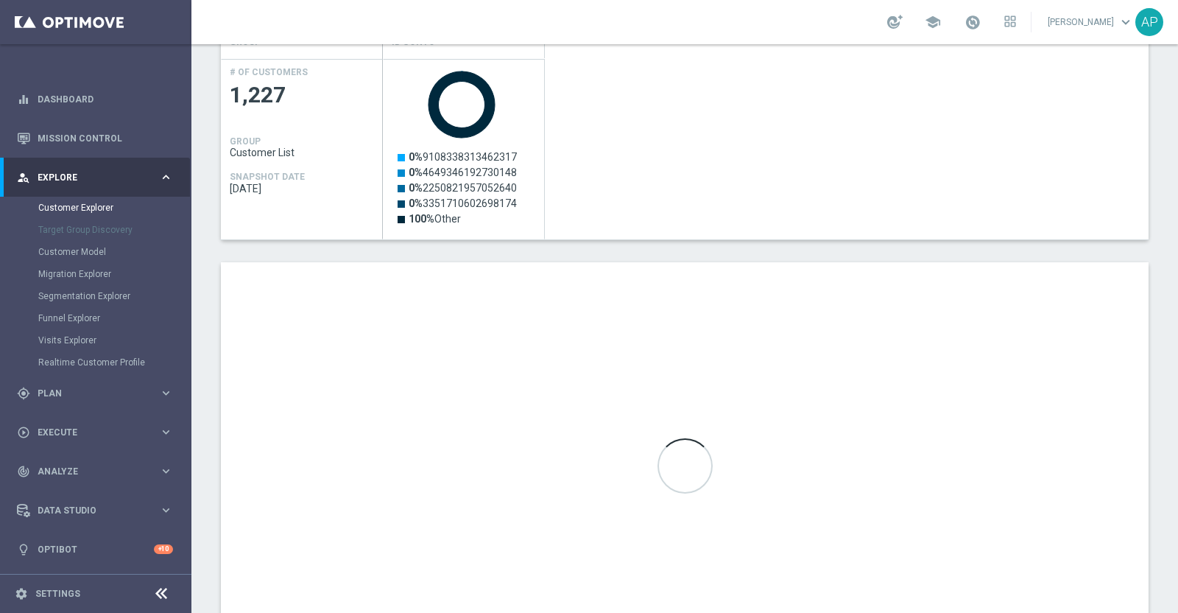
scroll to position [736, 0]
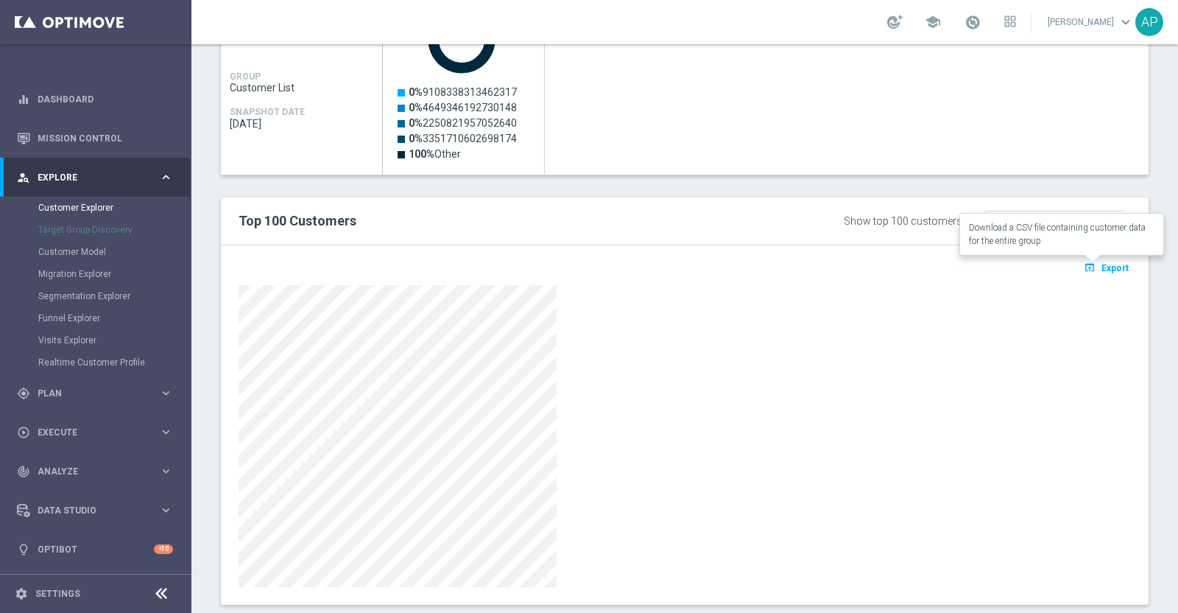
click at [1105, 265] on span "Export" at bounding box center [1115, 268] width 27 height 10
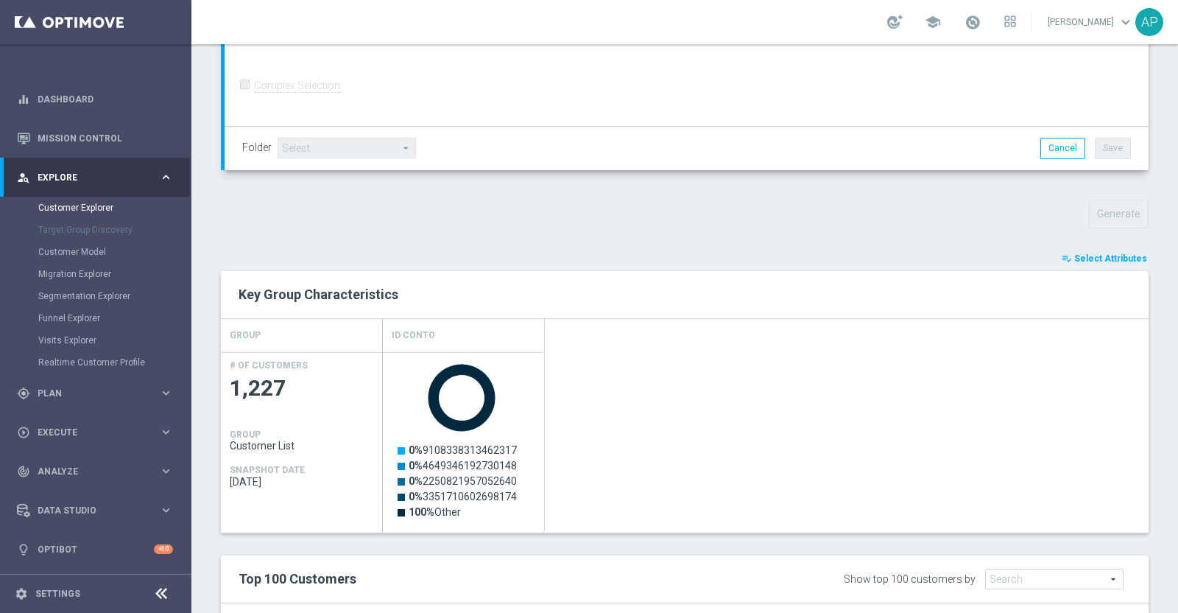
scroll to position [368, 0]
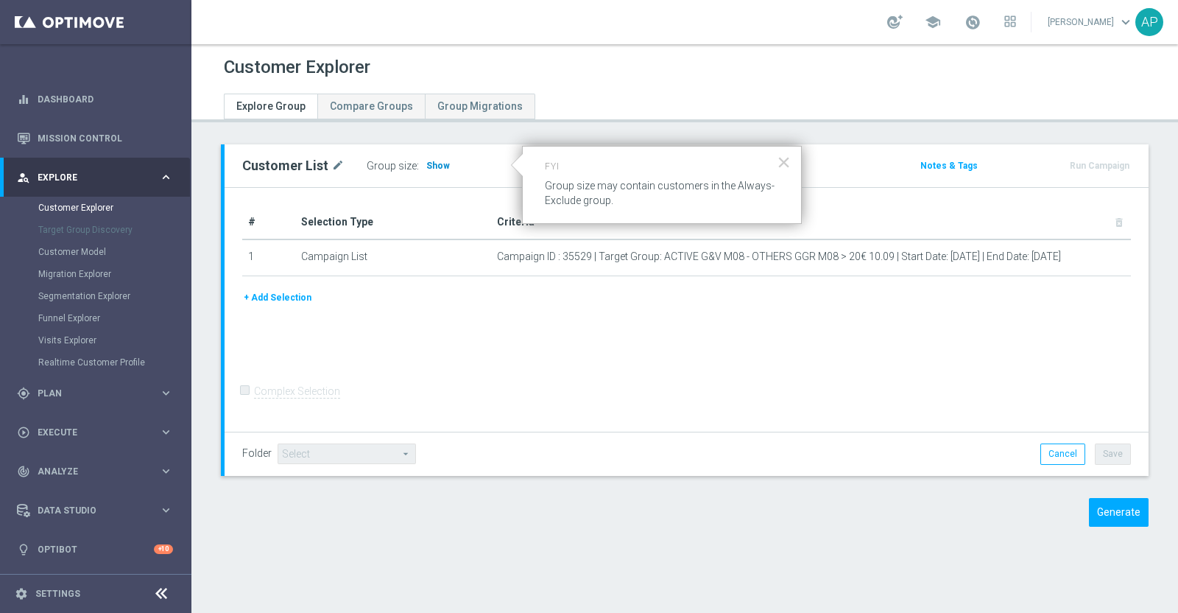
click at [435, 164] on span "Show" at bounding box center [438, 166] width 24 height 10
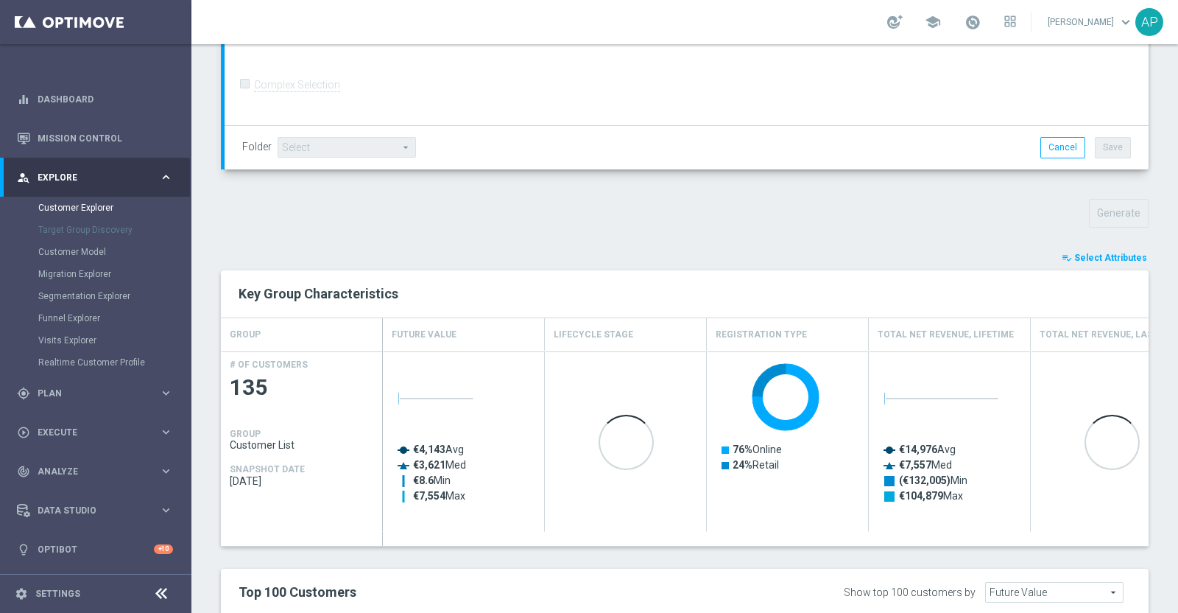
scroll to position [460, 0]
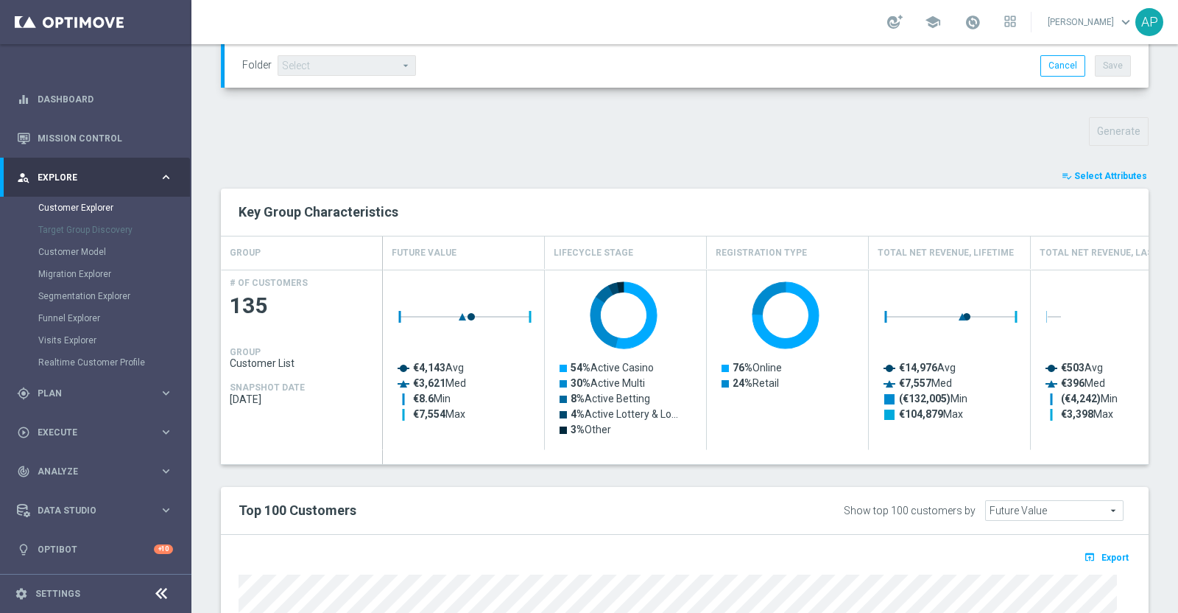
click at [1079, 171] on span "Select Attributes" at bounding box center [1111, 176] width 73 height 10
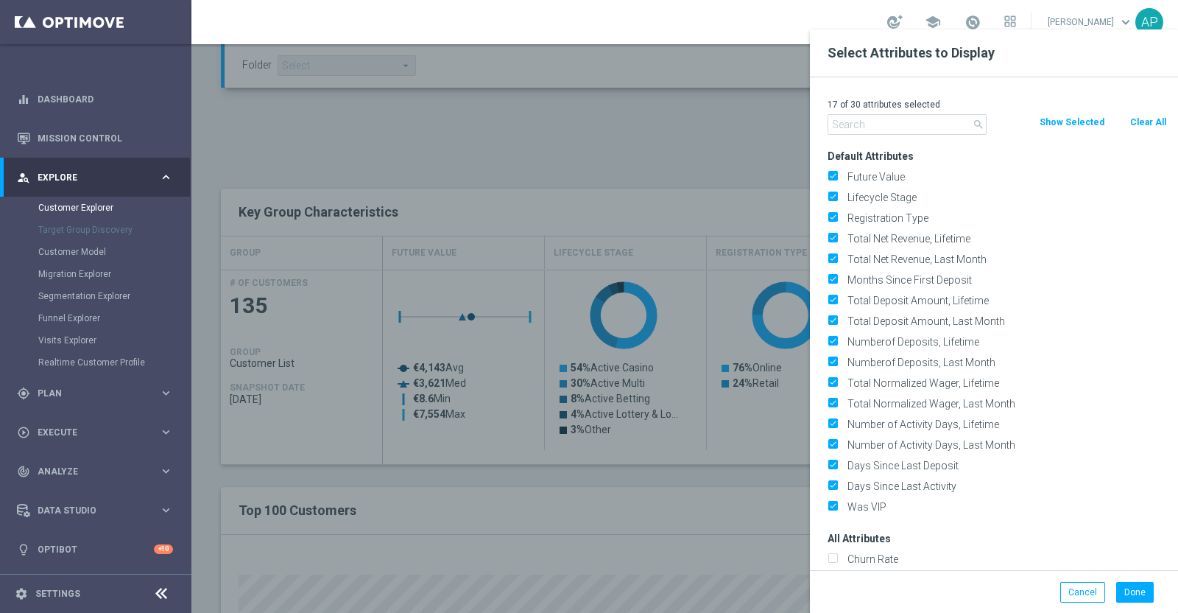
drag, startPoint x: 1151, startPoint y: 114, endPoint x: 956, endPoint y: 137, distance: 196.5
click at [1150, 114] on button "Clear All" at bounding box center [1148, 122] width 39 height 16
checkbox input "false"
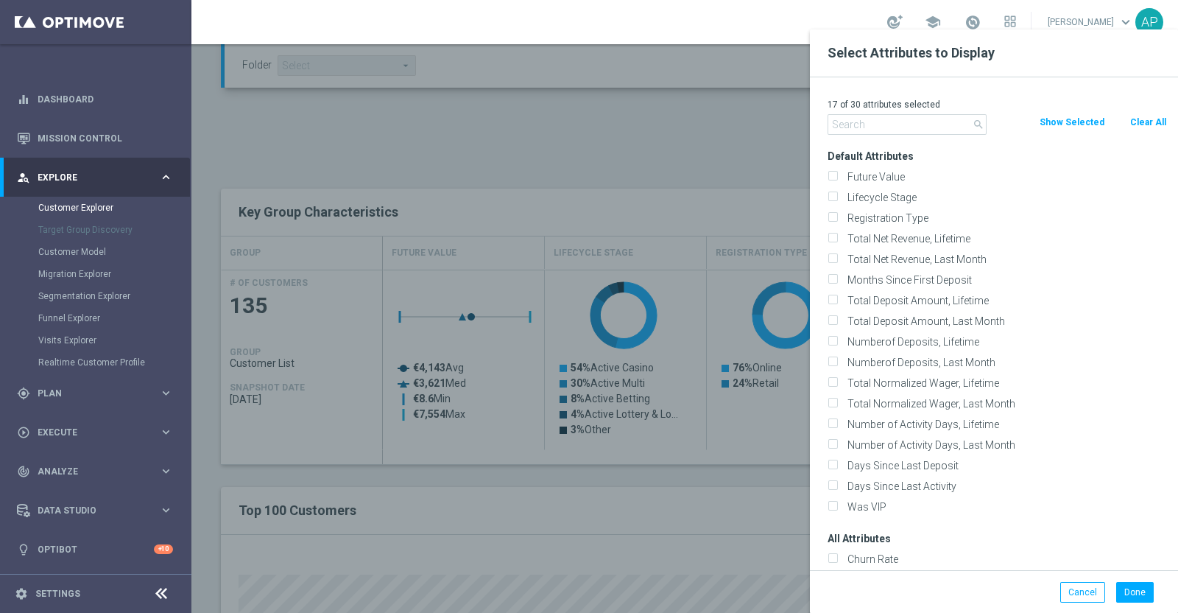
checkbox input "false"
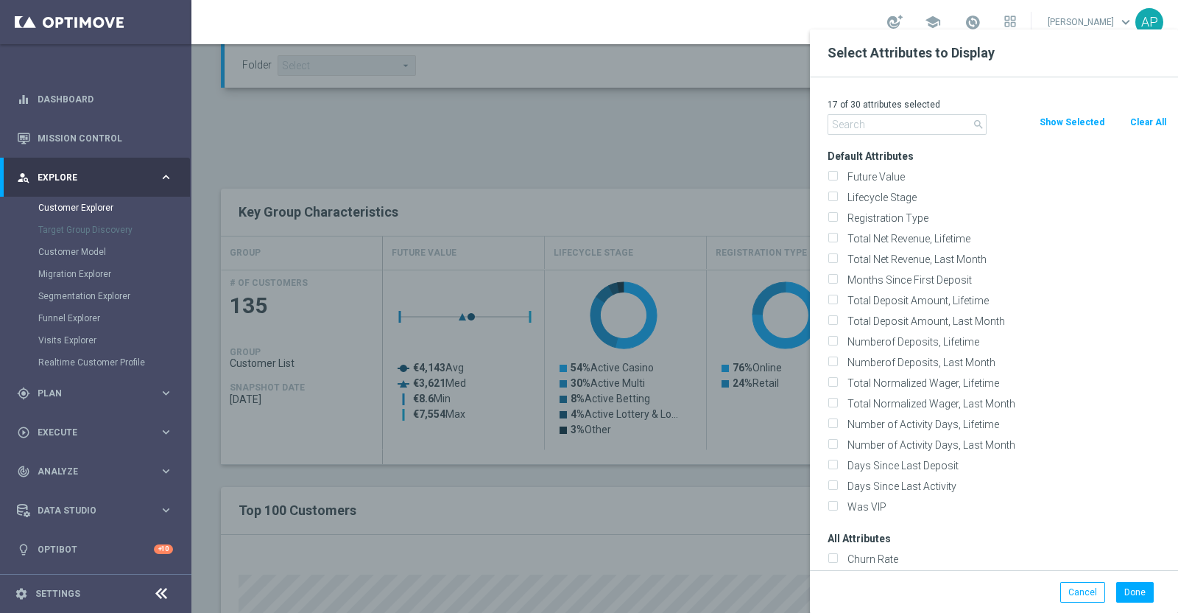
checkbox input "false"
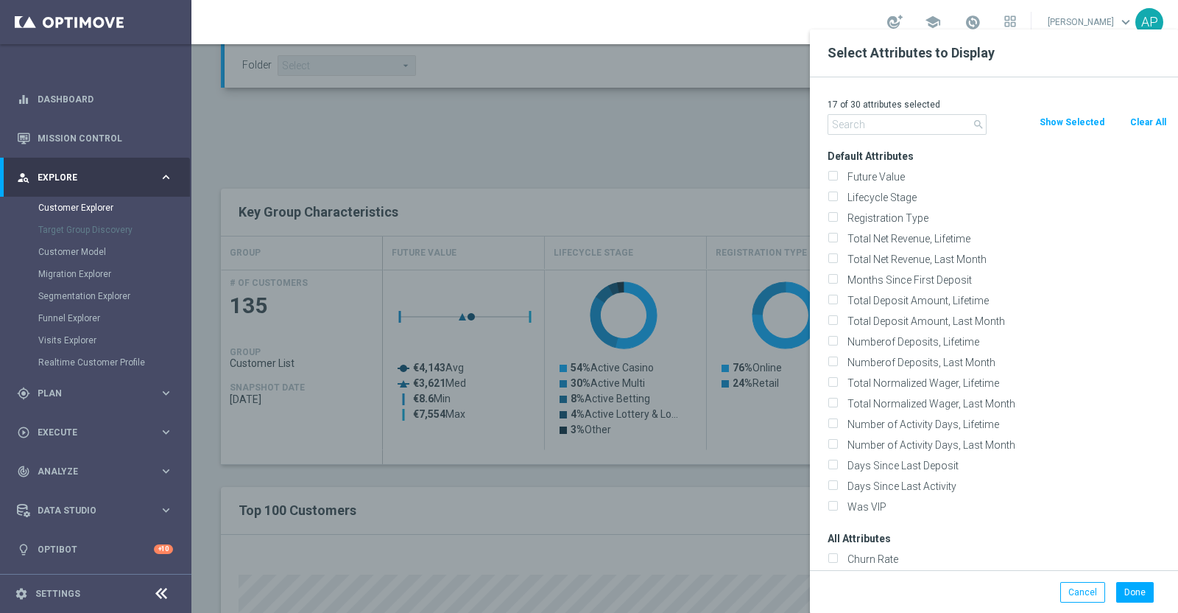
checkbox input "false"
click at [857, 127] on input "text" at bounding box center [907, 124] width 159 height 21
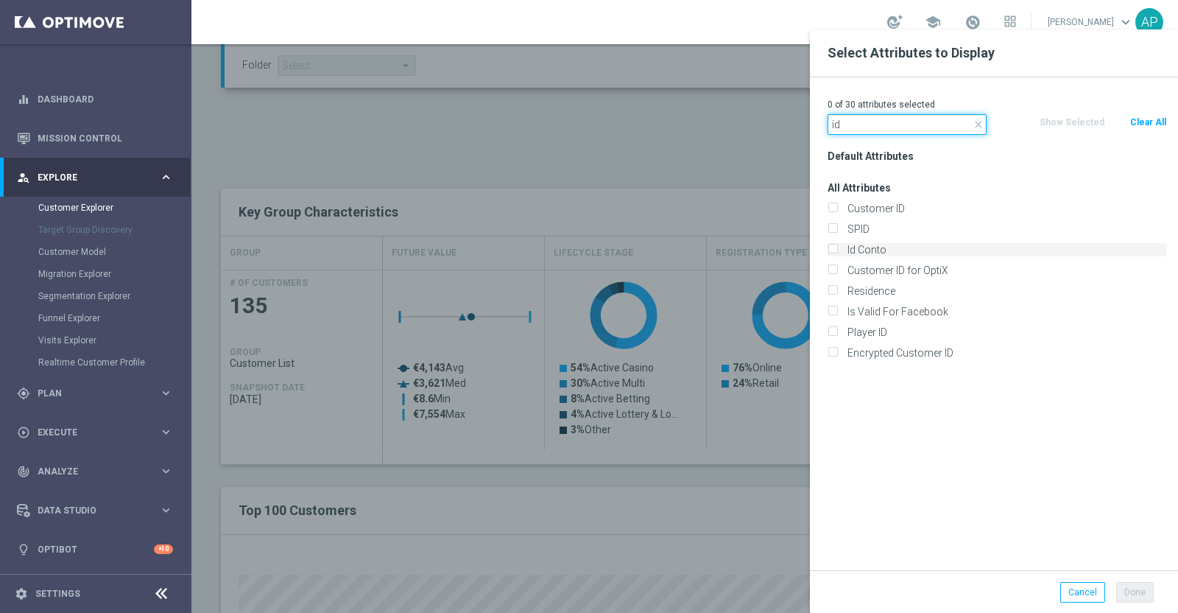
type input "id"
click at [880, 250] on label "Id Conto" at bounding box center [1005, 249] width 325 height 13
click at [837, 250] on input "Id Conto" at bounding box center [833, 252] width 10 height 10
checkbox input "true"
click at [1130, 591] on button "Done" at bounding box center [1136, 592] width 38 height 21
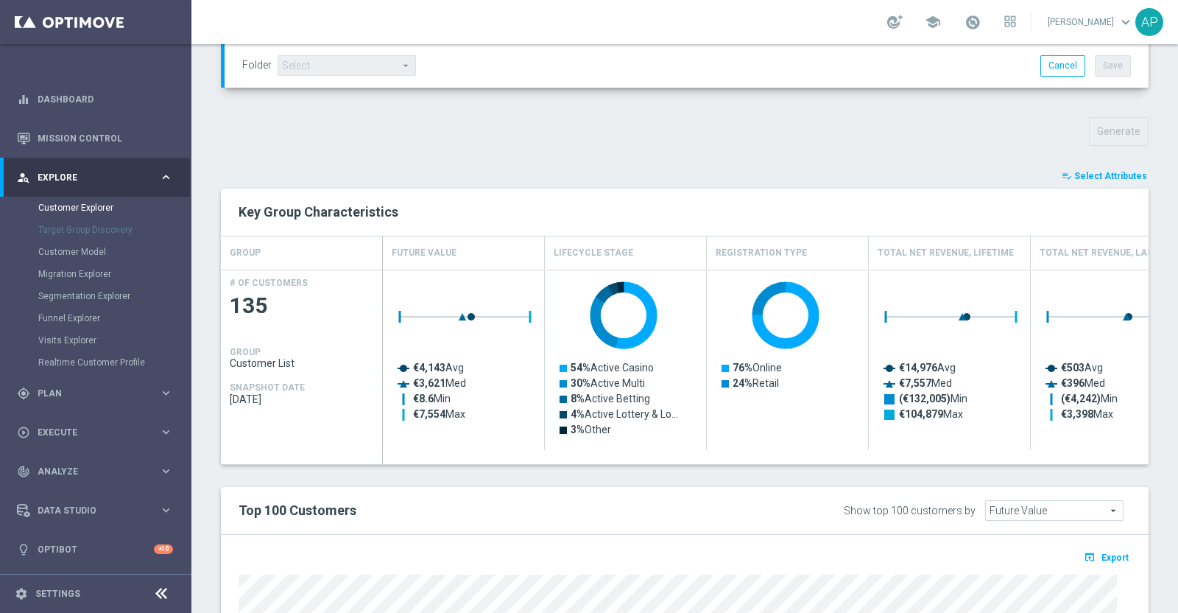
type input "Search"
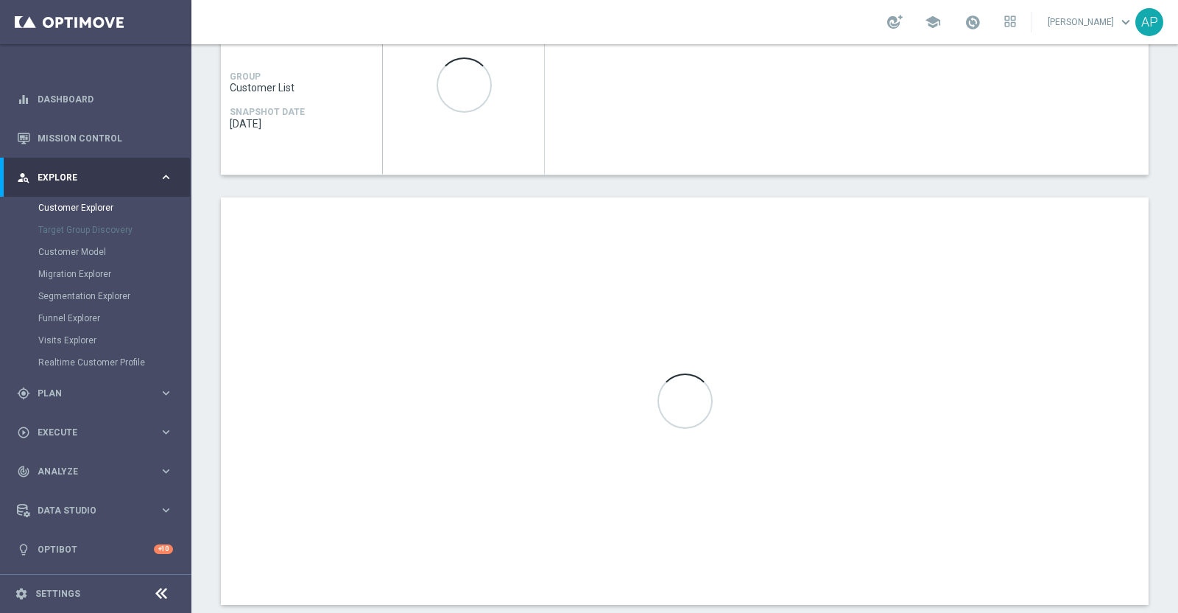
scroll to position [736, 0]
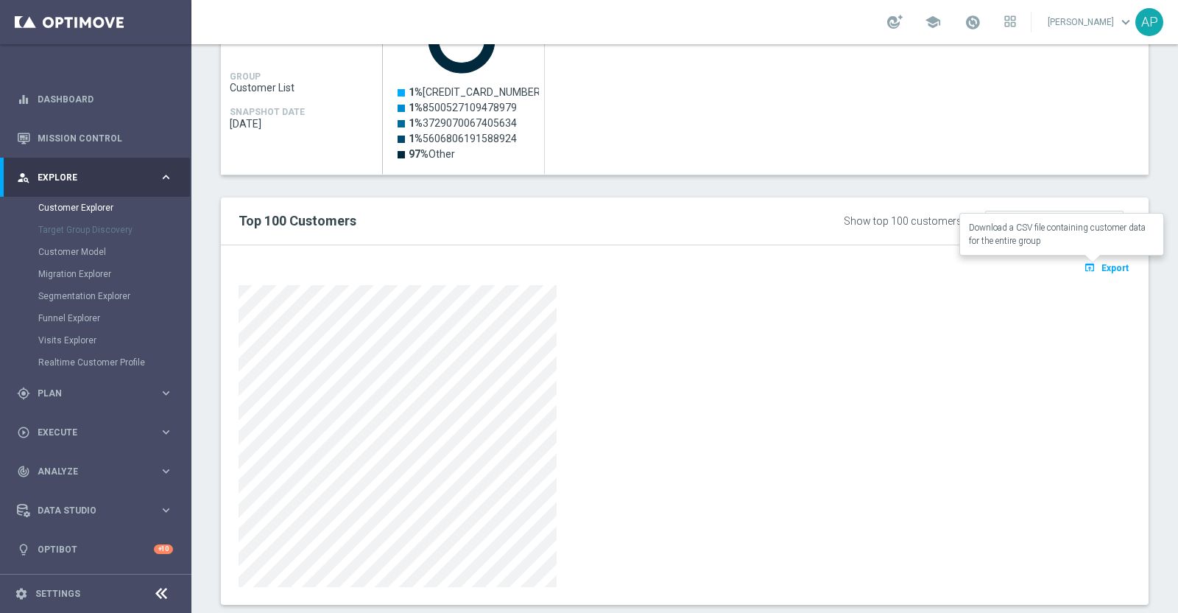
click at [1102, 264] on span "Export" at bounding box center [1115, 268] width 27 height 10
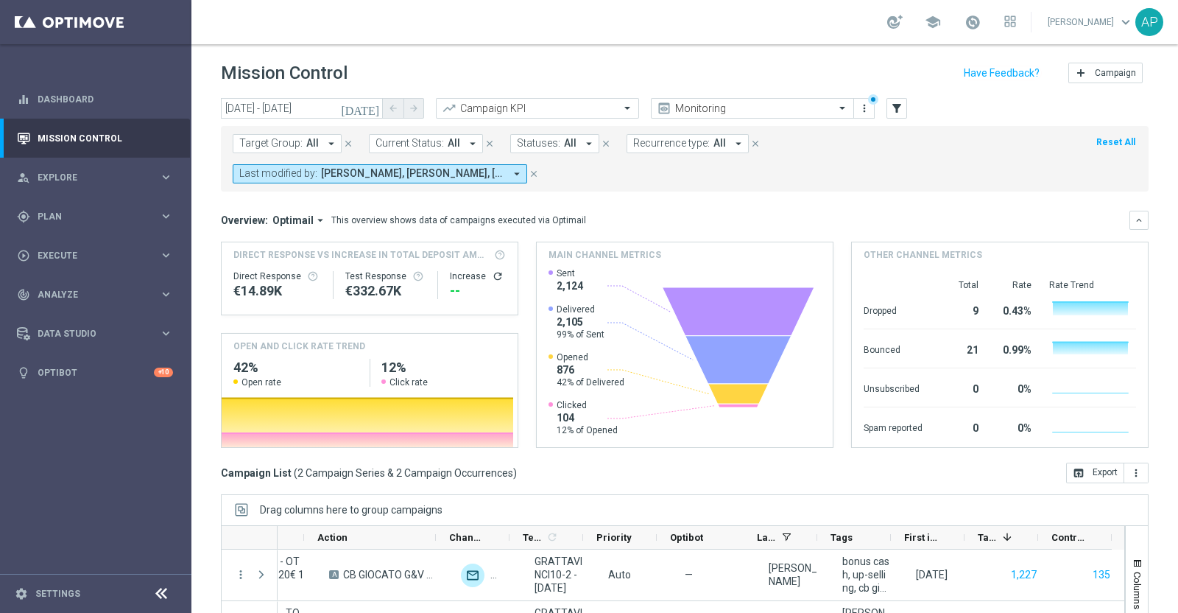
click at [376, 104] on icon "[DATE]" at bounding box center [361, 108] width 40 height 13
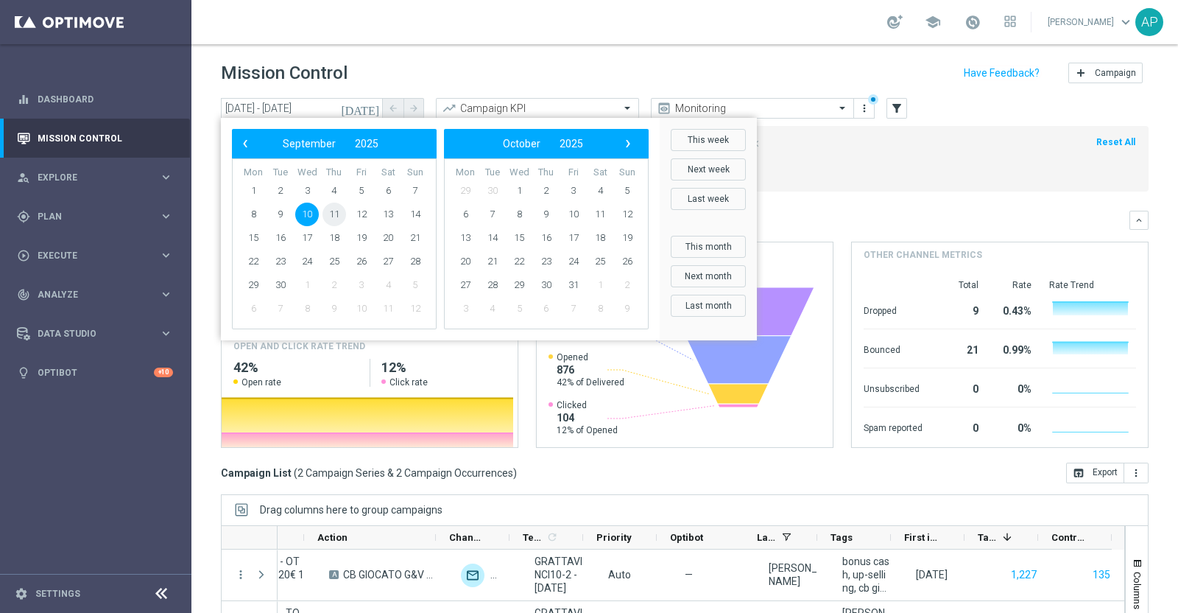
click at [342, 215] on span "11" at bounding box center [335, 215] width 24 height 24
click at [340, 213] on span "11" at bounding box center [335, 215] width 24 height 24
type input "[DATE] - [DATE]"
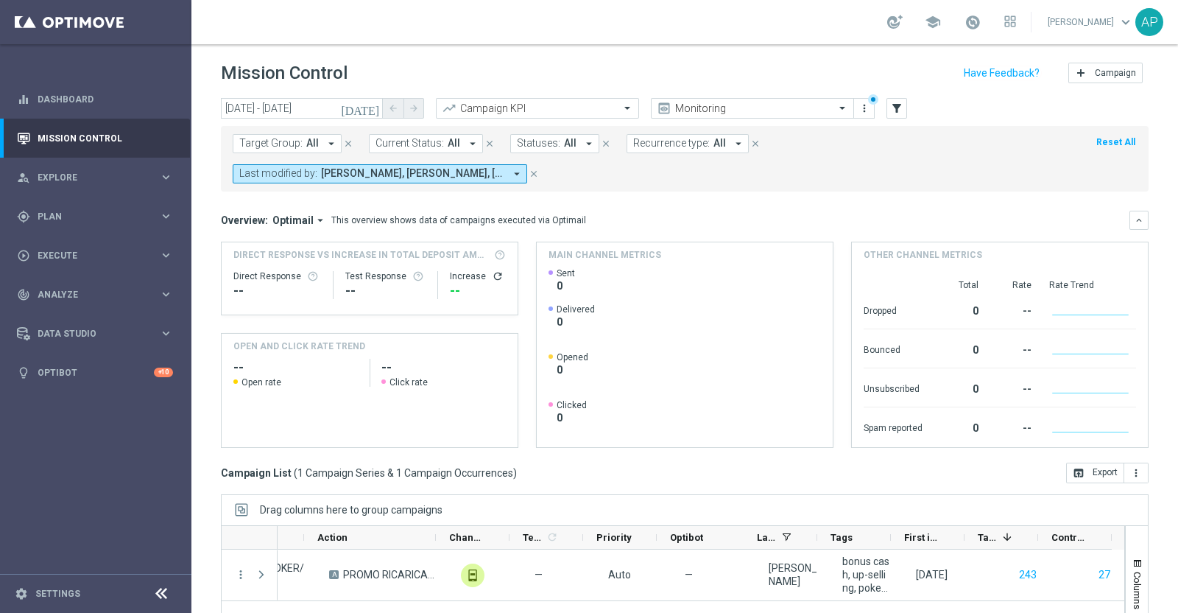
click at [764, 68] on div "Mission Control add Campaign" at bounding box center [685, 73] width 928 height 29
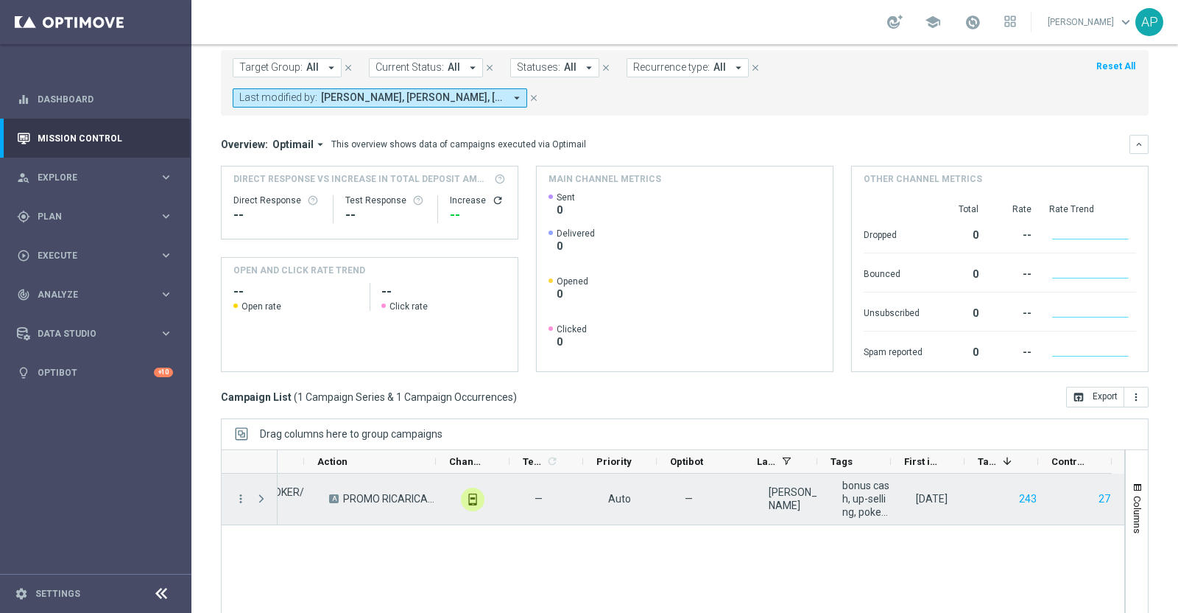
scroll to position [153, 0]
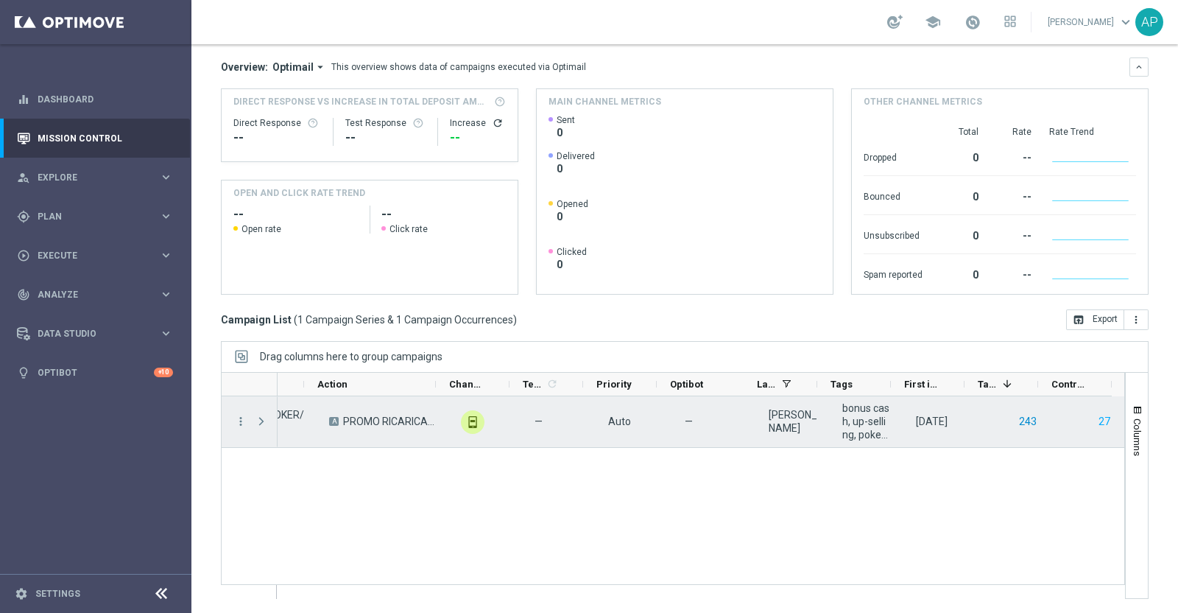
click at [1021, 425] on button "243" at bounding box center [1028, 421] width 21 height 18
click at [1097, 421] on button "27" at bounding box center [1104, 421] width 15 height 18
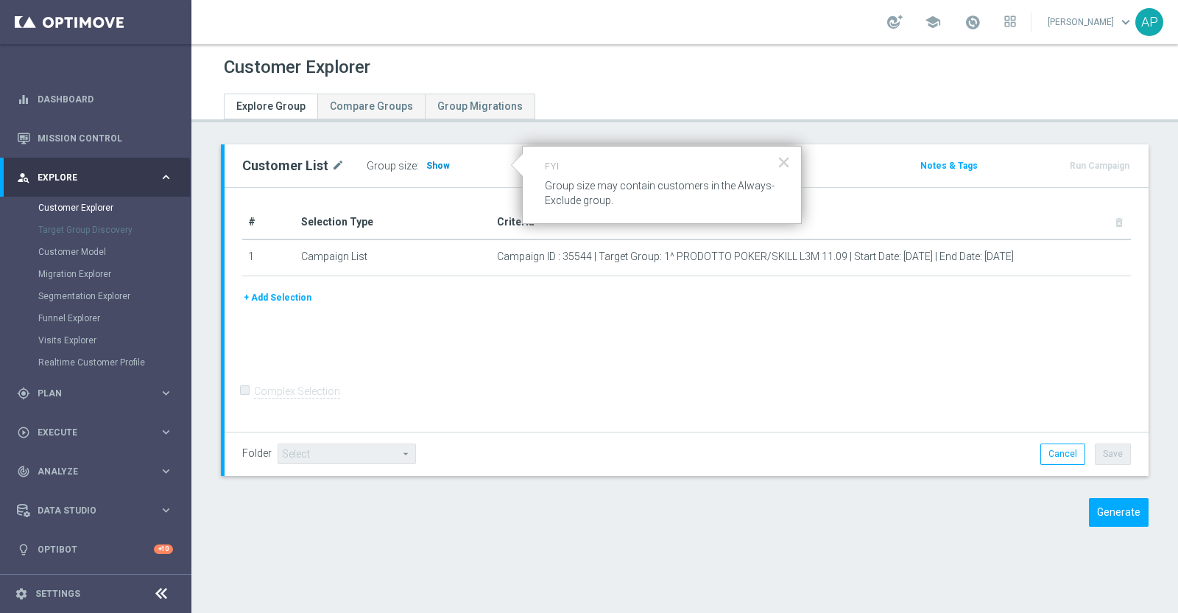
click at [430, 164] on span "Show" at bounding box center [438, 166] width 24 height 10
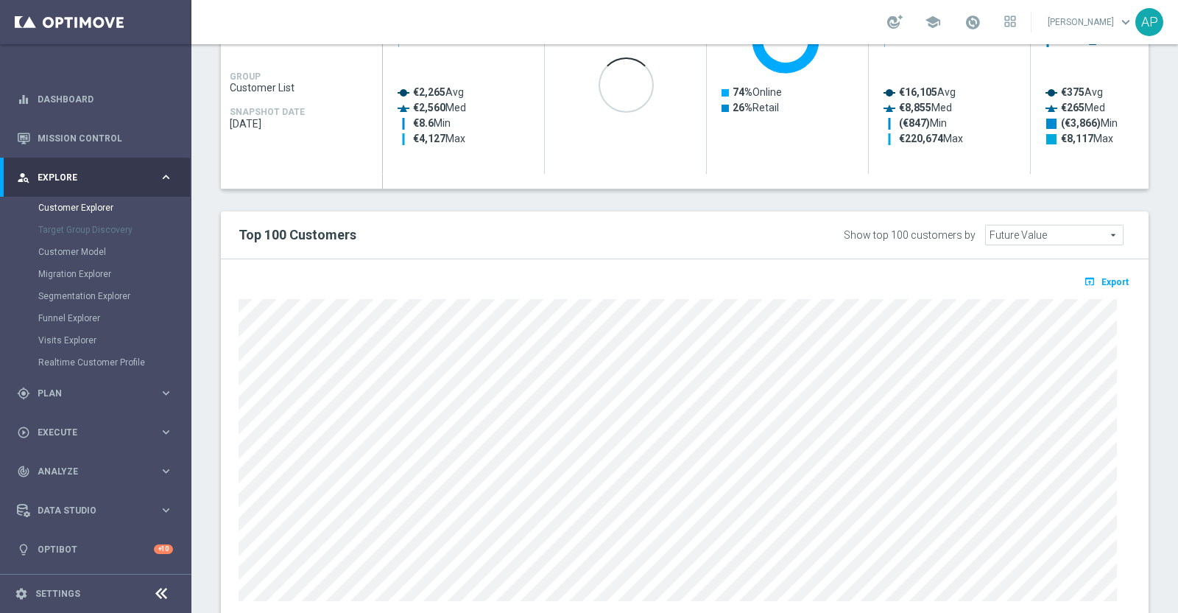
scroll to position [368, 0]
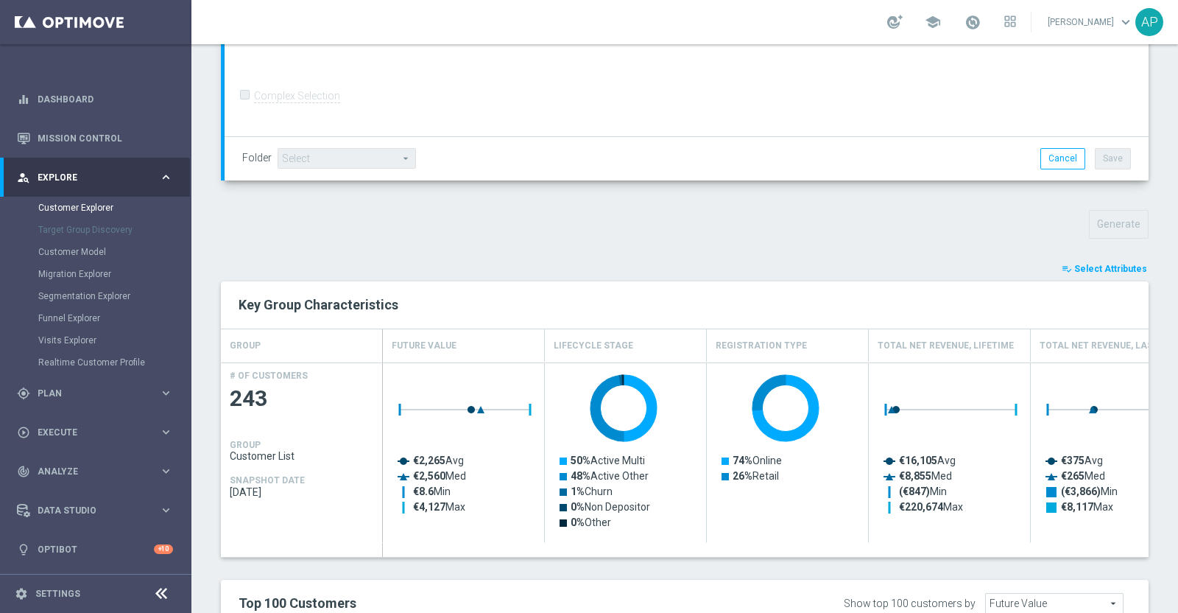
click at [1081, 264] on span "Select Attributes" at bounding box center [1111, 269] width 73 height 10
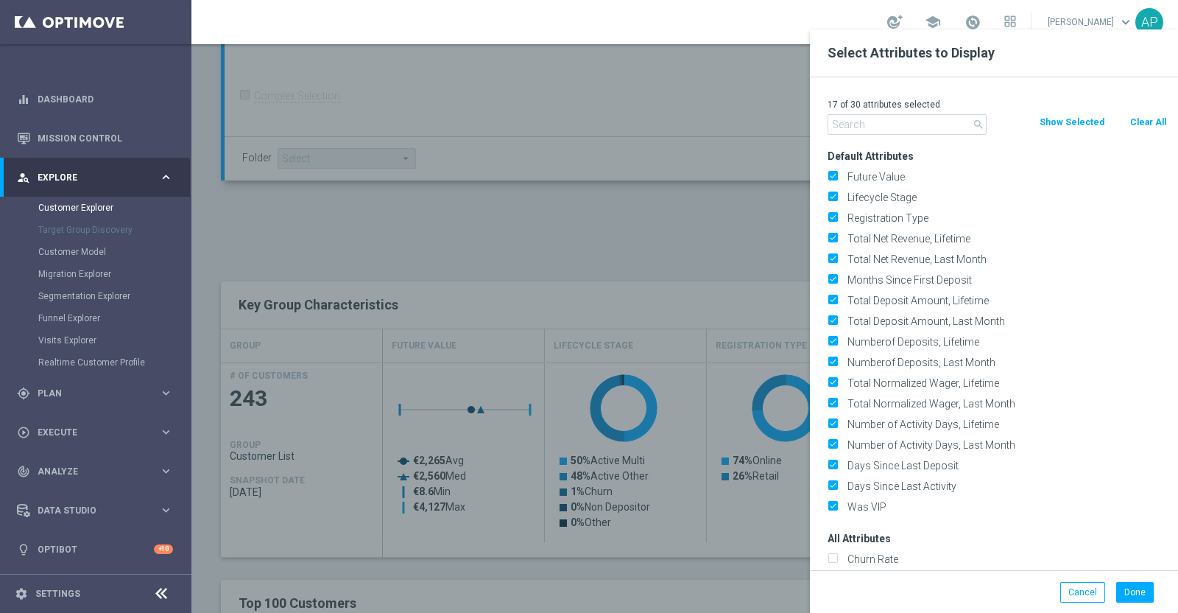
click at [1147, 116] on button "Clear All" at bounding box center [1148, 122] width 39 height 16
checkbox input "false"
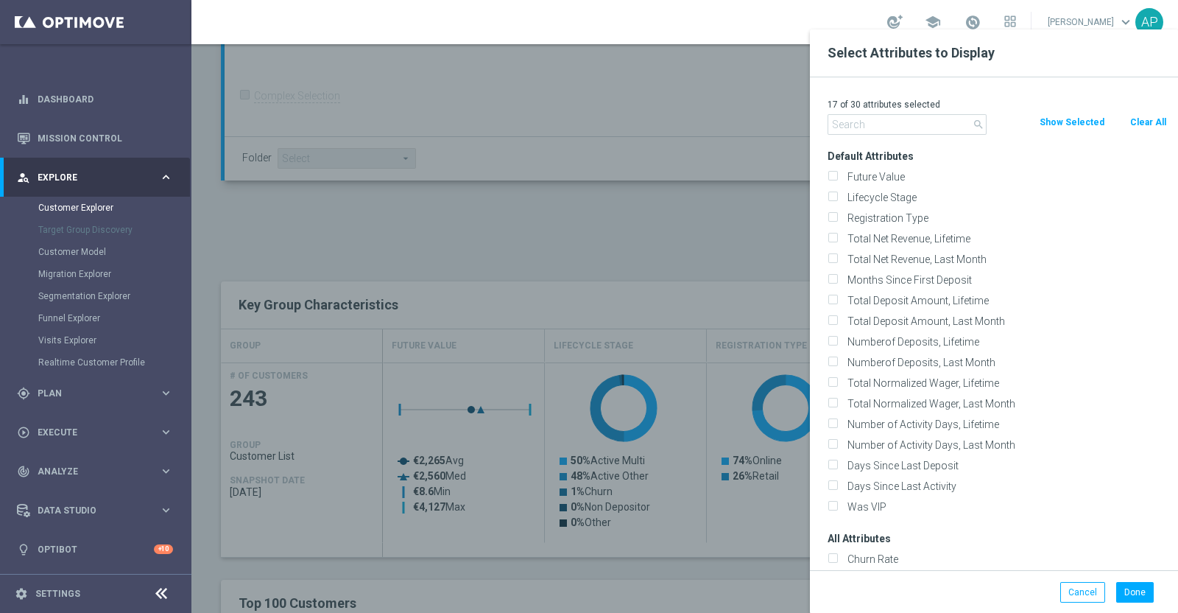
checkbox input "false"
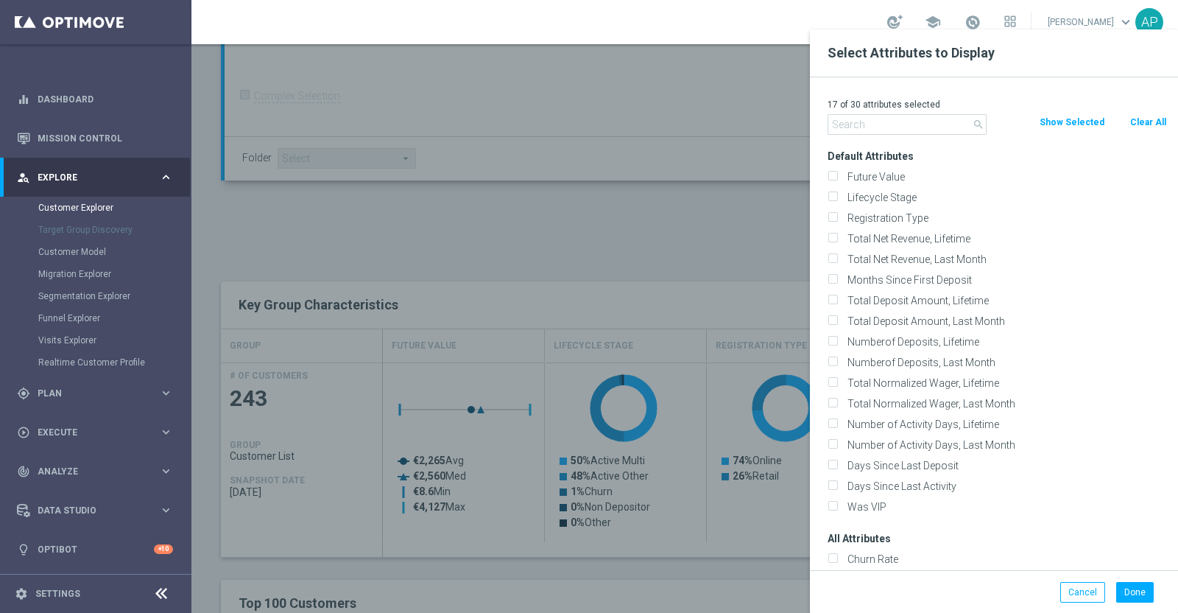
checkbox input "false"
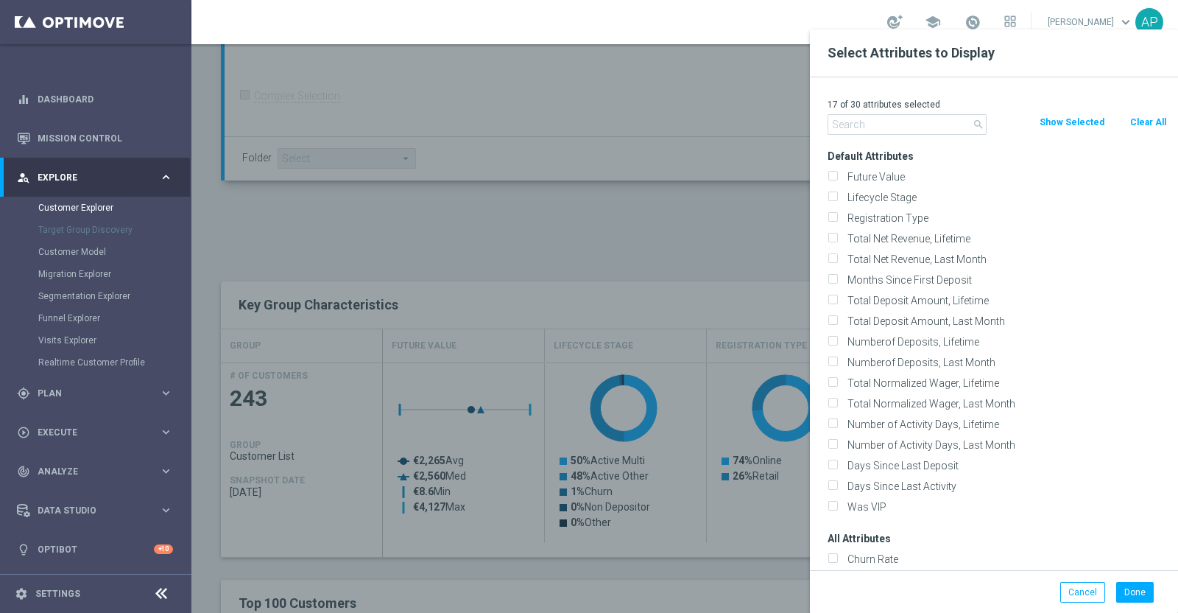
checkbox input "false"
click at [857, 127] on input "text" at bounding box center [907, 124] width 159 height 21
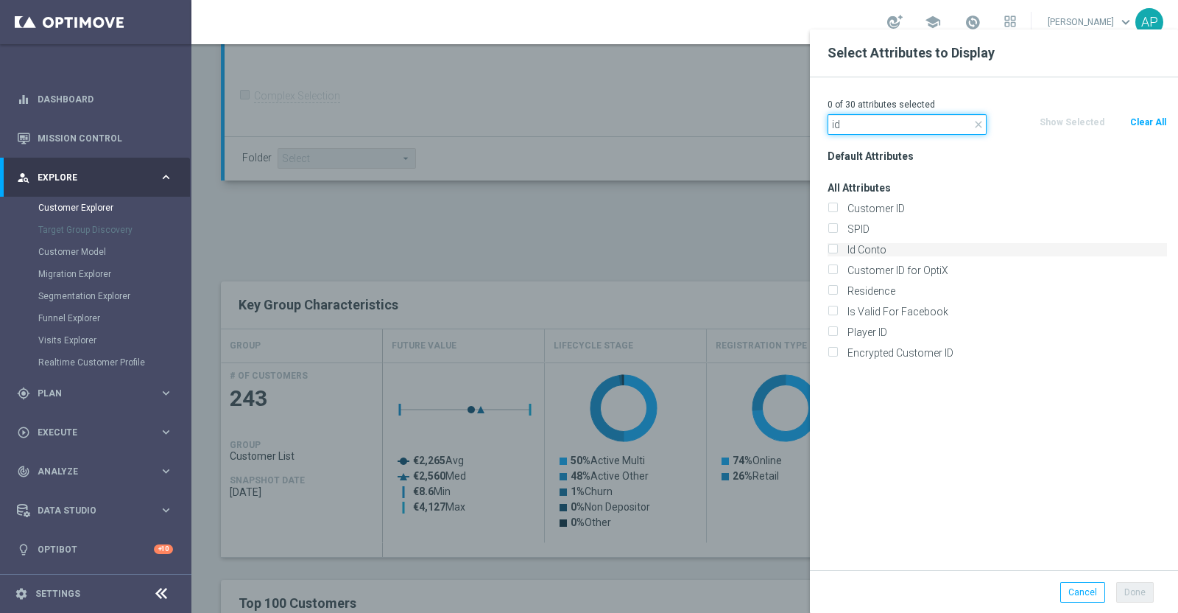
type input "id"
click at [862, 250] on label "Id Conto" at bounding box center [1005, 249] width 325 height 13
click at [837, 250] on input "Id Conto" at bounding box center [833, 252] width 10 height 10
checkbox input "true"
click at [1128, 590] on button "Done" at bounding box center [1136, 592] width 38 height 21
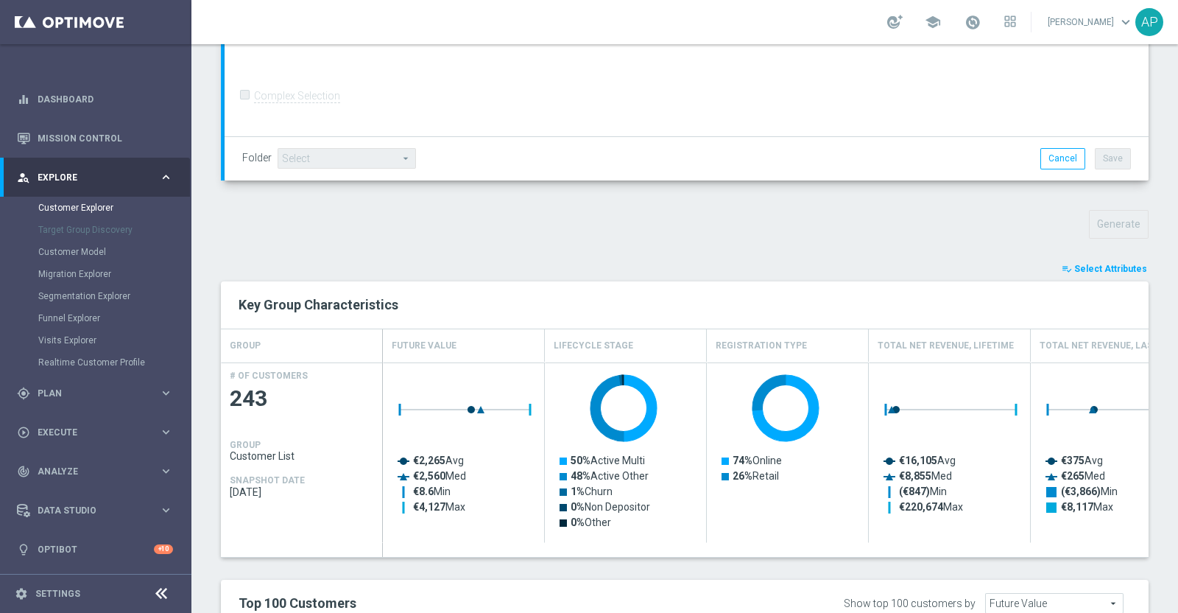
type input "Search"
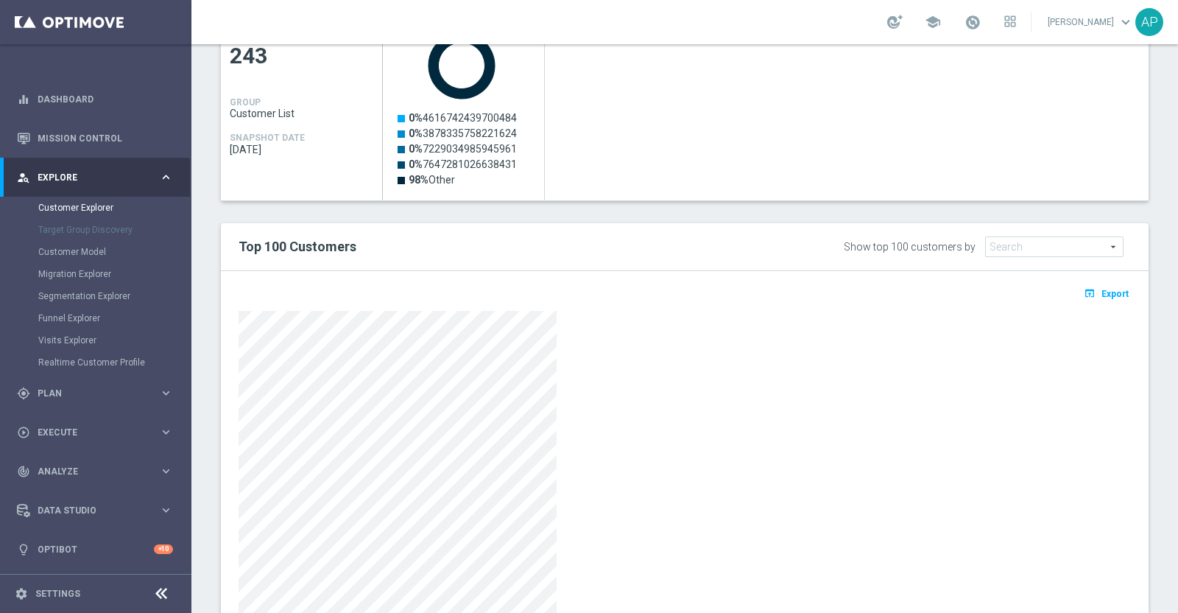
scroll to position [762, 0]
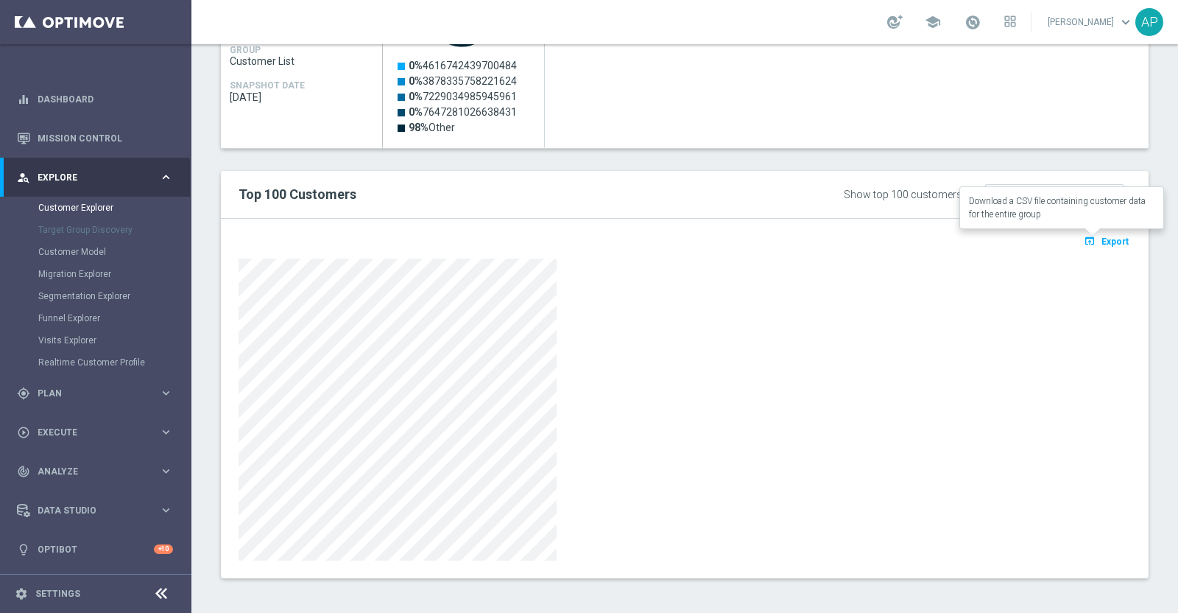
click at [1102, 237] on span "Export" at bounding box center [1115, 241] width 27 height 10
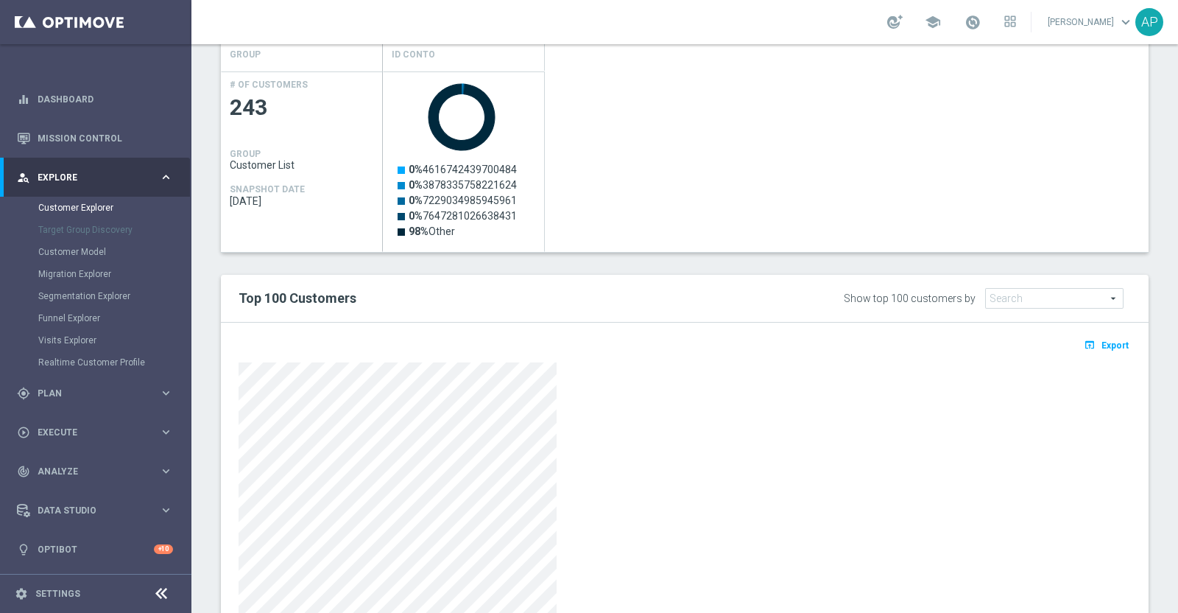
scroll to position [670, 0]
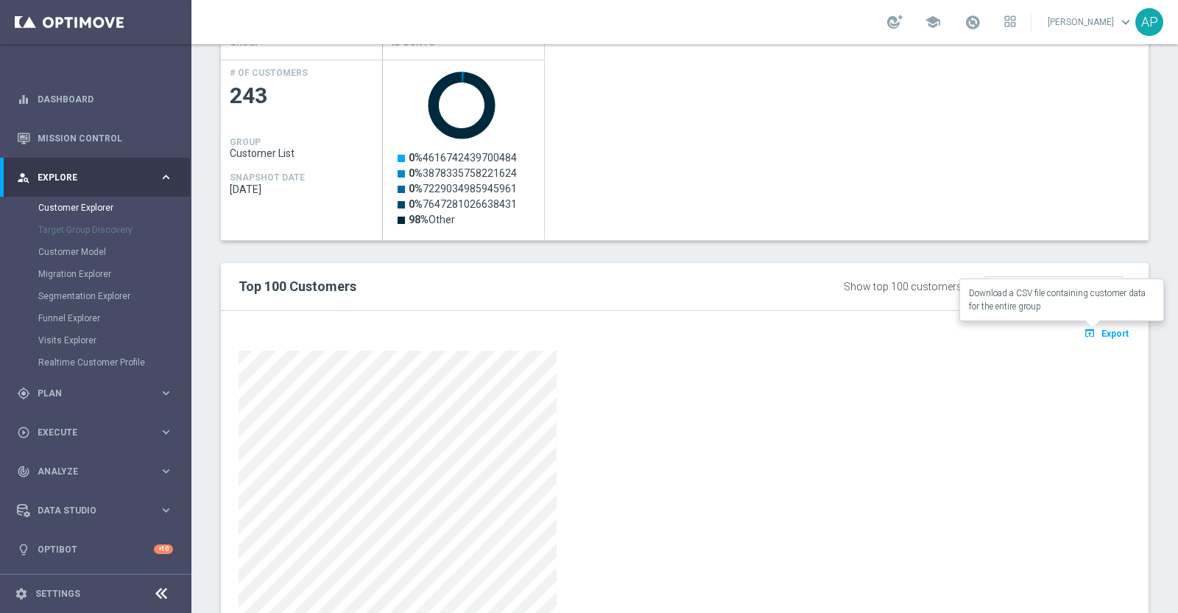
click at [1107, 334] on span "Export" at bounding box center [1115, 334] width 27 height 10
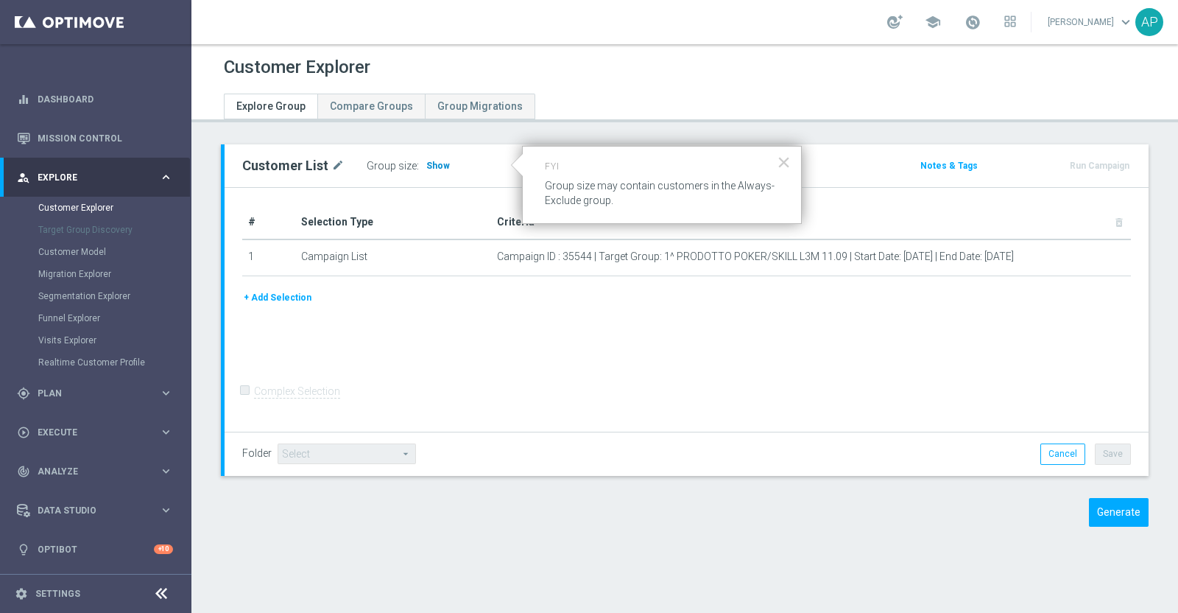
click at [426, 164] on span "Show" at bounding box center [438, 166] width 24 height 10
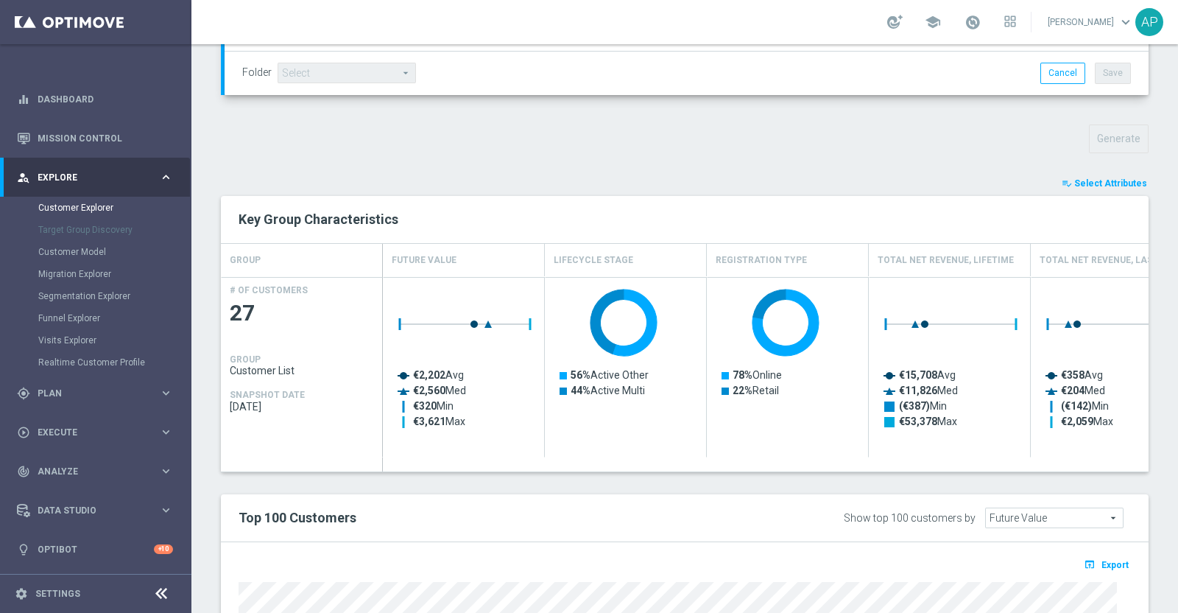
scroll to position [777, 0]
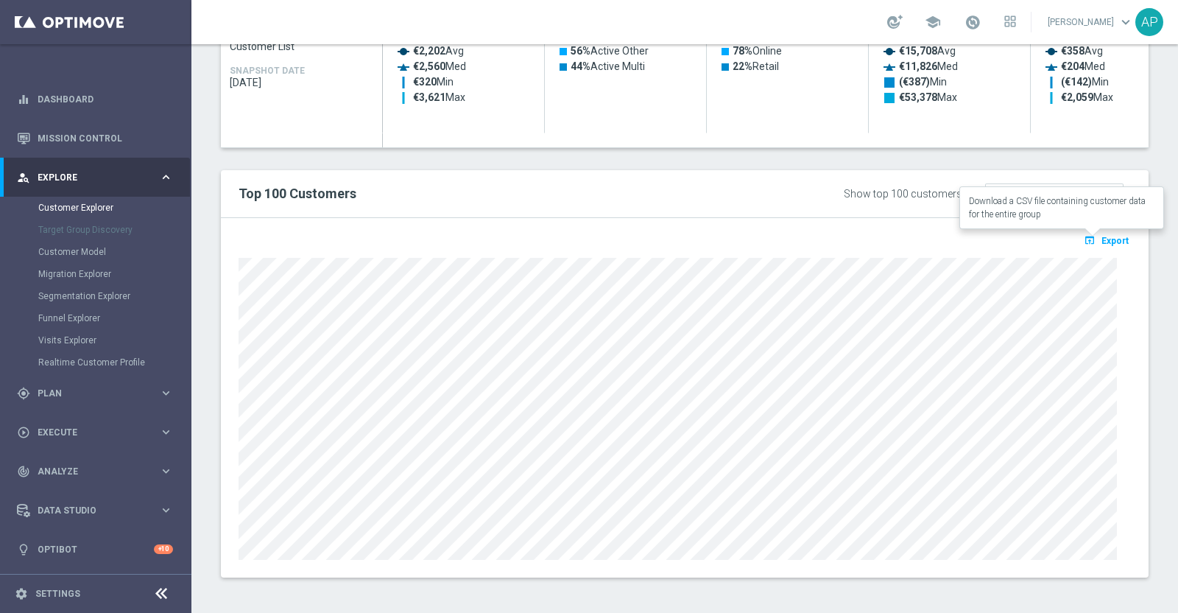
click at [1102, 241] on span "Export" at bounding box center [1115, 241] width 27 height 10
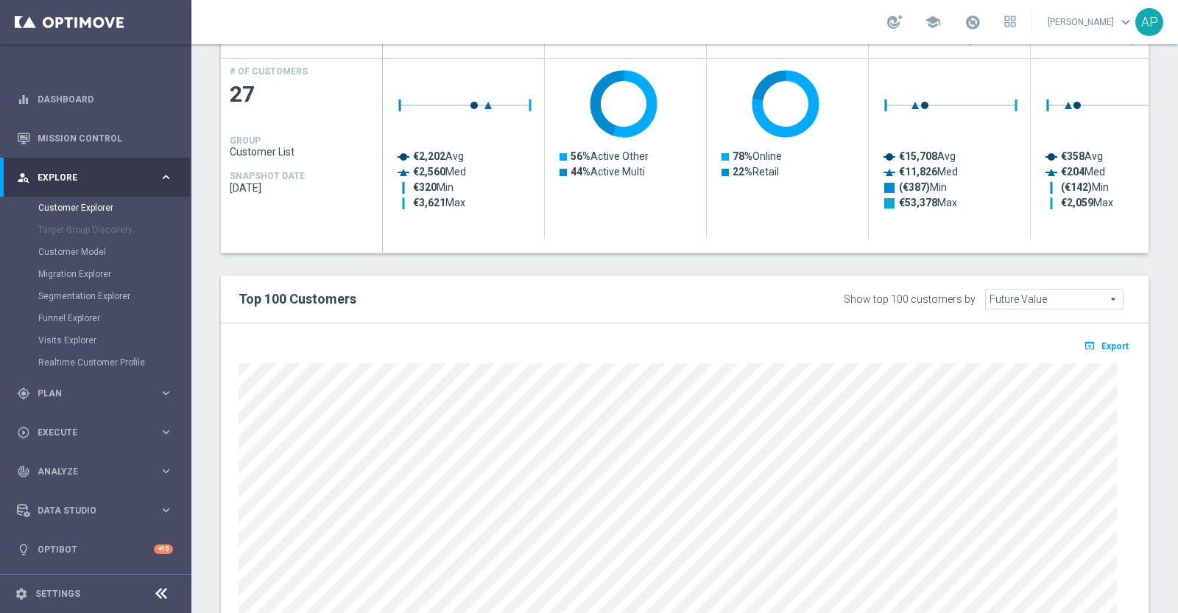
scroll to position [501, 0]
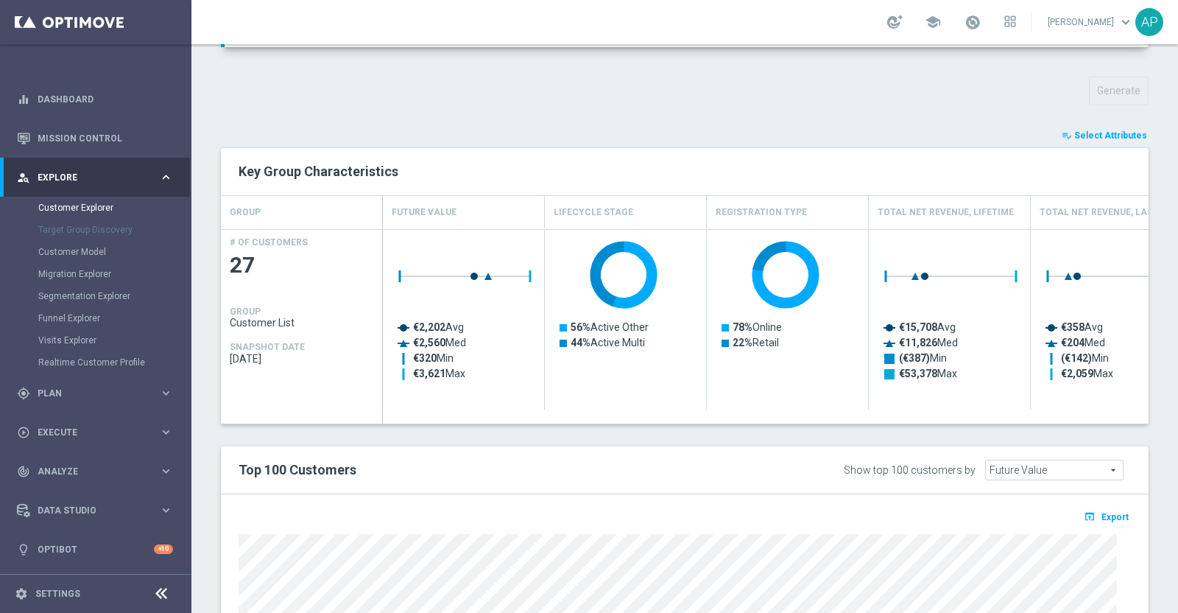
click at [1094, 130] on span "Select Attributes" at bounding box center [1111, 135] width 73 height 10
click at [0, 0] on div at bounding box center [0, 0] width 0 height 0
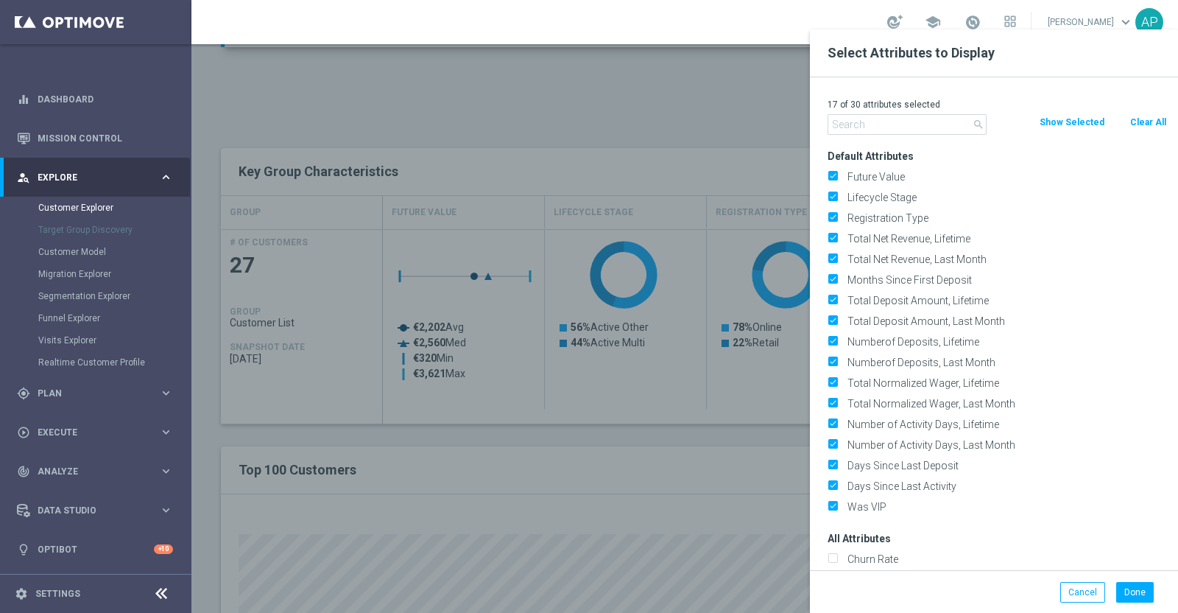
click at [1149, 119] on button "Clear All" at bounding box center [1148, 122] width 39 height 16
checkbox input "false"
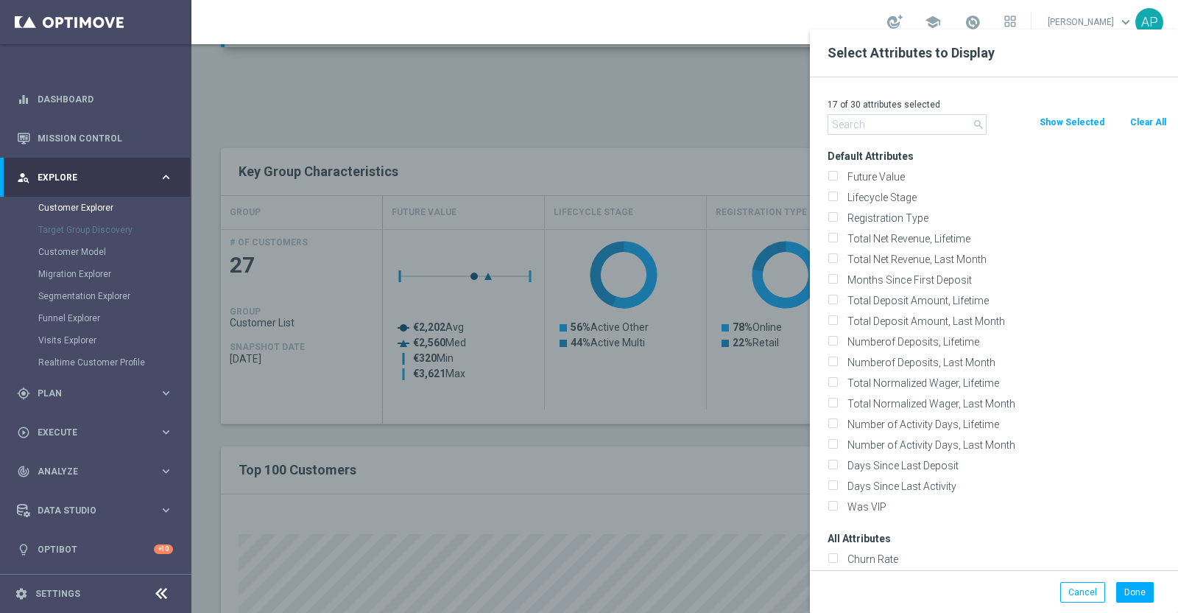
checkbox input "false"
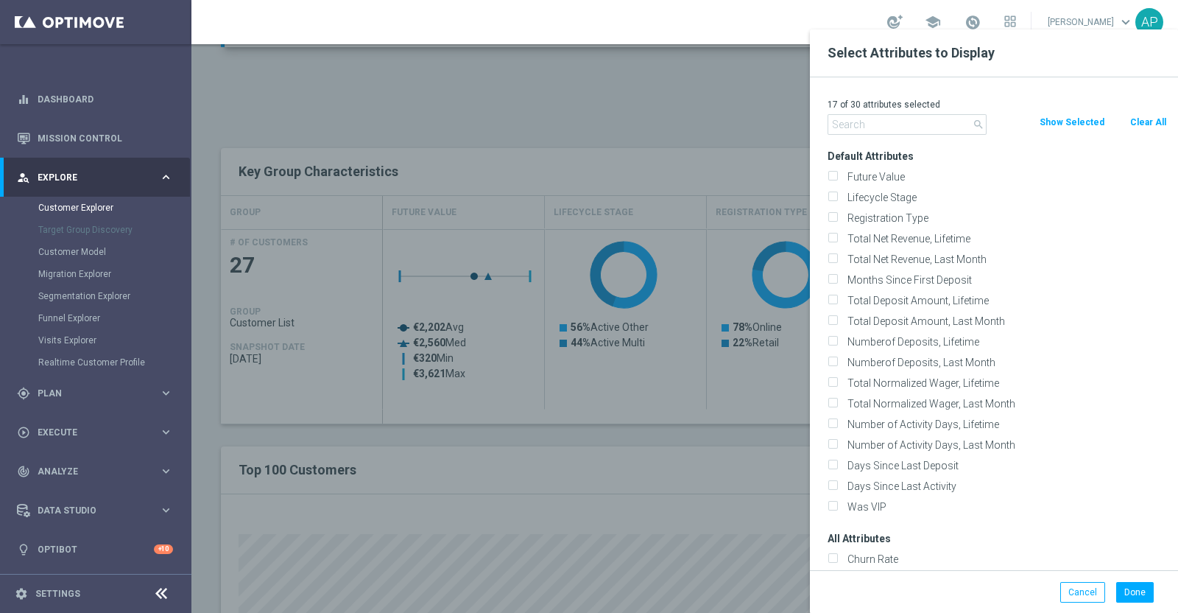
checkbox input "false"
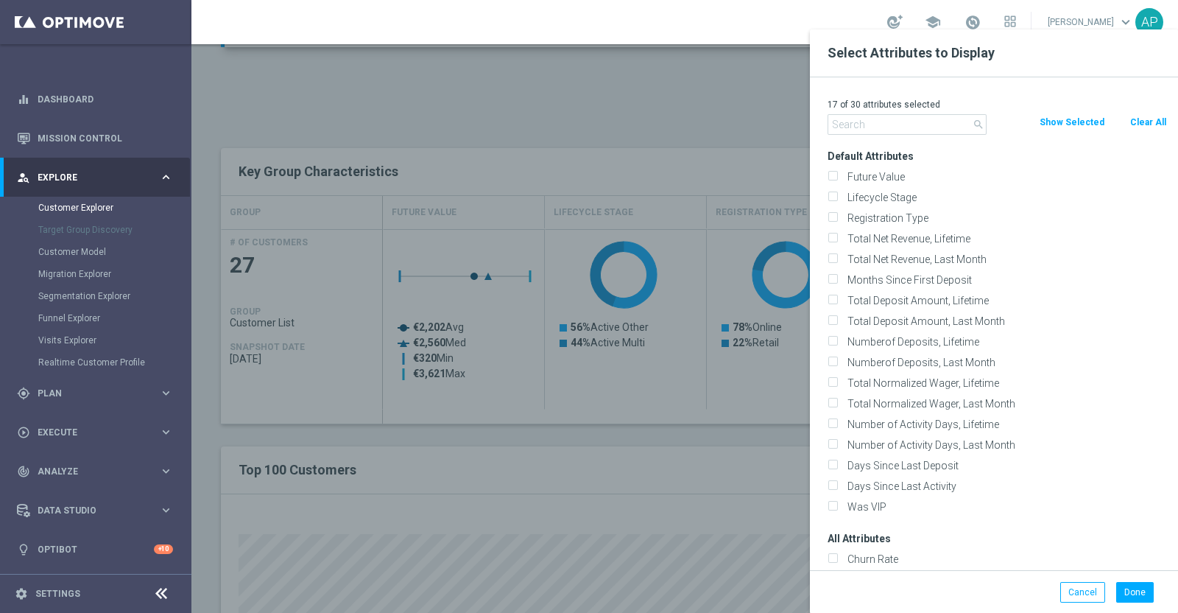
checkbox input "false"
click at [903, 121] on input "text" at bounding box center [907, 124] width 159 height 21
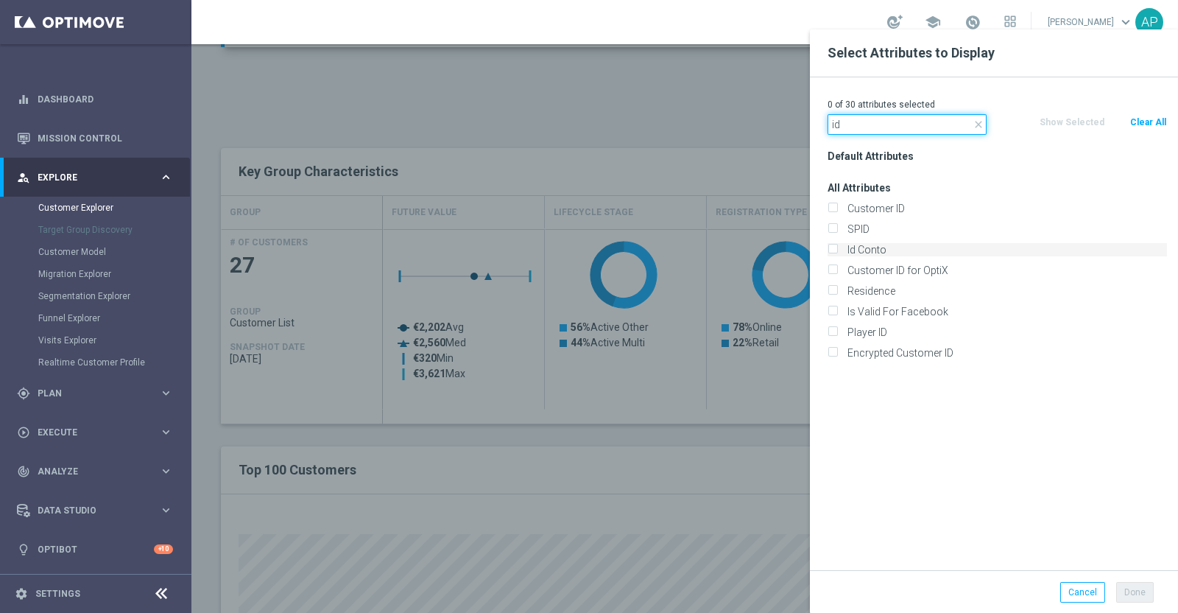
type input "id"
click at [877, 252] on label "Id Conto" at bounding box center [1005, 249] width 325 height 13
click at [837, 252] on input "Id Conto" at bounding box center [833, 252] width 10 height 10
checkbox input "true"
click at [1131, 587] on button "Done" at bounding box center [1136, 592] width 38 height 21
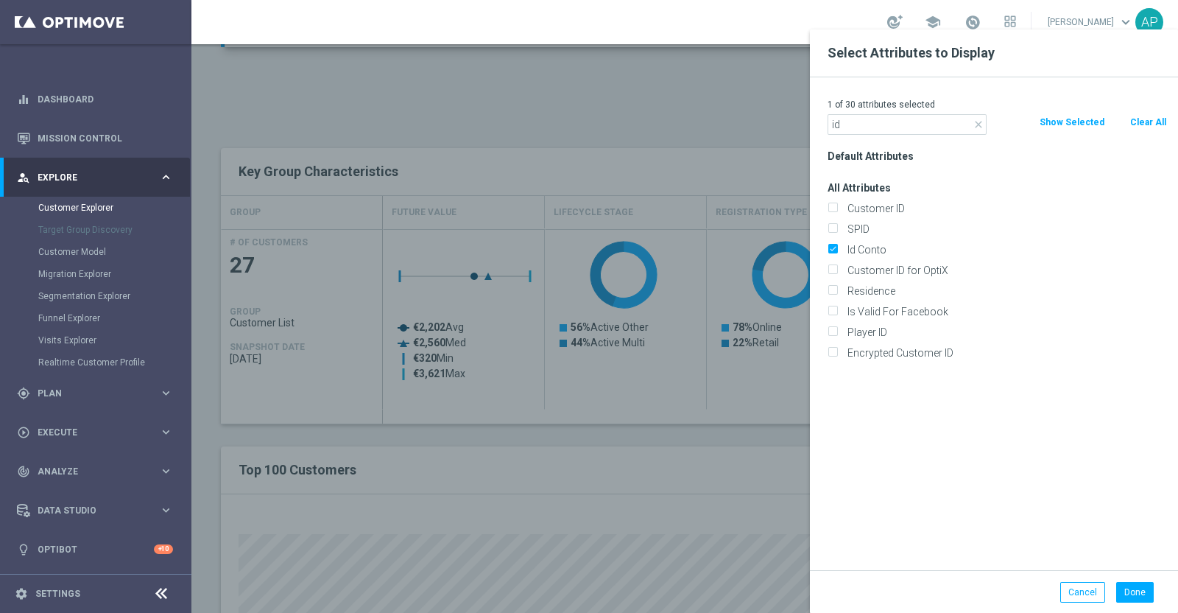
type input "Search"
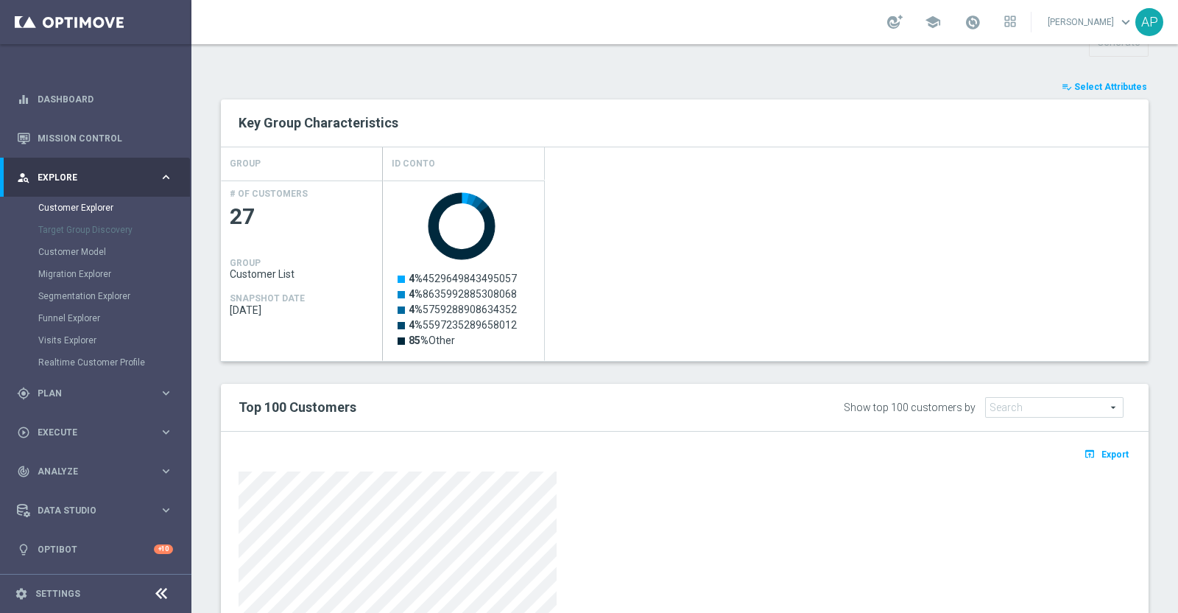
scroll to position [762, 0]
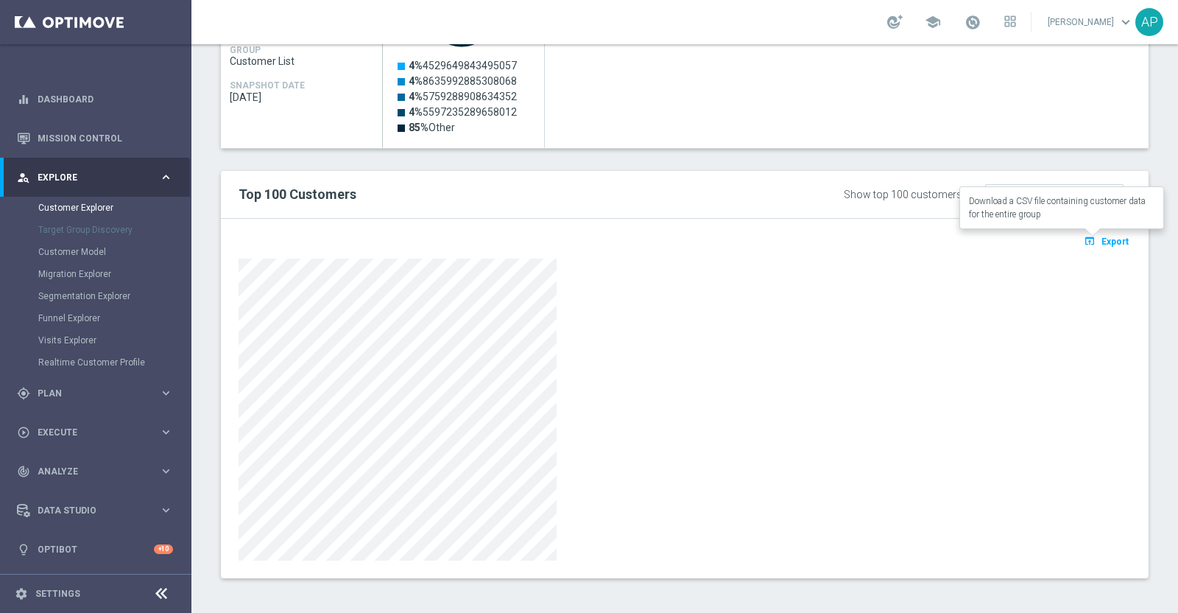
click at [1106, 241] on span "Export" at bounding box center [1115, 241] width 27 height 10
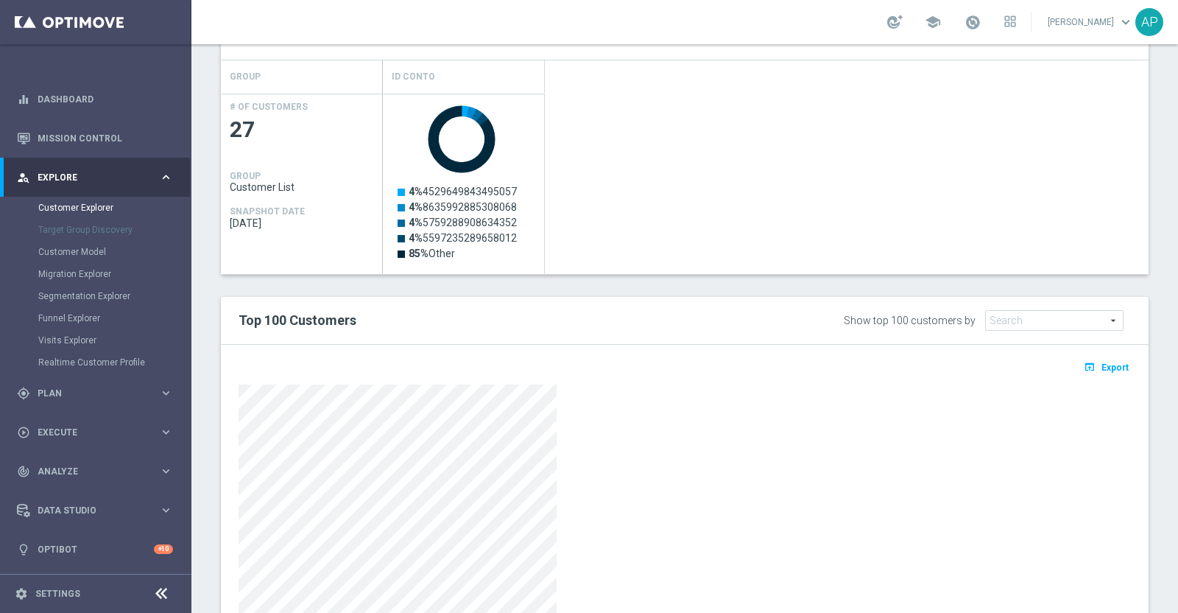
scroll to position [670, 0]
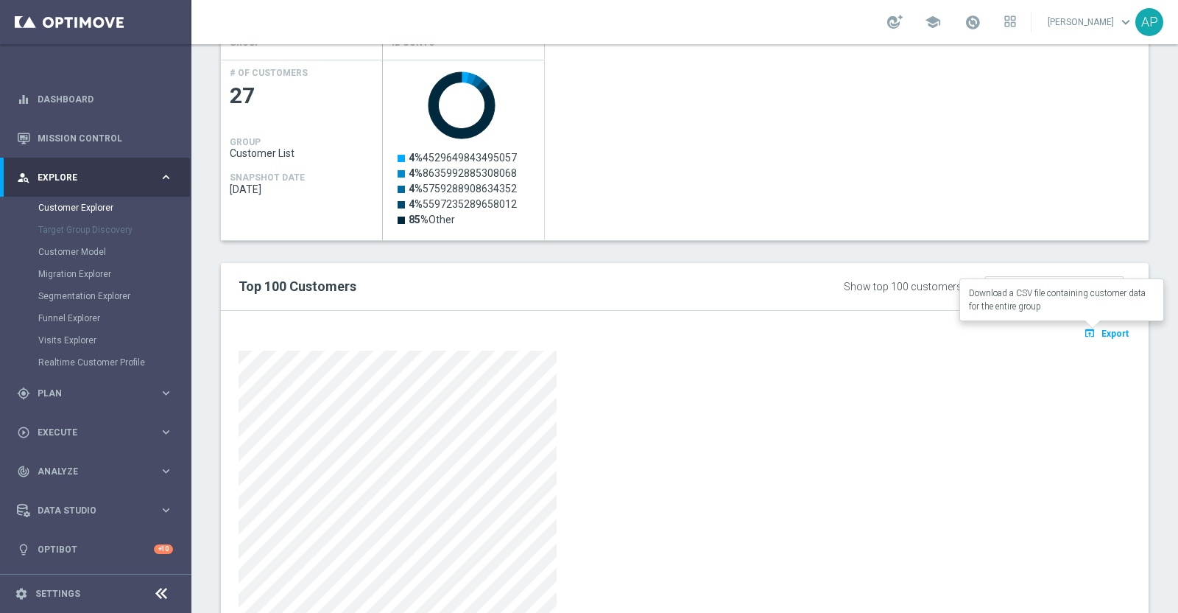
click at [1102, 333] on span "Export" at bounding box center [1115, 334] width 27 height 10
